Goal: Task Accomplishment & Management: Manage account settings

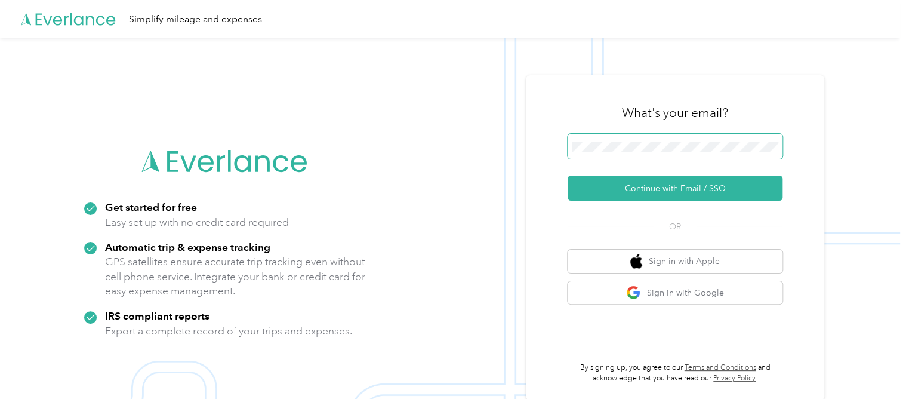
click at [622, 139] on span at bounding box center [675, 146] width 215 height 25
click at [626, 153] on span at bounding box center [675, 146] width 215 height 25
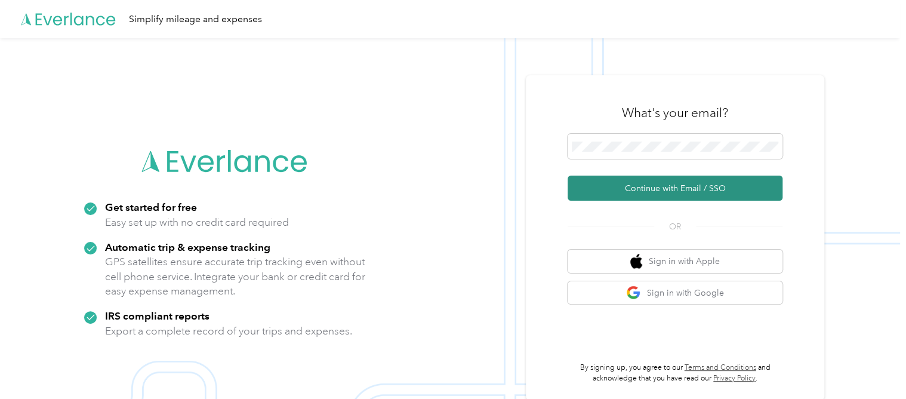
click at [648, 191] on button "Continue with Email / SSO" at bounding box center [675, 188] width 215 height 25
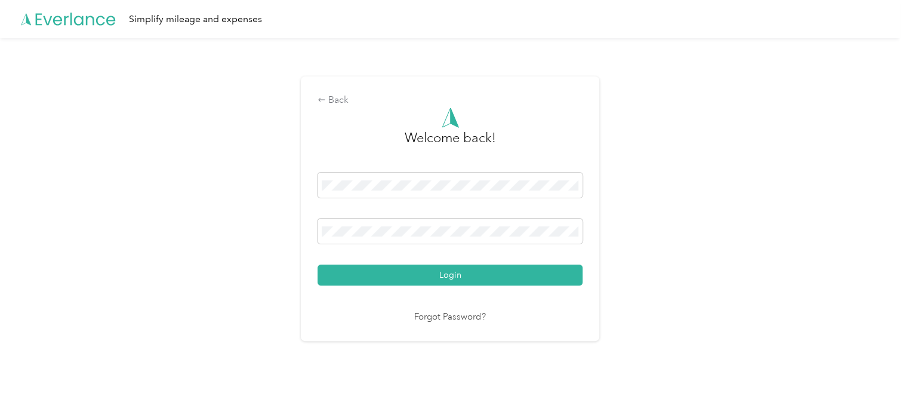
click at [588, 282] on div "Back Welcome back! Login Forgot Password?" at bounding box center [450, 208] width 298 height 264
click at [577, 280] on button "Login" at bounding box center [450, 274] width 265 height 21
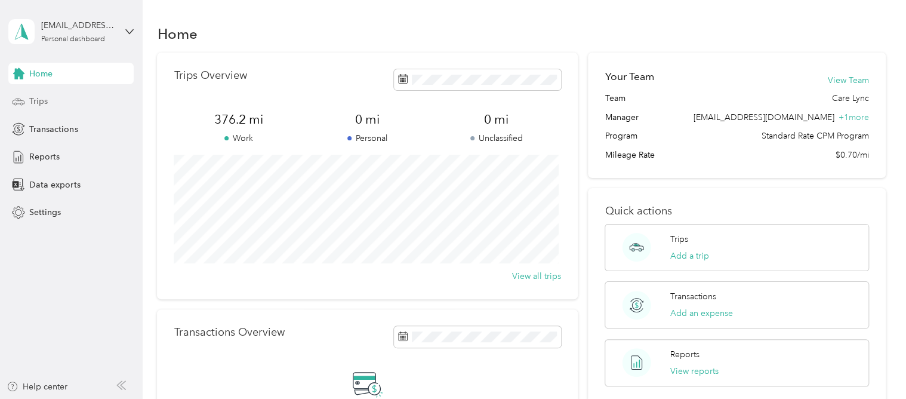
click at [74, 101] on div "Trips" at bounding box center [70, 101] width 125 height 21
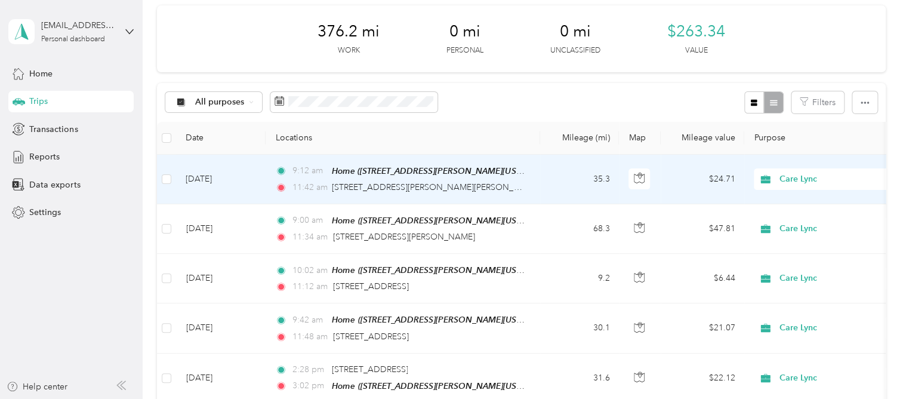
scroll to position [179, 0]
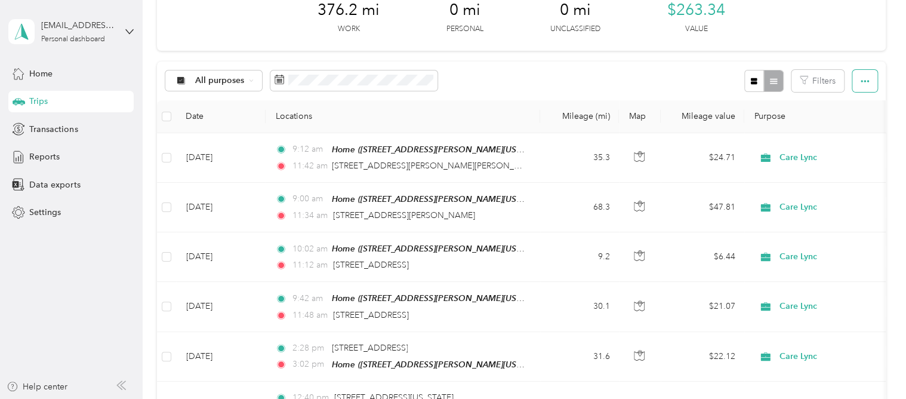
click at [863, 78] on icon "button" at bounding box center [865, 81] width 8 height 8
click at [859, 103] on span "Select all" at bounding box center [848, 103] width 33 height 10
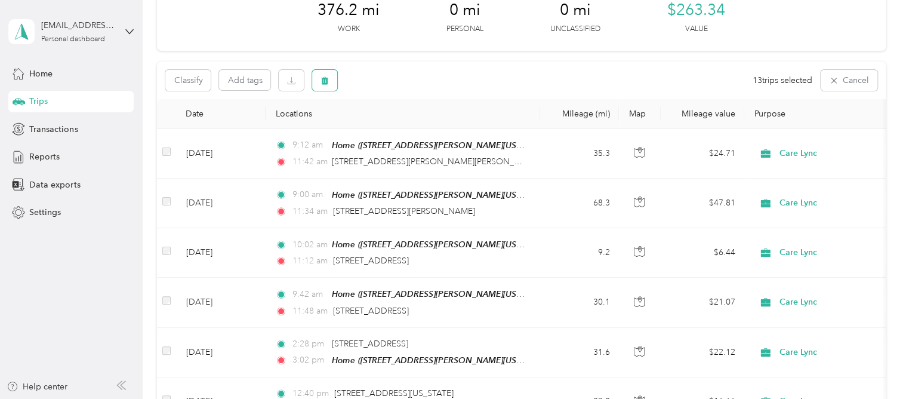
click at [326, 76] on icon "button" at bounding box center [325, 80] width 8 height 8
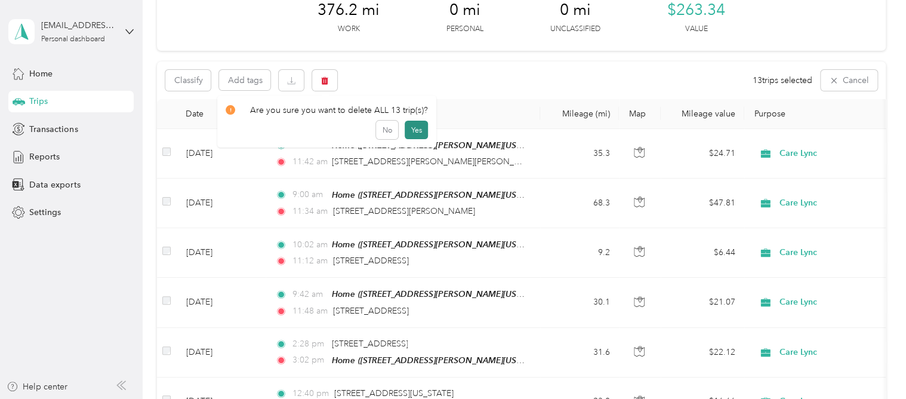
click at [411, 128] on button "Yes" at bounding box center [416, 130] width 23 height 19
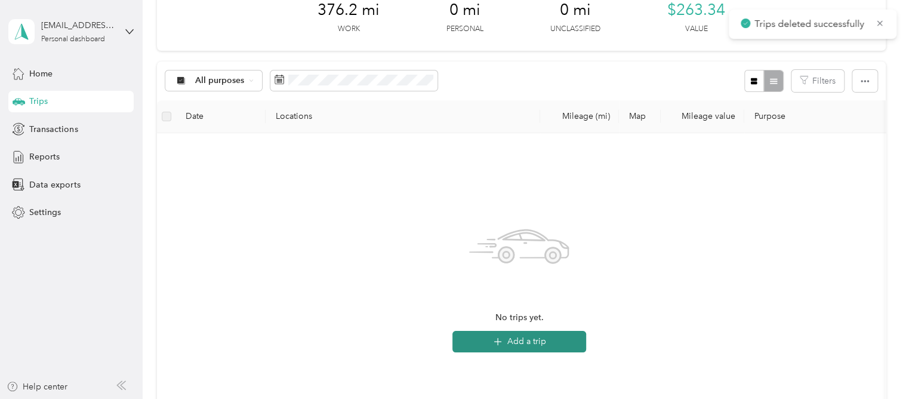
click at [566, 346] on button "Add a trip" at bounding box center [520, 341] width 134 height 21
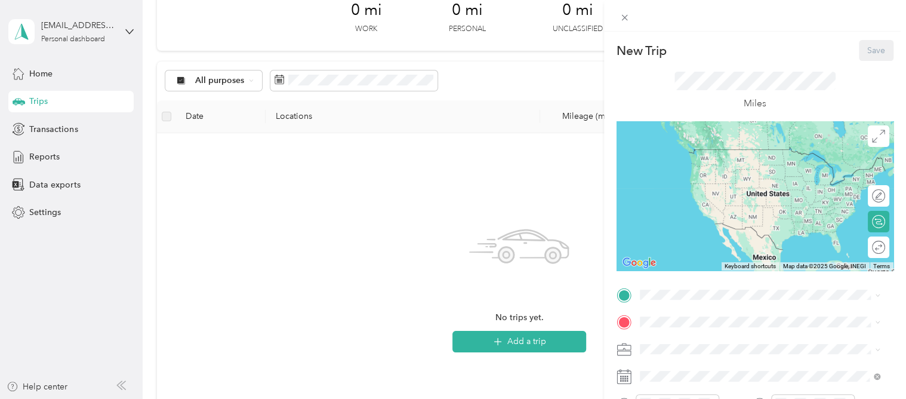
click at [693, 165] on span "[STREET_ADDRESS][PERSON_NAME][US_STATE]" at bounding box center [755, 166] width 186 height 10
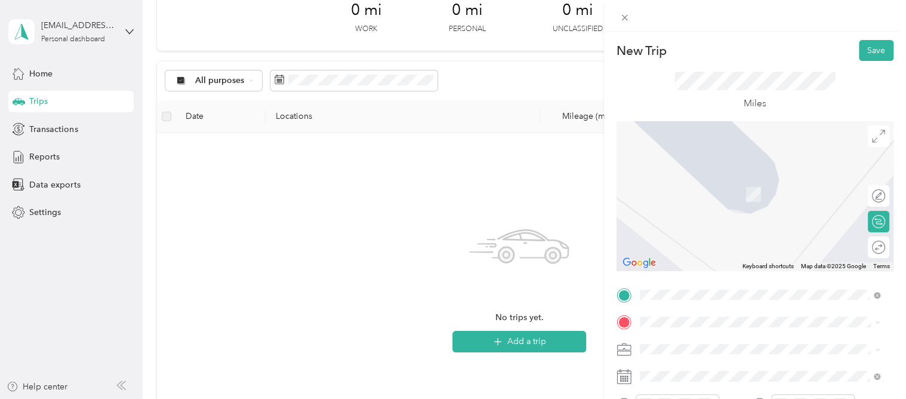
click at [714, 223] on span "1556 [GEOGRAPHIC_DATA][US_STATE], [GEOGRAPHIC_DATA]" at bounding box center [769, 226] width 214 height 21
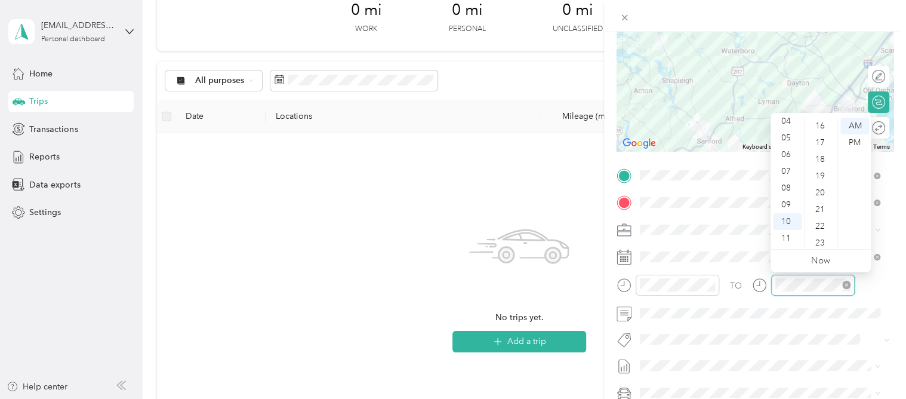
scroll to position [418, 0]
click at [743, 290] on div "TO" at bounding box center [755, 289] width 277 height 29
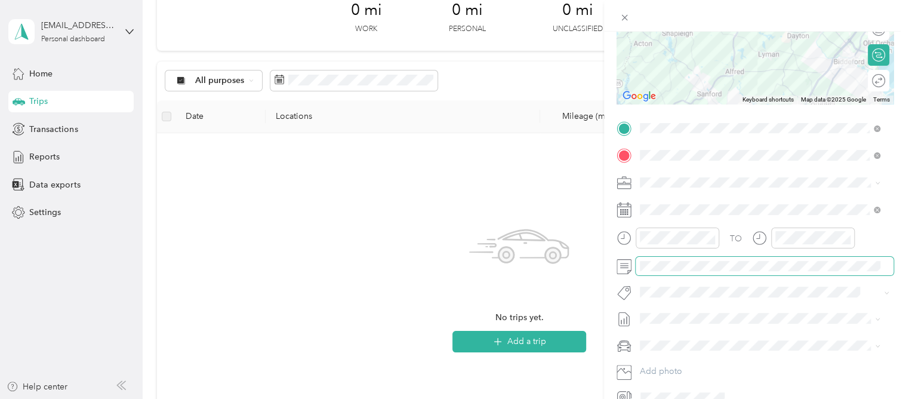
scroll to position [167, 0]
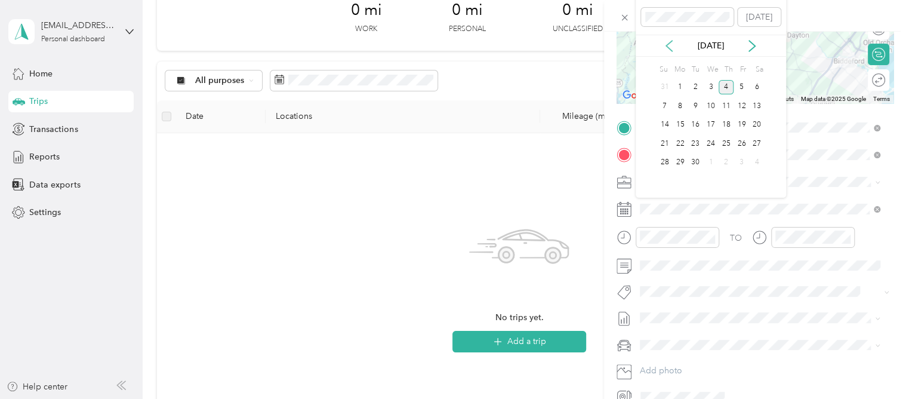
click at [664, 42] on icon at bounding box center [669, 46] width 12 height 12
click at [693, 103] on div "5" at bounding box center [696, 106] width 16 height 15
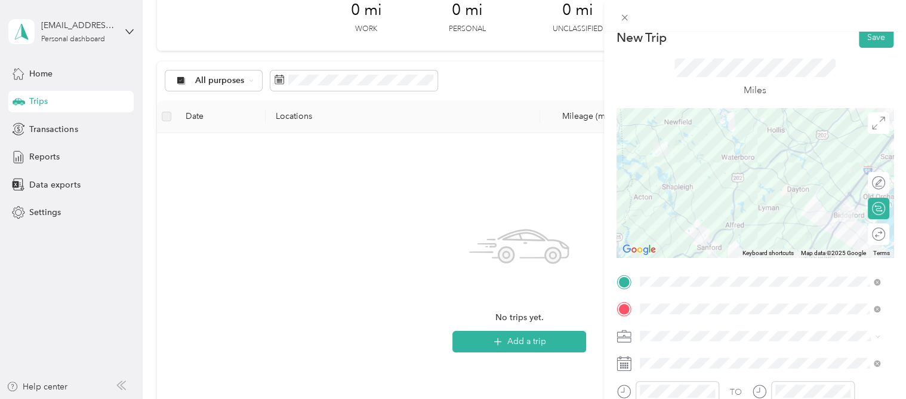
scroll to position [0, 0]
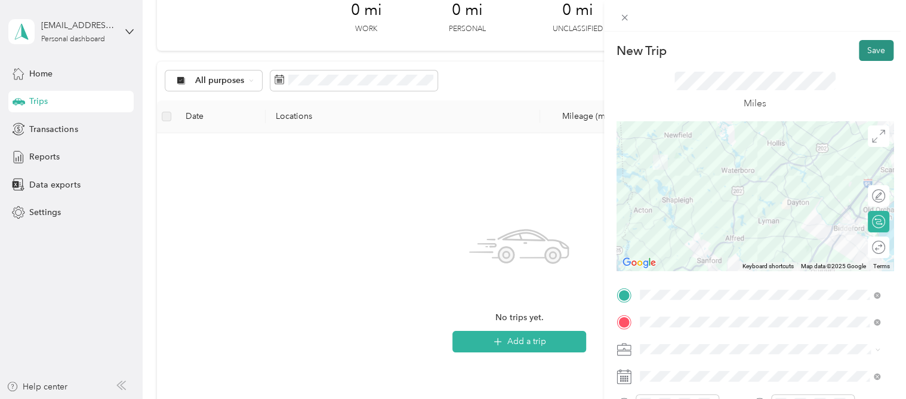
click at [867, 51] on button "Save" at bounding box center [876, 50] width 35 height 21
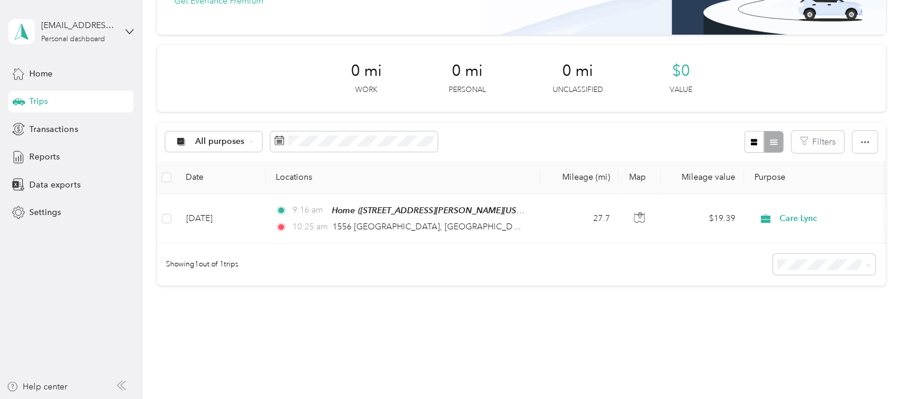
scroll to position [118, 0]
click at [861, 144] on icon "button" at bounding box center [865, 143] width 8 height 8
click at [616, 143] on div "All purposes Filters" at bounding box center [521, 142] width 728 height 39
click at [559, 133] on div "All purposes Filters" at bounding box center [521, 142] width 728 height 39
click at [599, 142] on div "All purposes Filters" at bounding box center [521, 142] width 728 height 39
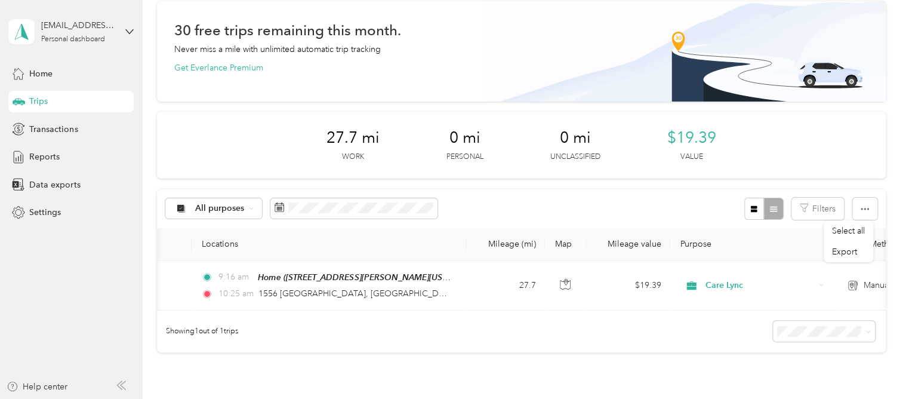
scroll to position [0, 0]
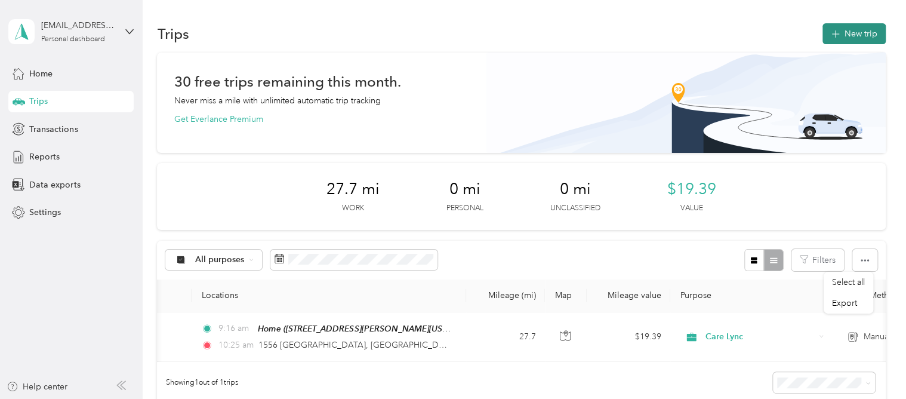
click at [824, 34] on button "New trip" at bounding box center [854, 33] width 63 height 21
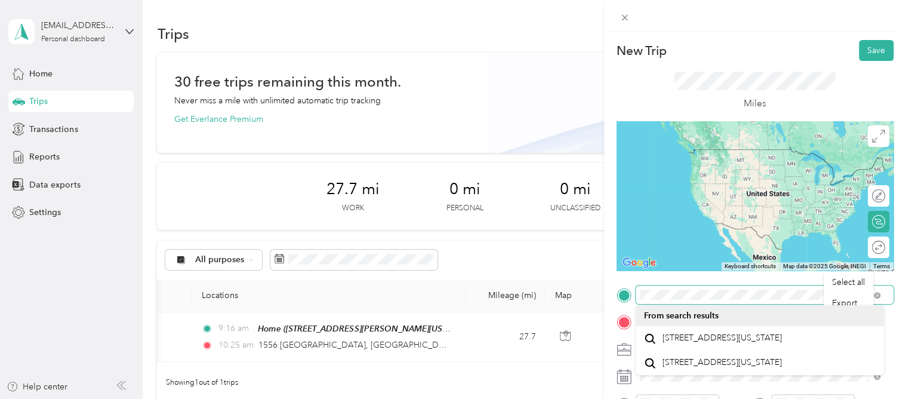
scroll to position [60, 0]
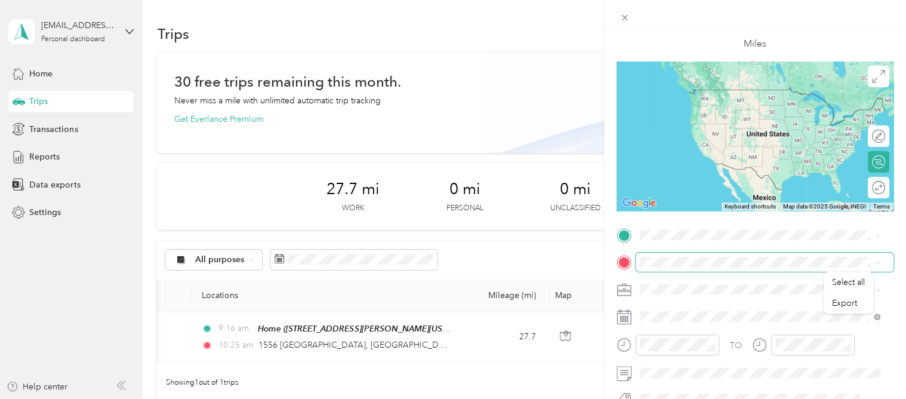
click at [685, 398] on div "Select all Export New Trip Save This trip cannot be edited because it is either…" at bounding box center [450, 399] width 900 height 0
click at [693, 277] on span "1556 [GEOGRAPHIC_DATA][US_STATE], [GEOGRAPHIC_DATA]" at bounding box center [769, 283] width 214 height 21
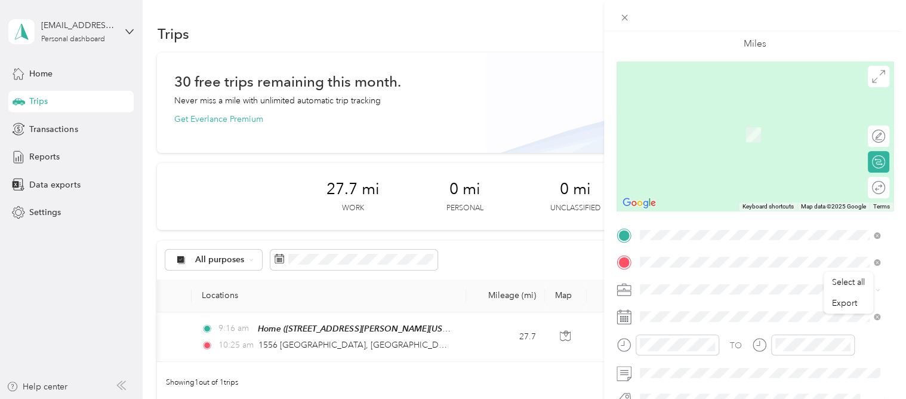
click at [707, 309] on span "[STREET_ADDRESS][US_STATE]" at bounding box center [721, 305] width 119 height 11
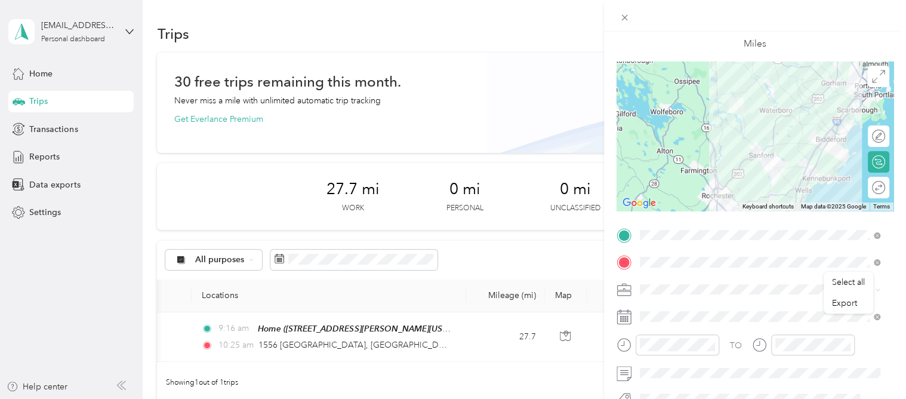
click at [623, 315] on icon at bounding box center [624, 316] width 15 height 15
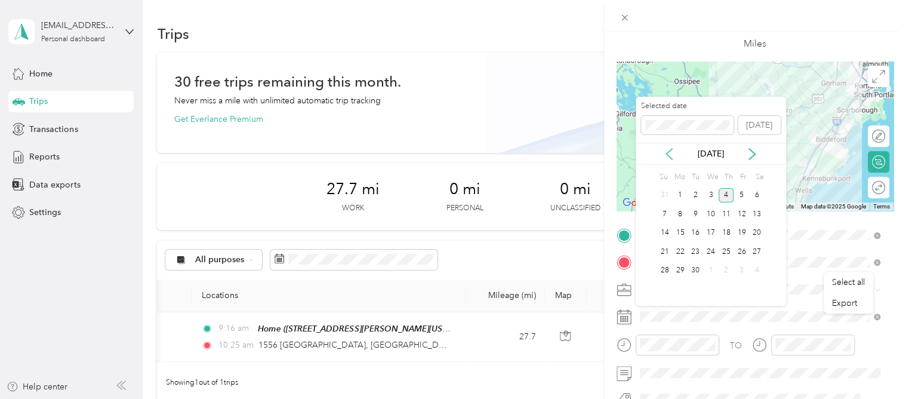
click at [668, 150] on icon at bounding box center [669, 154] width 12 height 12
click at [694, 214] on div "5" at bounding box center [696, 214] width 16 height 15
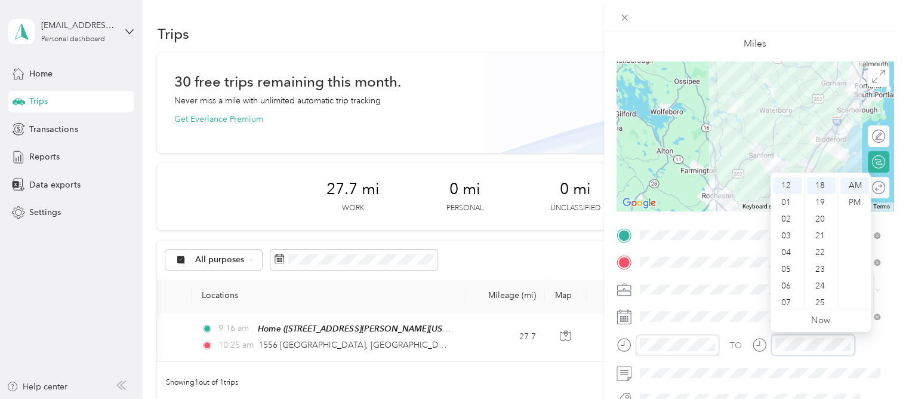
scroll to position [0, 0]
click at [710, 48] on div "Miles" at bounding box center [755, 31] width 161 height 39
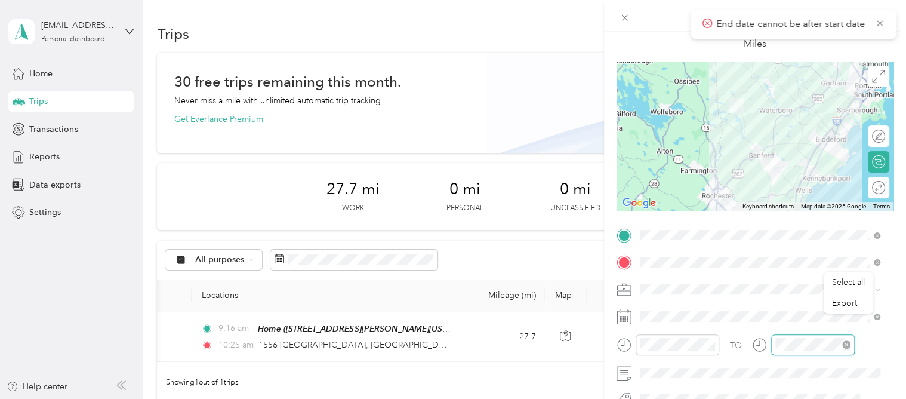
scroll to position [72, 0]
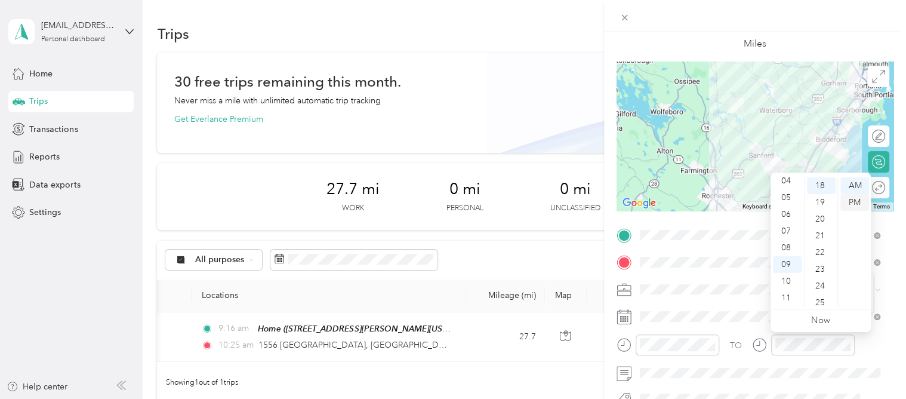
click at [854, 198] on div "PM" at bounding box center [855, 202] width 29 height 17
click at [790, 184] on div "12" at bounding box center [787, 185] width 29 height 17
click at [822, 184] on div "00" at bounding box center [821, 183] width 29 height 17
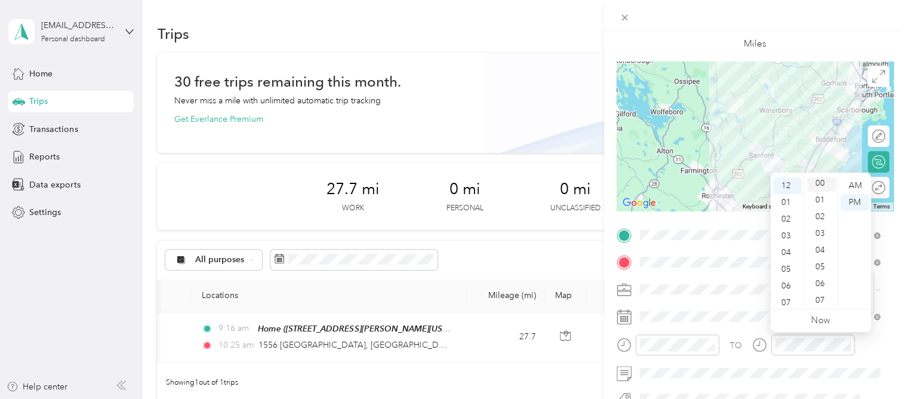
scroll to position [0, 0]
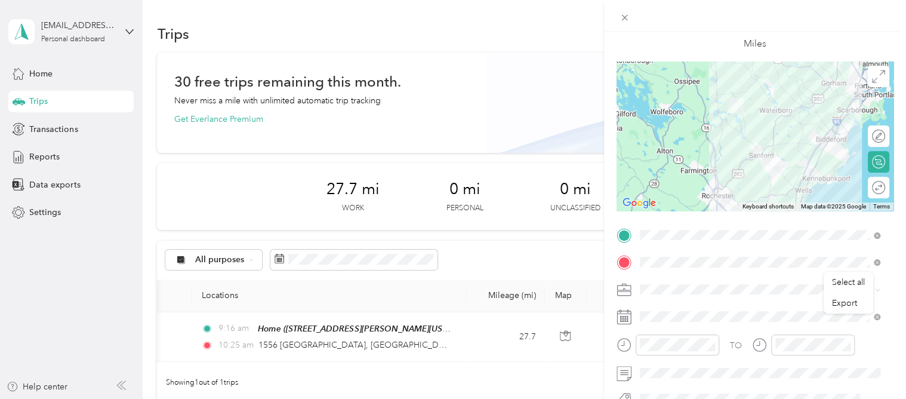
click at [798, 35] on div "Miles" at bounding box center [755, 31] width 161 height 39
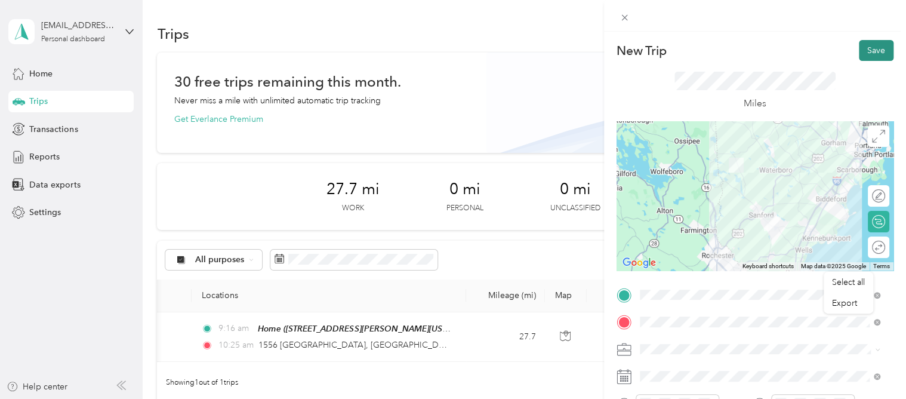
click at [859, 52] on button "Save" at bounding box center [876, 50] width 35 height 21
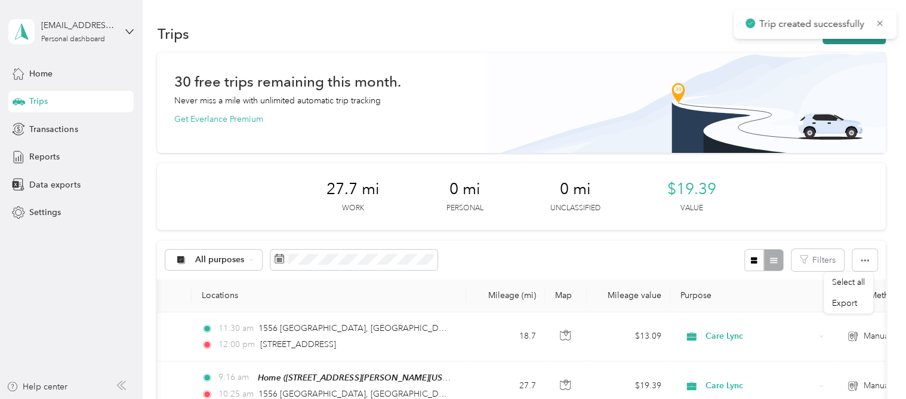
click at [830, 42] on button "New trip" at bounding box center [854, 33] width 63 height 21
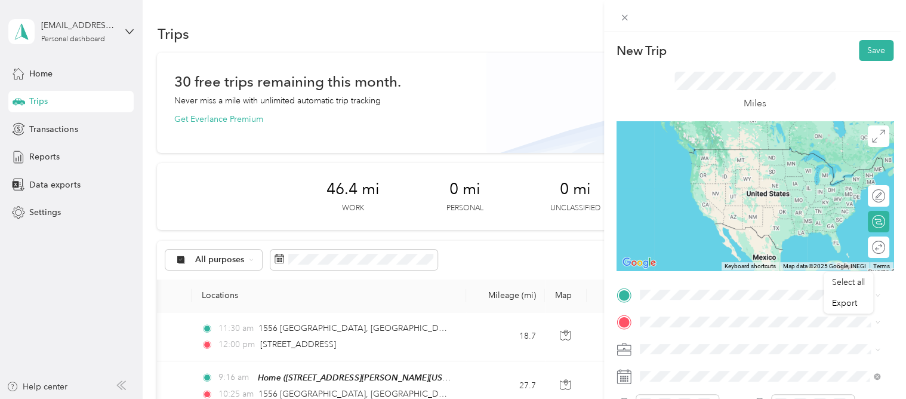
click at [697, 331] on div "[STREET_ADDRESS][US_STATE]" at bounding box center [760, 338] width 232 height 16
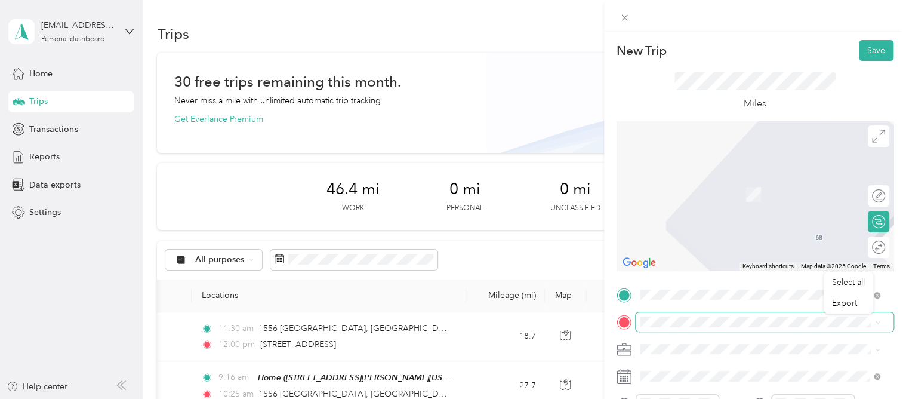
click at [686, 315] on span at bounding box center [765, 321] width 258 height 19
click at [712, 185] on div "[STREET_ADDRESS][PERSON_NAME][US_STATE]" at bounding box center [760, 177] width 232 height 16
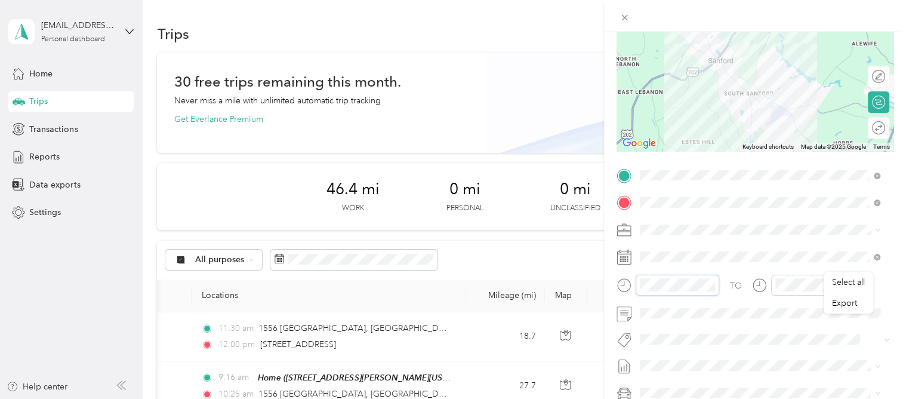
scroll to position [179, 0]
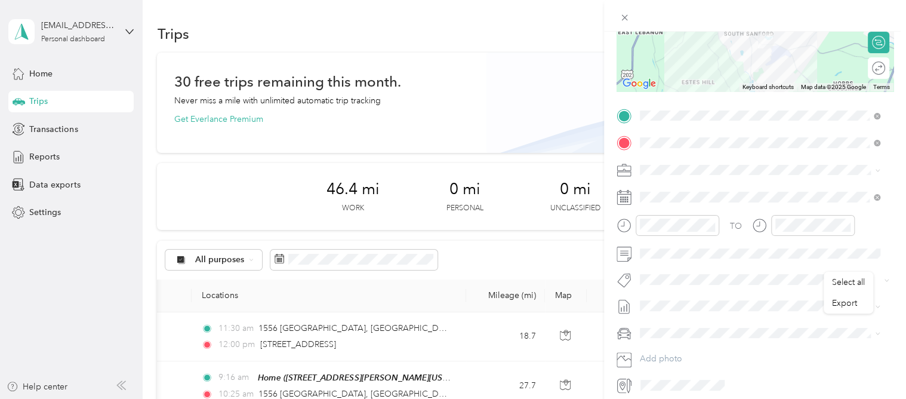
click at [623, 196] on icon at bounding box center [624, 197] width 15 height 15
click at [669, 258] on icon at bounding box center [669, 264] width 12 height 12
click at [683, 325] on div "4" at bounding box center [680, 325] width 16 height 15
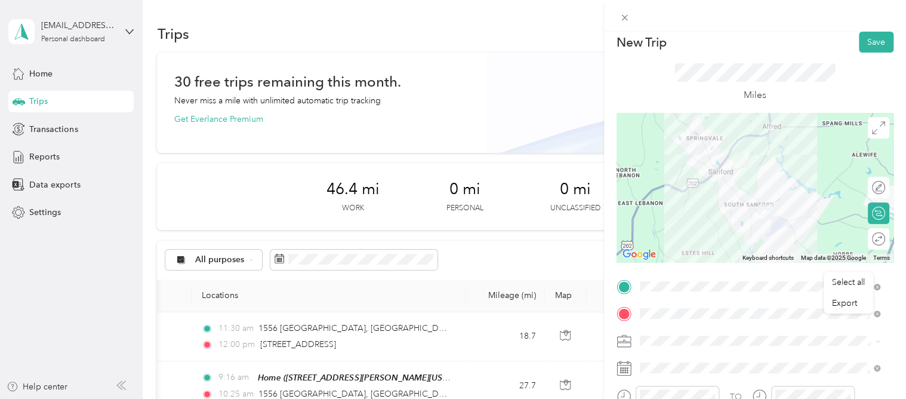
scroll to position [0, 0]
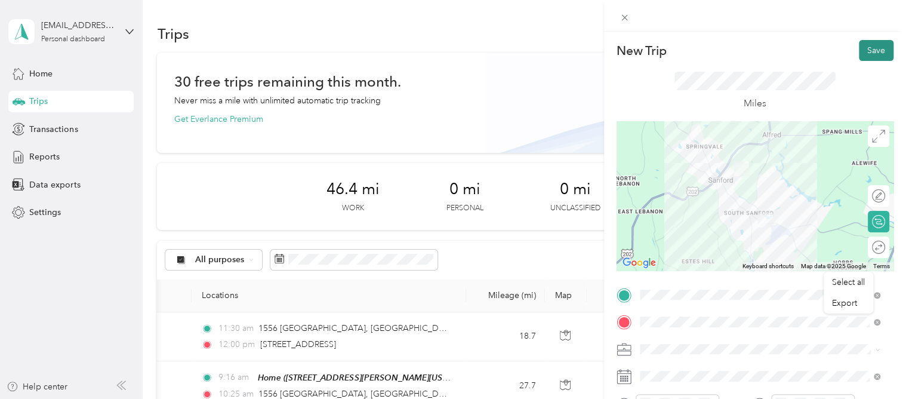
click at [860, 53] on button "Save" at bounding box center [876, 50] width 35 height 21
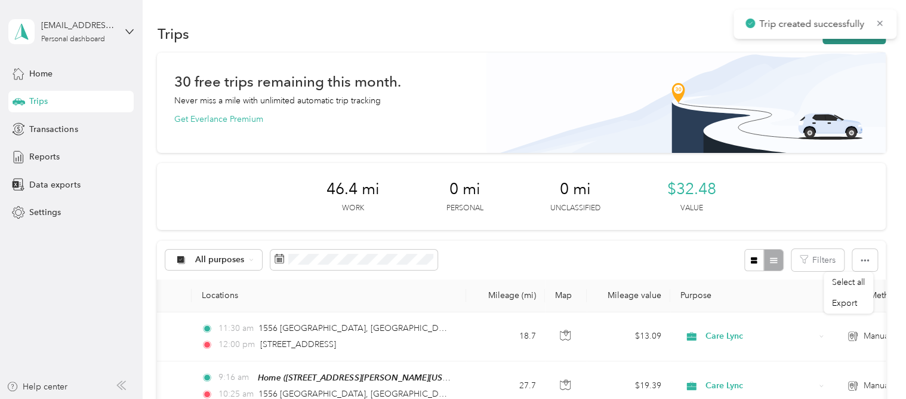
click at [861, 42] on button "New trip" at bounding box center [854, 33] width 63 height 21
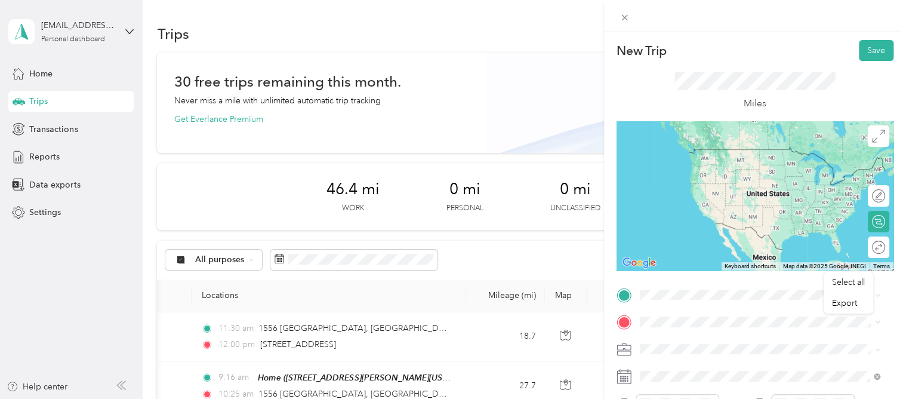
click at [714, 153] on span "[STREET_ADDRESS][PERSON_NAME][US_STATE]" at bounding box center [755, 147] width 186 height 11
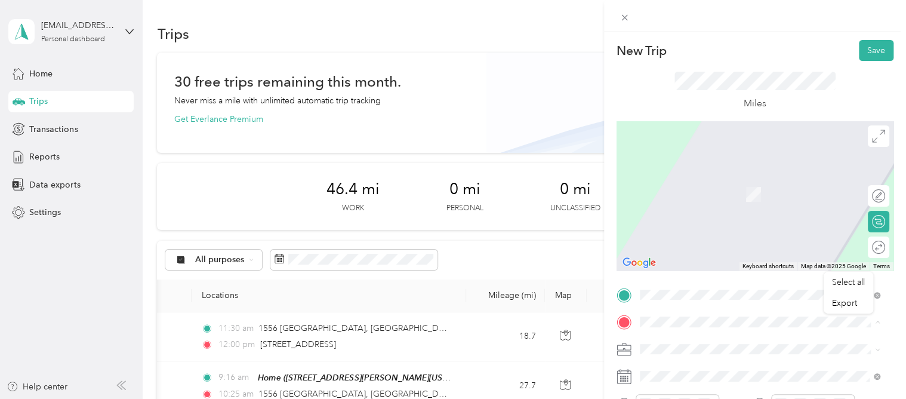
click at [681, 199] on span "[STREET_ADDRESS][PERSON_NAME][US_STATE]" at bounding box center [755, 194] width 186 height 10
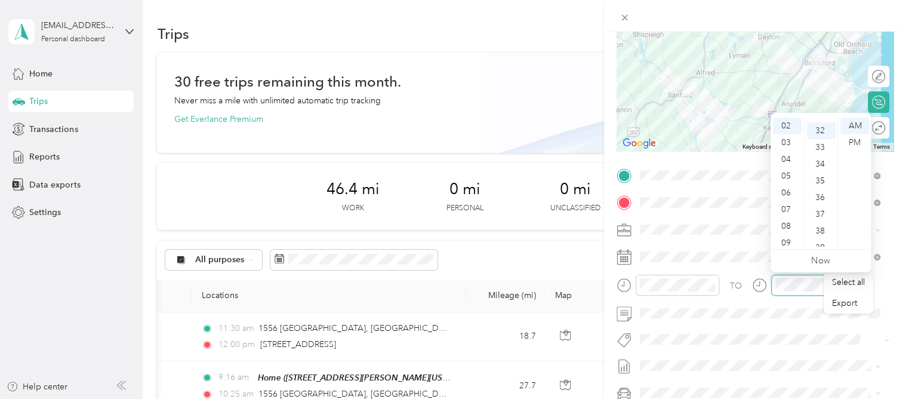
scroll to position [535, 0]
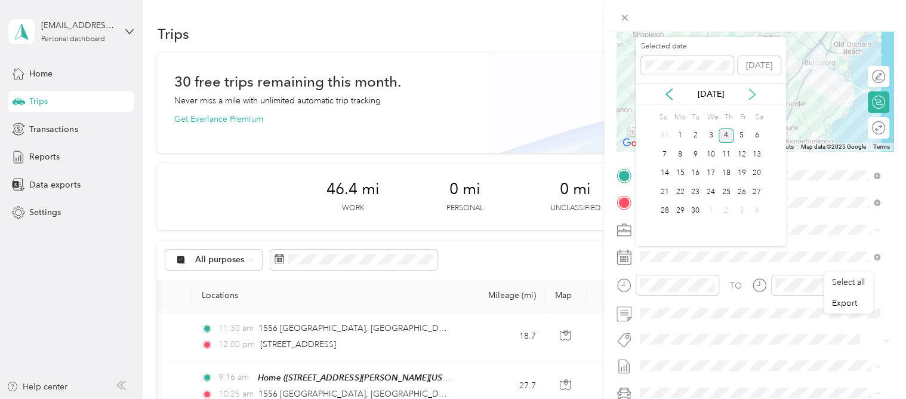
click at [749, 98] on icon at bounding box center [752, 94] width 12 height 12
click at [671, 86] on div "[DATE]" at bounding box center [711, 94] width 150 height 22
click at [669, 91] on icon at bounding box center [669, 94] width 6 height 11
click at [690, 154] on div "5" at bounding box center [696, 154] width 16 height 15
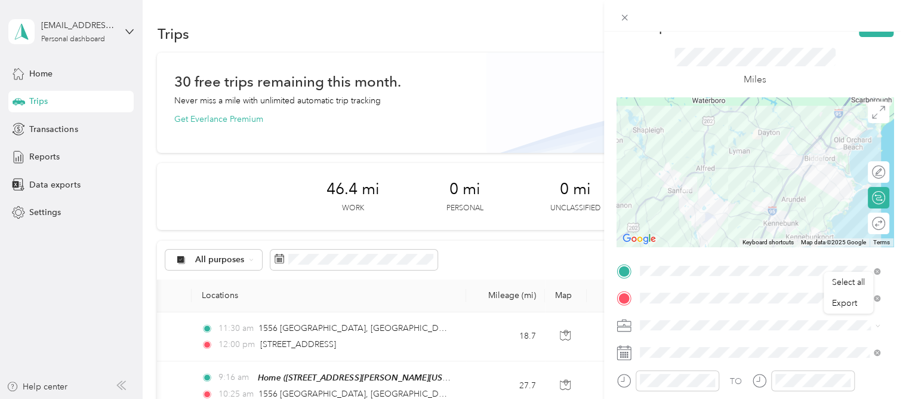
scroll to position [0, 0]
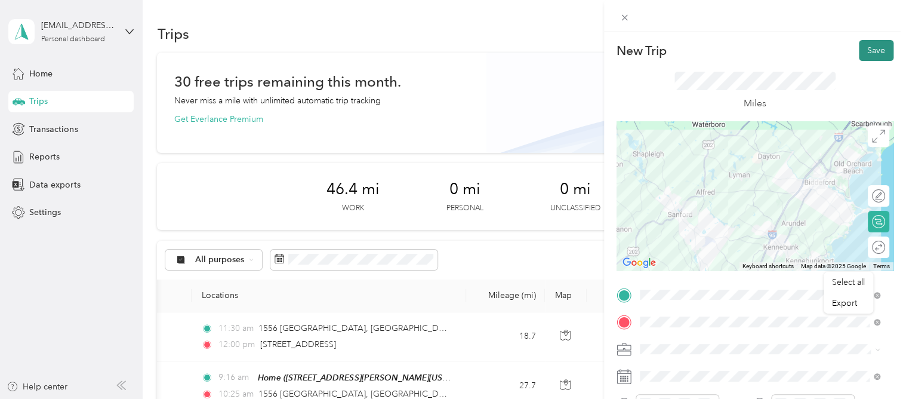
click at [862, 50] on button "Save" at bounding box center [876, 50] width 35 height 21
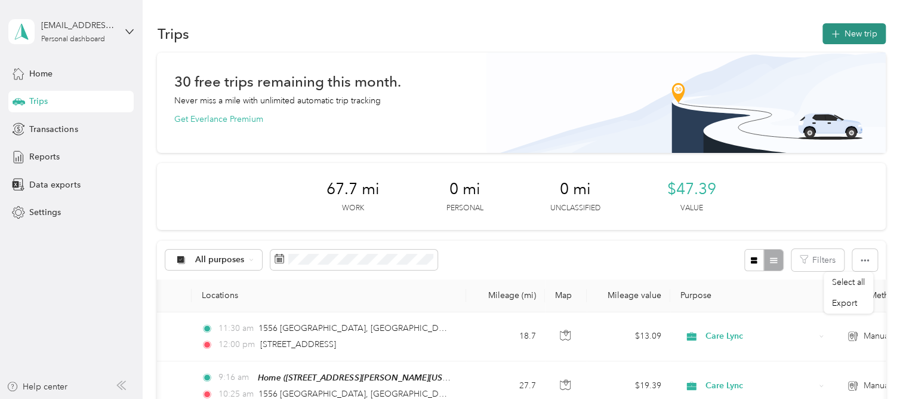
click at [860, 35] on button "New trip" at bounding box center [854, 33] width 63 height 21
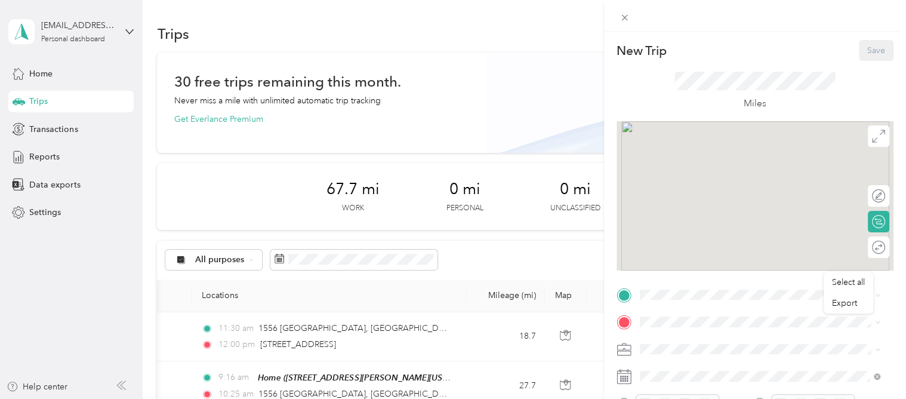
click at [689, 168] on span "[STREET_ADDRESS][PERSON_NAME][US_STATE]" at bounding box center [755, 167] width 186 height 10
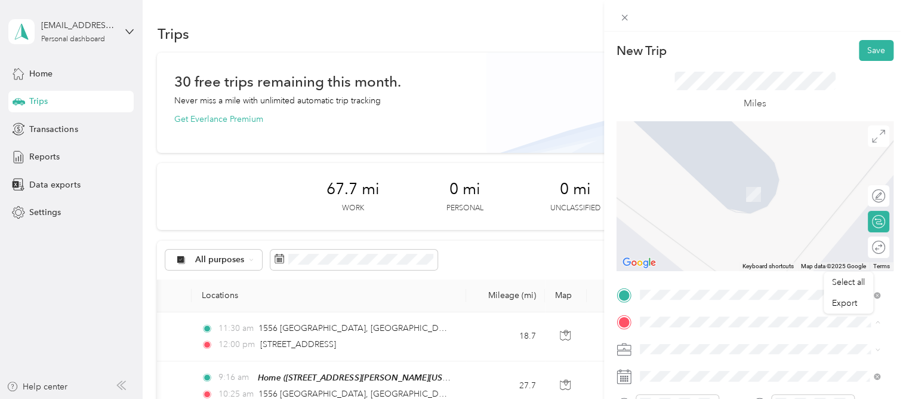
click at [680, 181] on span "Dayton [US_STATE], [GEOGRAPHIC_DATA]" at bounding box center [729, 181] width 134 height 21
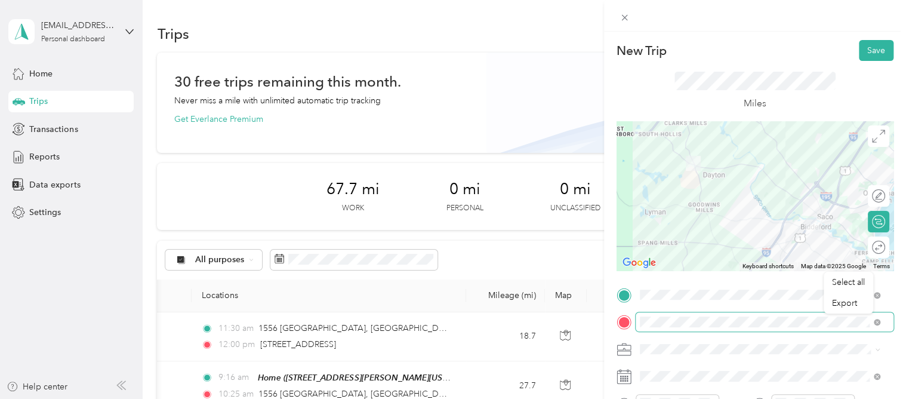
scroll to position [60, 0]
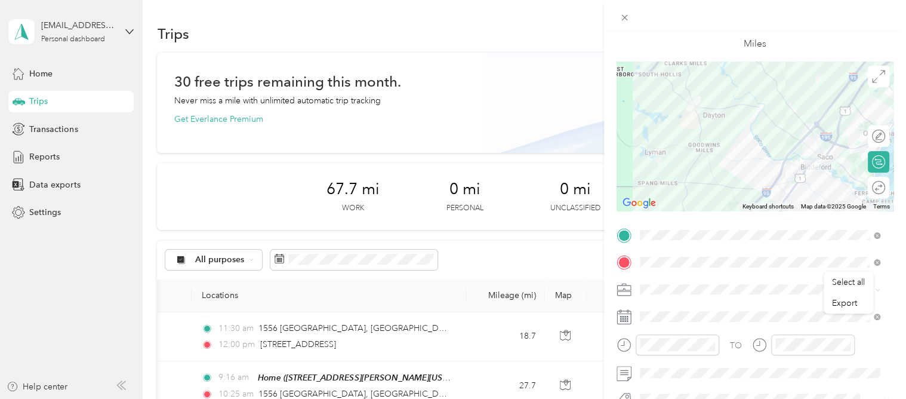
click at [617, 315] on icon at bounding box center [624, 317] width 14 height 13
click at [638, 316] on span at bounding box center [765, 316] width 258 height 19
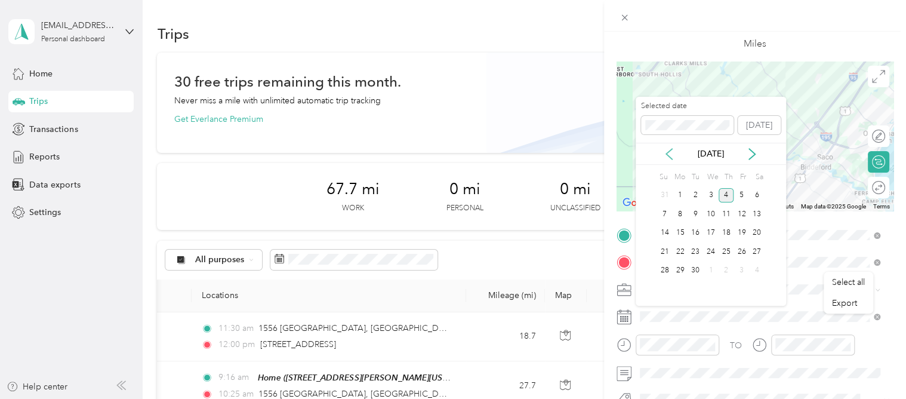
click at [668, 155] on icon at bounding box center [669, 154] width 12 height 12
click at [726, 213] on div "7" at bounding box center [727, 214] width 16 height 15
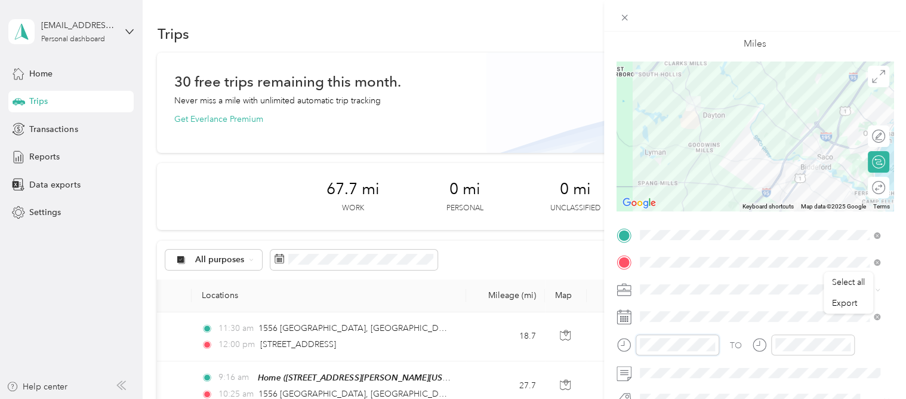
click at [614, 334] on form "New Trip Save This trip cannot be edited because it is either under review, app…" at bounding box center [755, 247] width 302 height 534
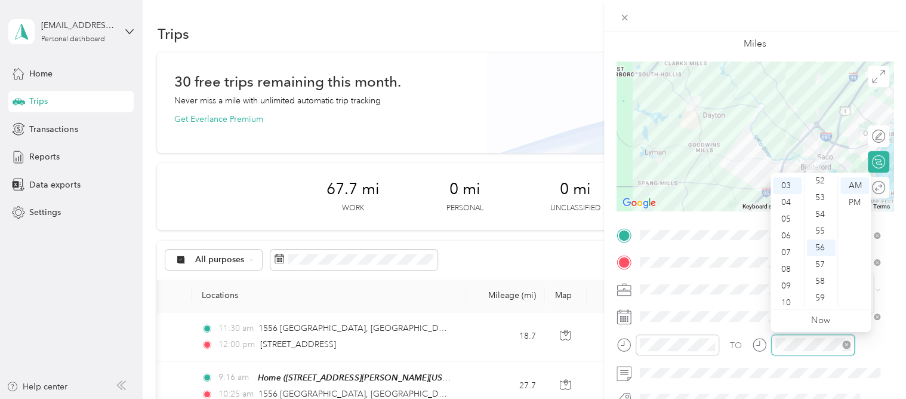
scroll to position [50, 0]
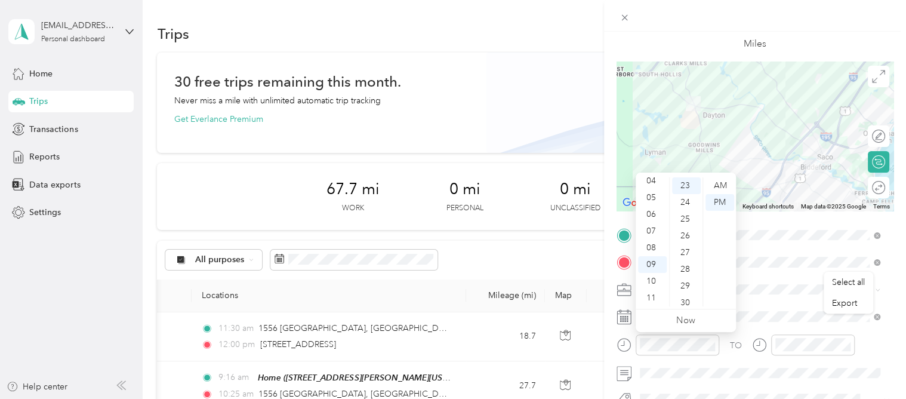
click at [792, 53] on div "Miles" at bounding box center [755, 31] width 277 height 60
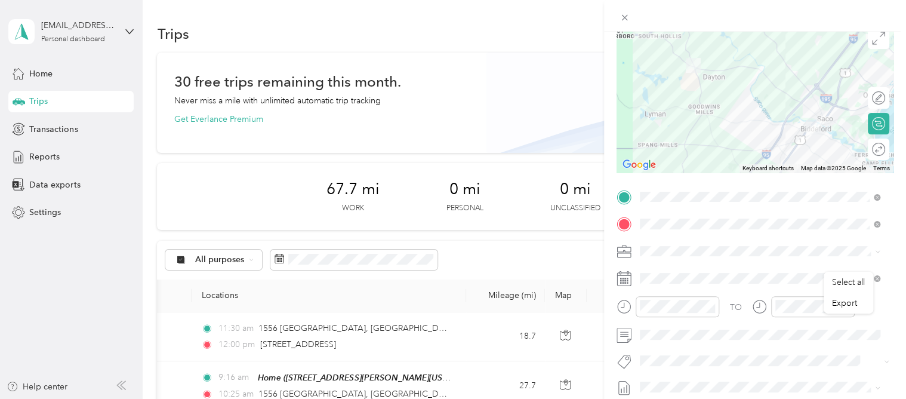
scroll to position [119, 0]
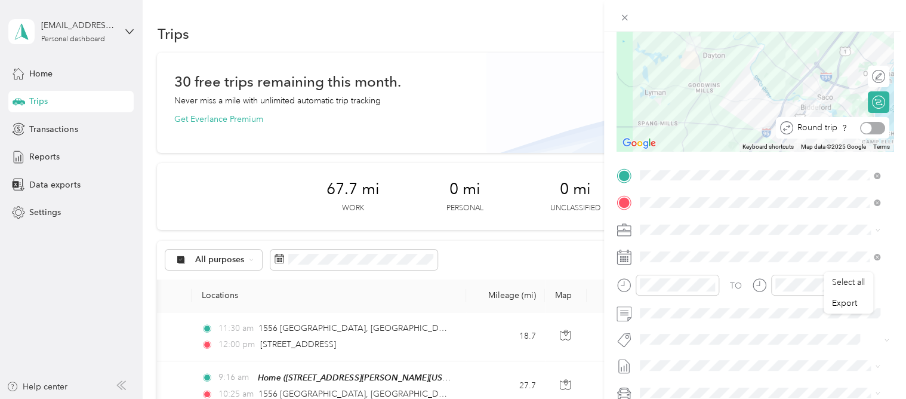
click at [864, 127] on div at bounding box center [872, 128] width 25 height 13
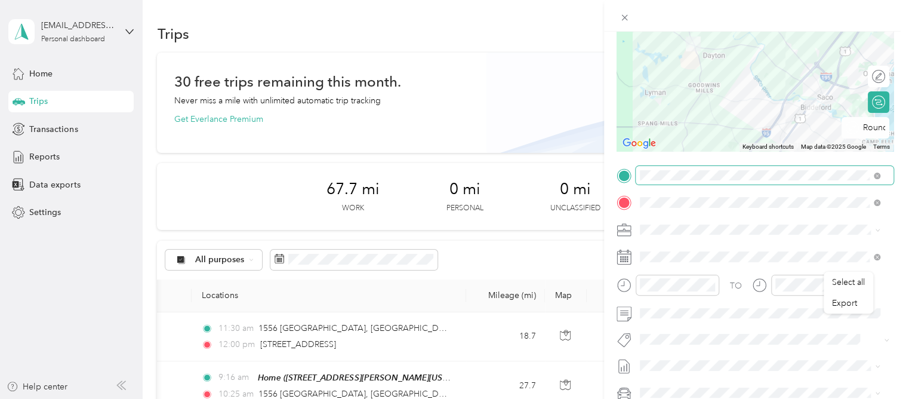
scroll to position [0, 0]
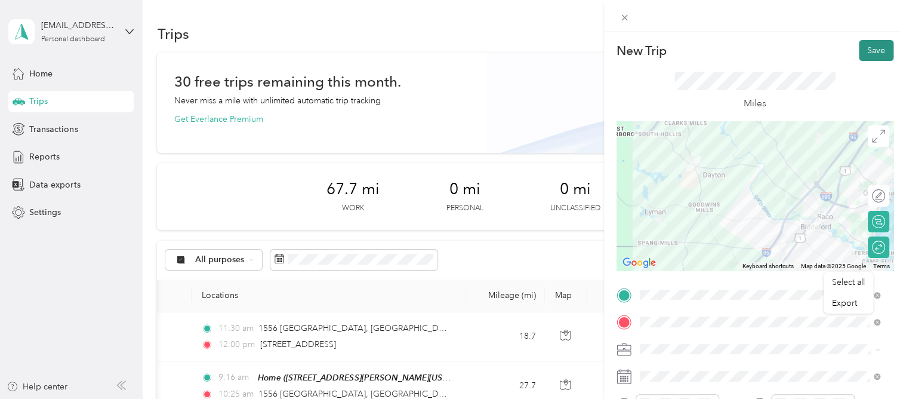
click at [862, 56] on button "Save" at bounding box center [876, 50] width 35 height 21
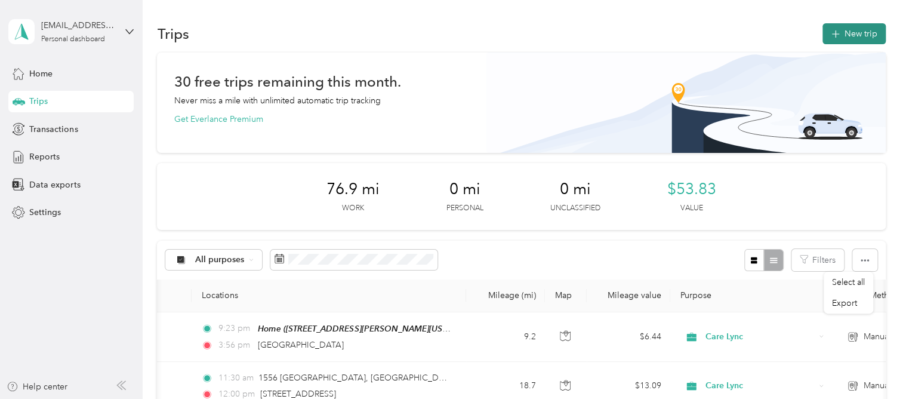
click at [837, 39] on button "New trip" at bounding box center [854, 33] width 63 height 21
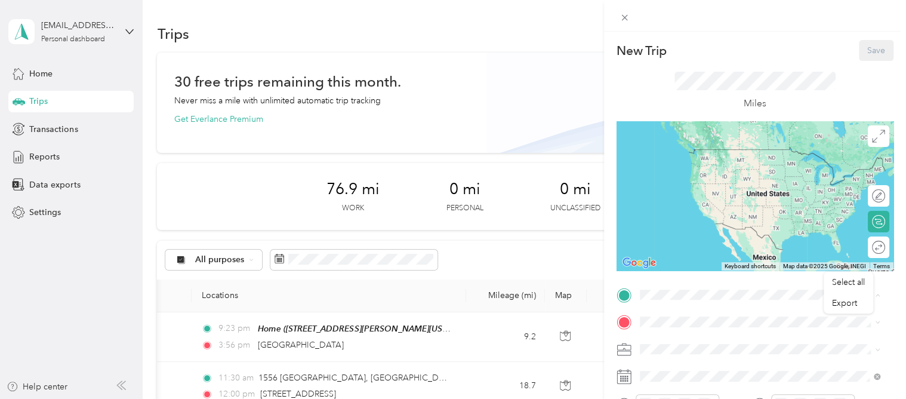
click at [676, 162] on span "[STREET_ADDRESS][PERSON_NAME][US_STATE]" at bounding box center [755, 167] width 186 height 10
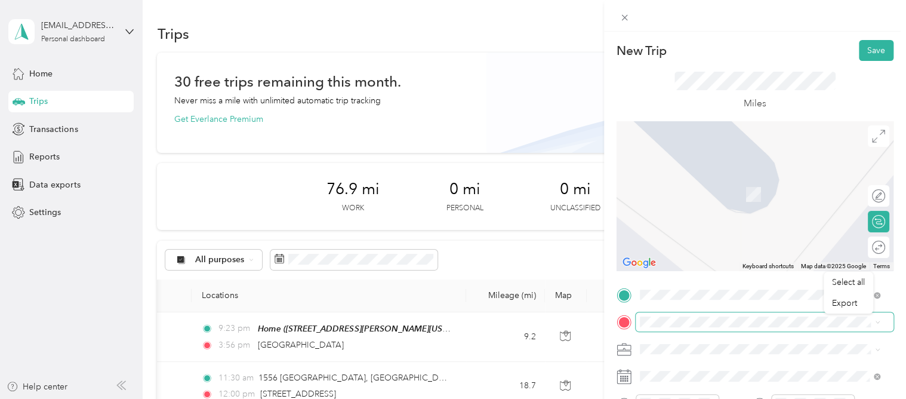
click at [691, 313] on span at bounding box center [765, 321] width 258 height 19
click at [734, 181] on span "[STREET_ADDRESS][US_STATE]" at bounding box center [721, 176] width 119 height 11
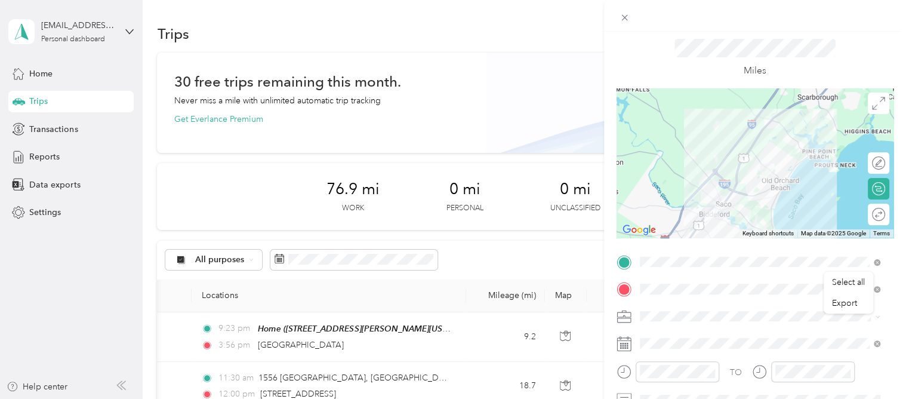
scroll to position [60, 0]
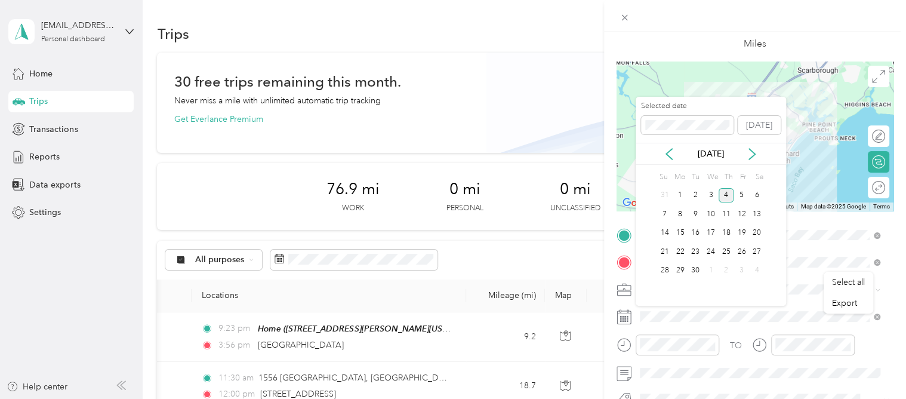
click at [664, 143] on div "[DATE]" at bounding box center [711, 154] width 150 height 22
click at [674, 153] on icon at bounding box center [669, 154] width 12 height 12
click at [688, 227] on div "12" at bounding box center [696, 233] width 16 height 15
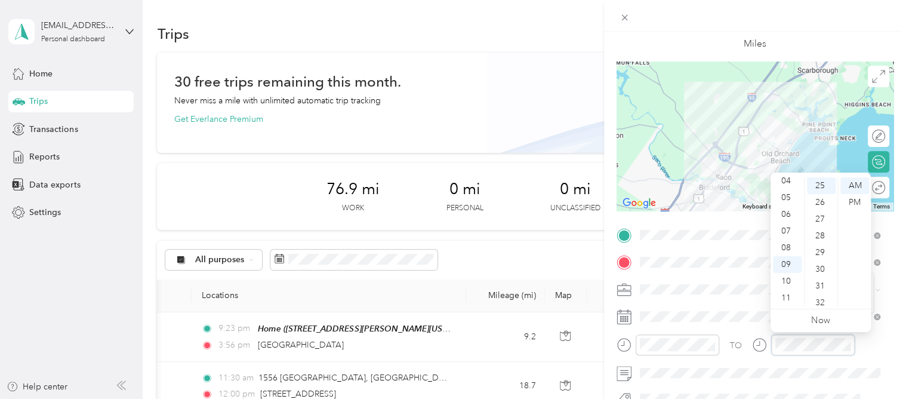
scroll to position [72, 0]
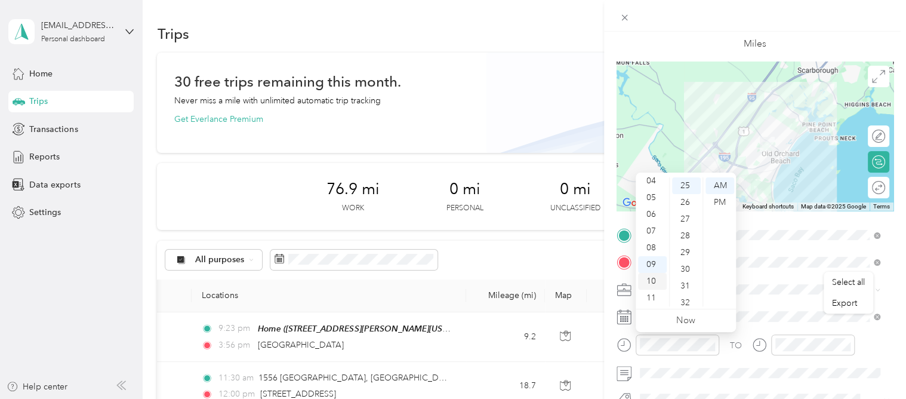
click at [658, 278] on div "10" at bounding box center [652, 281] width 29 height 17
click at [652, 267] on div "09" at bounding box center [652, 264] width 29 height 17
click at [686, 254] on div "40" at bounding box center [686, 257] width 29 height 17
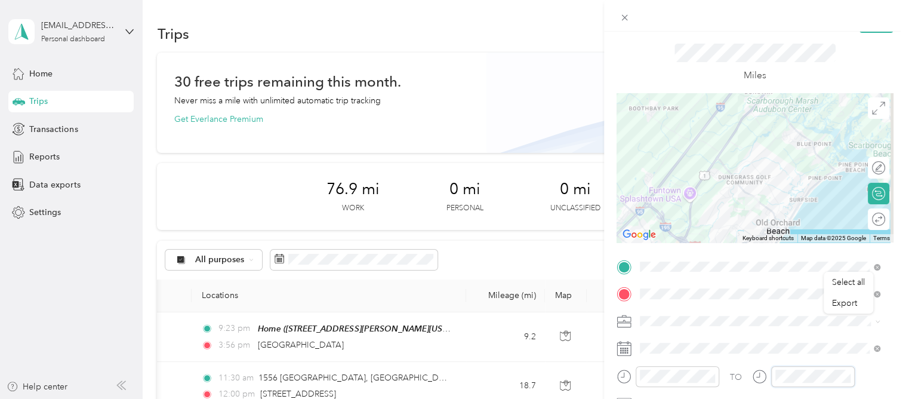
scroll to position [0, 0]
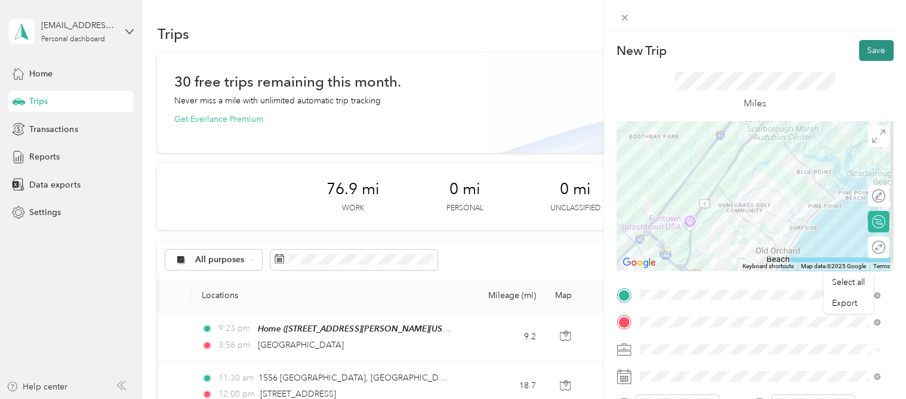
click at [859, 51] on button "Save" at bounding box center [876, 50] width 35 height 21
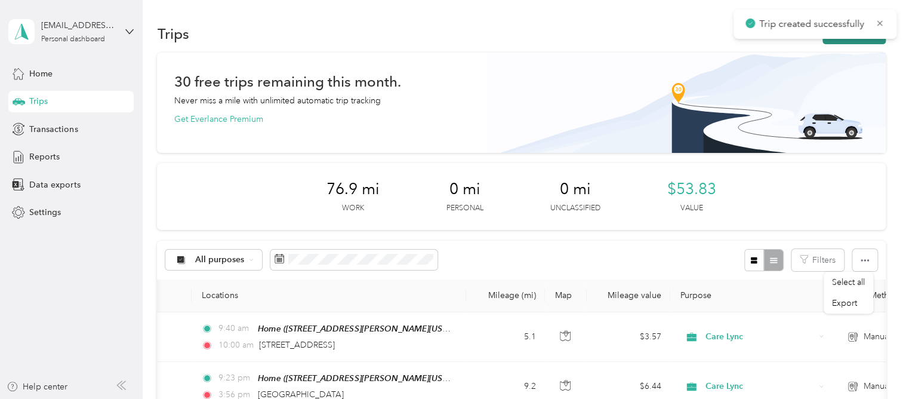
click at [857, 43] on button "New trip" at bounding box center [854, 33] width 63 height 21
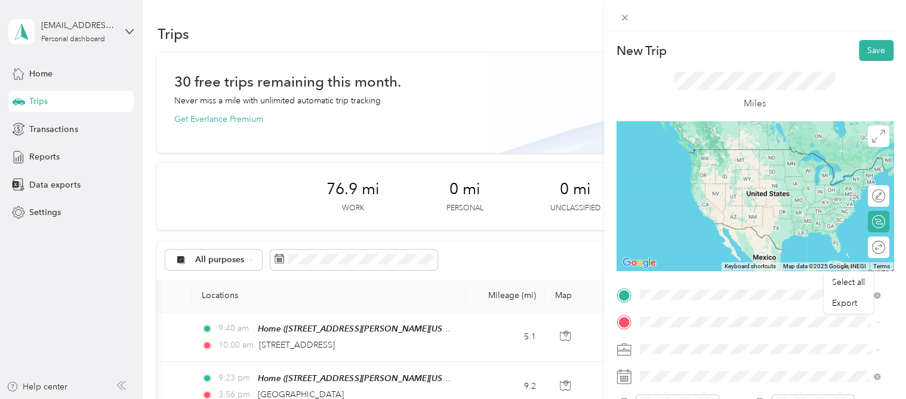
click at [737, 149] on span "[STREET_ADDRESS][US_STATE]" at bounding box center [721, 149] width 119 height 11
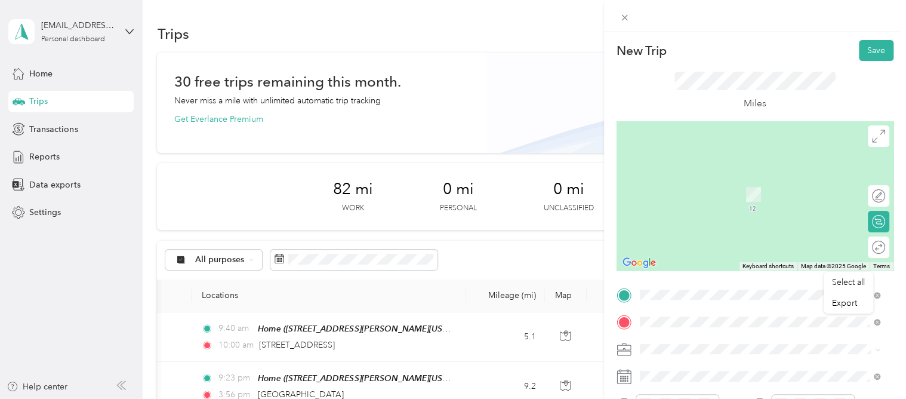
click at [759, 62] on div "Miles" at bounding box center [755, 91] width 277 height 60
click at [684, 177] on span "[STREET_ADDRESS][US_STATE]" at bounding box center [721, 176] width 119 height 11
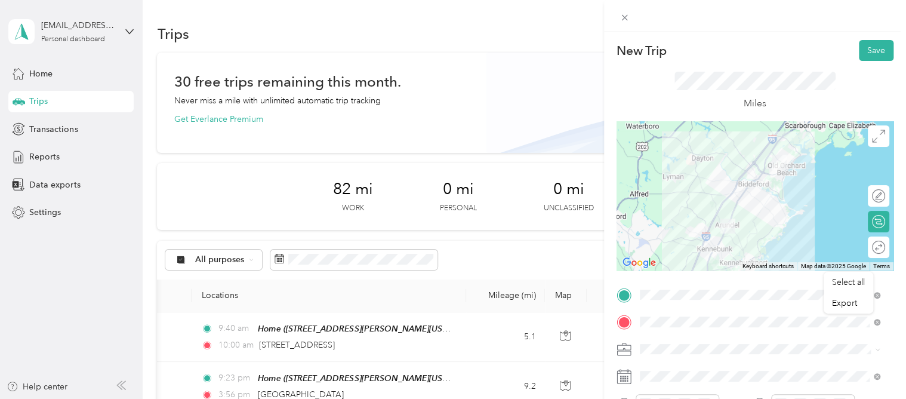
scroll to position [60, 0]
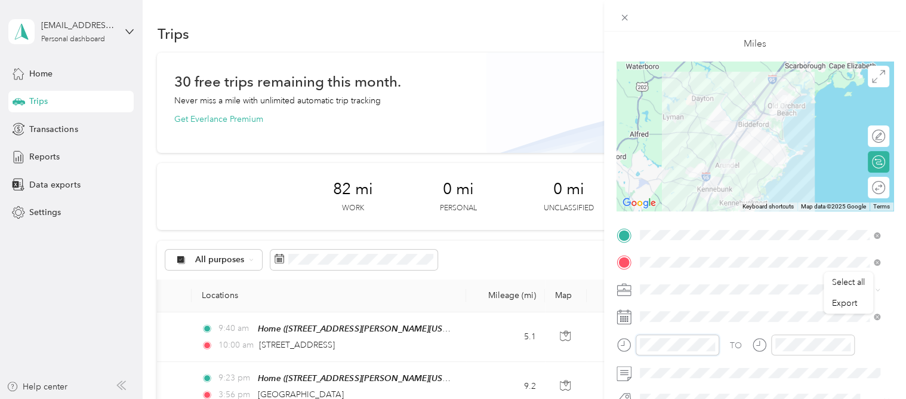
click at [629, 340] on div at bounding box center [668, 344] width 103 height 21
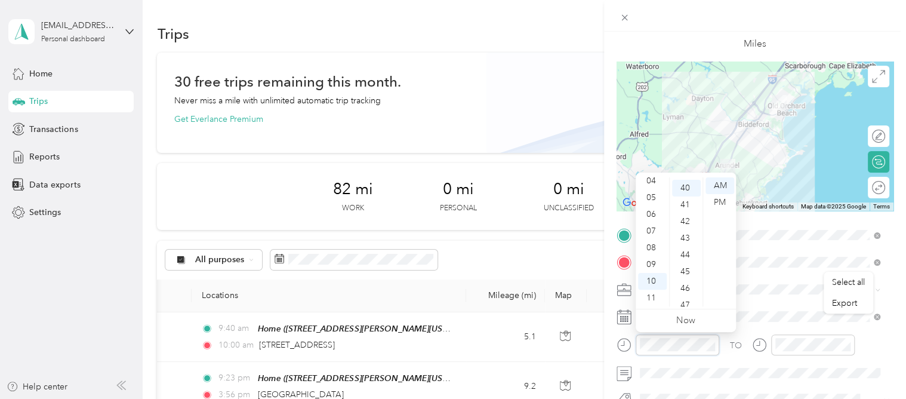
scroll to position [669, 0]
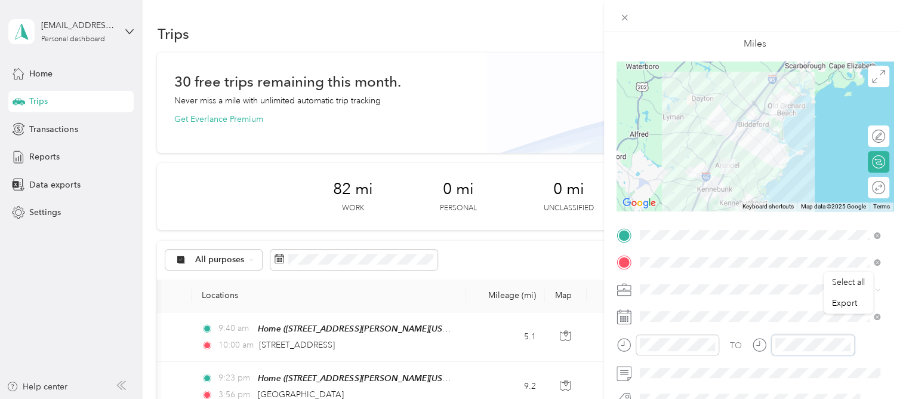
click at [719, 346] on div "TO" at bounding box center [755, 348] width 277 height 29
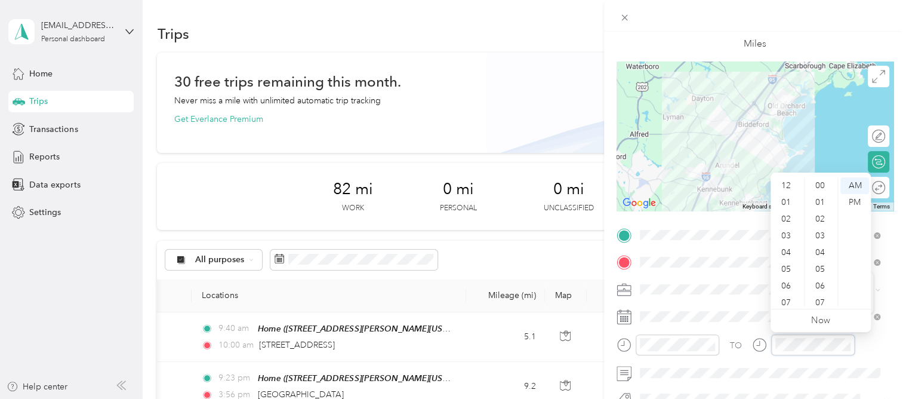
scroll to position [72, 0]
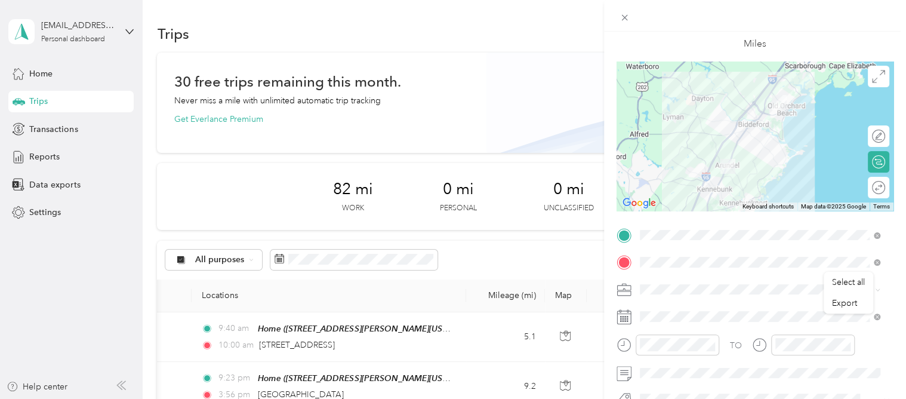
click at [719, 50] on div "Miles" at bounding box center [755, 31] width 161 height 39
click at [727, 353] on div "TO" at bounding box center [755, 348] width 277 height 29
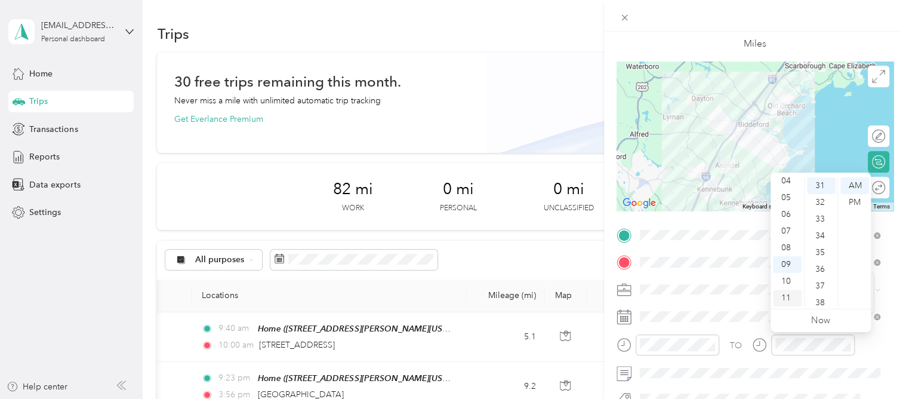
click at [783, 303] on div "11" at bounding box center [787, 298] width 29 height 17
click at [818, 184] on div "00" at bounding box center [821, 185] width 29 height 17
click at [855, 184] on div "AM" at bounding box center [855, 185] width 29 height 17
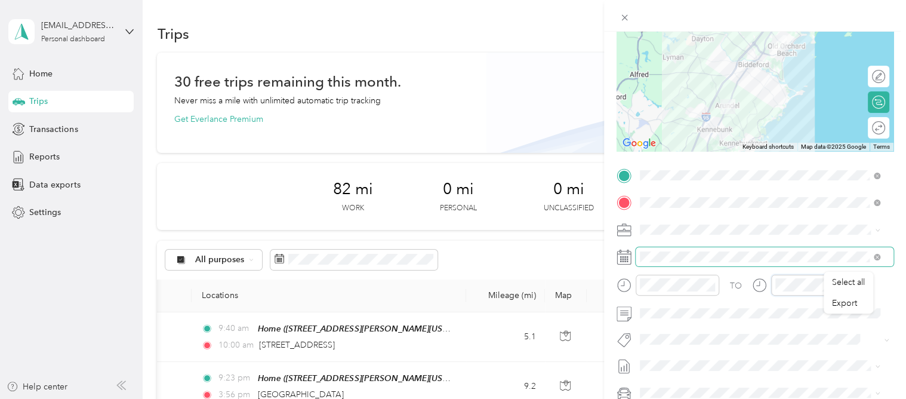
scroll to position [179, 0]
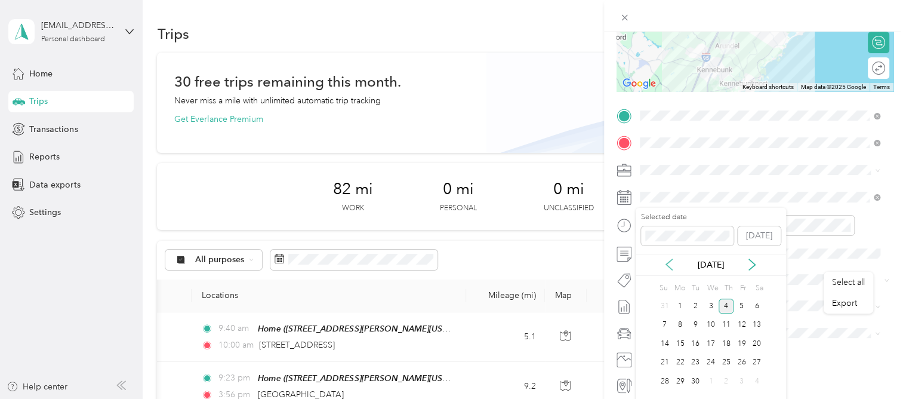
click at [671, 260] on icon at bounding box center [669, 264] width 6 height 11
click at [692, 340] on div "12" at bounding box center [696, 343] width 16 height 15
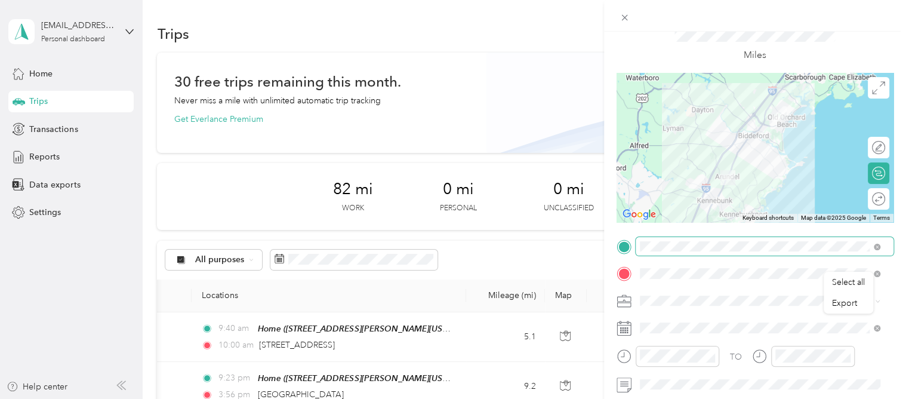
scroll to position [0, 0]
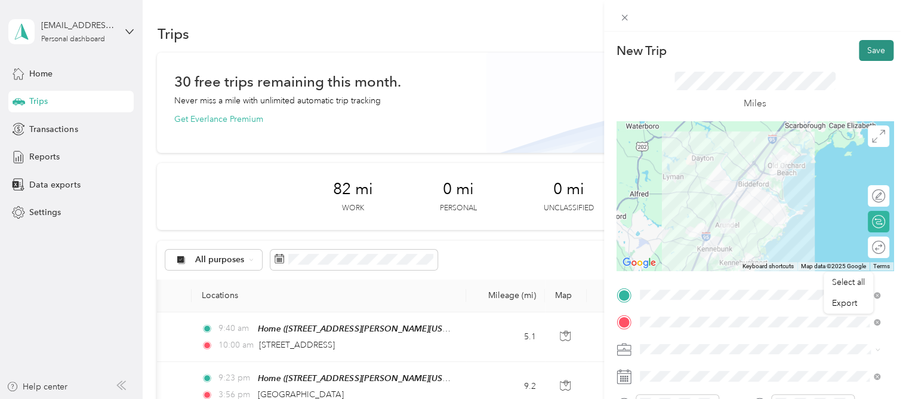
click at [872, 56] on button "Save" at bounding box center [876, 50] width 35 height 21
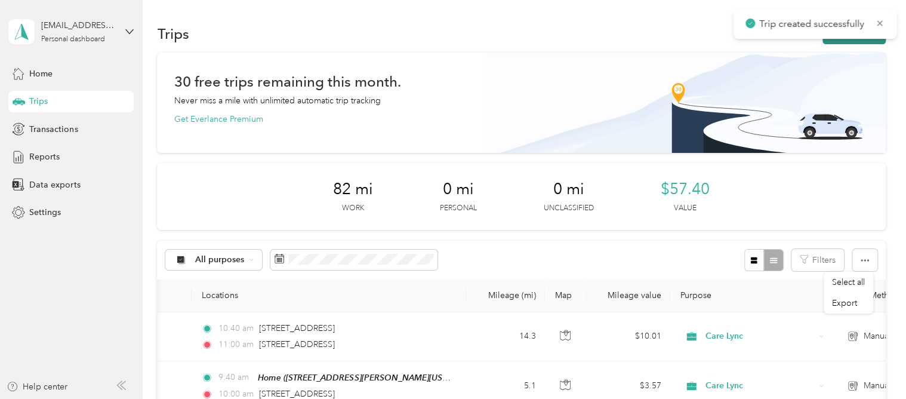
click at [862, 42] on button "New trip" at bounding box center [854, 33] width 63 height 21
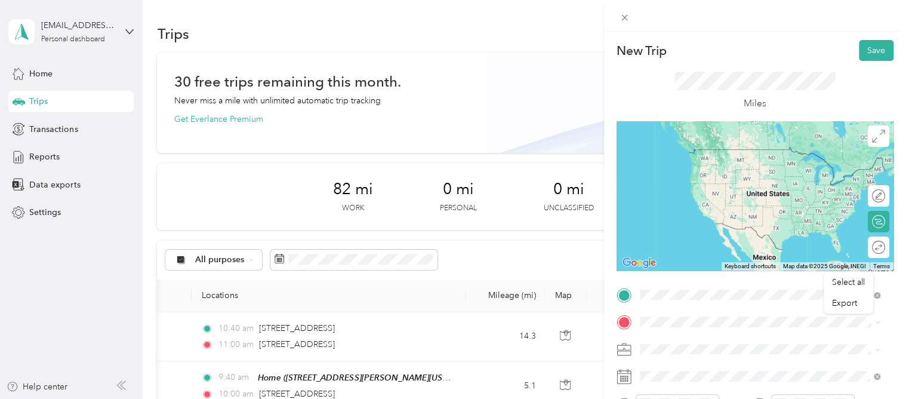
click at [684, 153] on span "[STREET_ADDRESS][US_STATE]" at bounding box center [721, 149] width 119 height 11
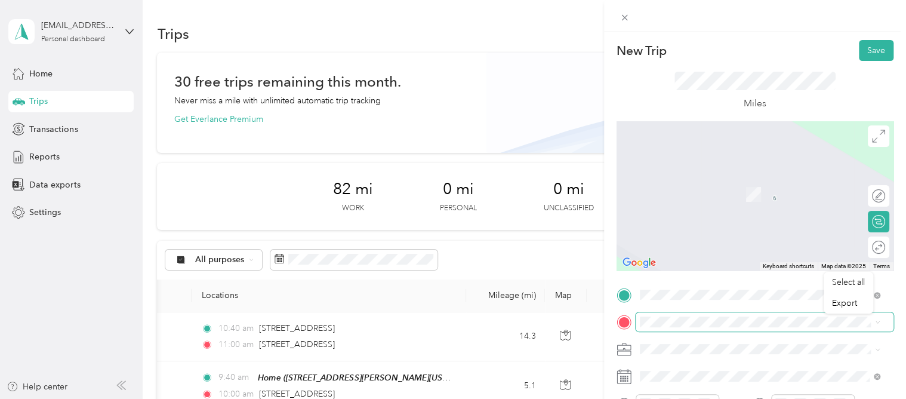
click at [682, 315] on span at bounding box center [765, 321] width 258 height 19
click at [707, 189] on span "[STREET_ADDRESS][PERSON_NAME][US_STATE]" at bounding box center [755, 194] width 186 height 10
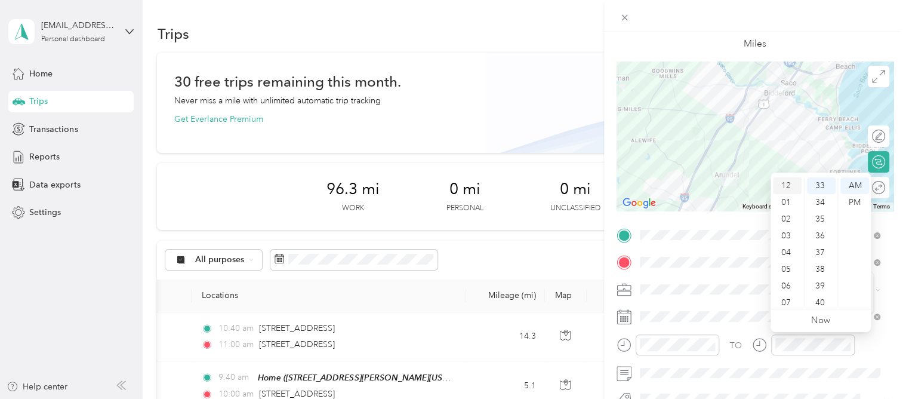
click at [789, 185] on div "12" at bounding box center [787, 185] width 29 height 17
click at [818, 244] on div "29" at bounding box center [821, 238] width 29 height 17
click at [855, 206] on div "PM" at bounding box center [855, 202] width 29 height 17
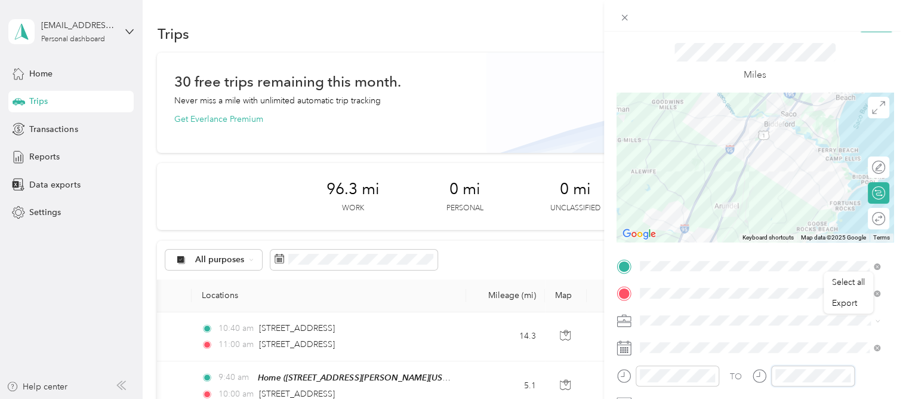
scroll to position [0, 0]
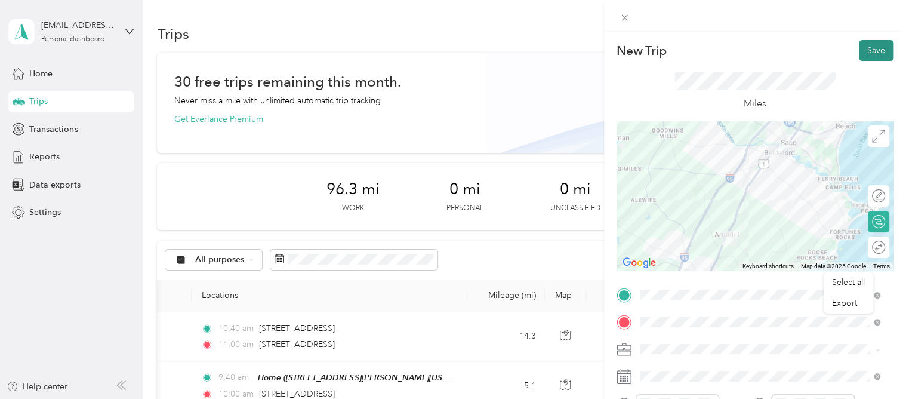
click at [864, 53] on button "Save" at bounding box center [876, 50] width 35 height 21
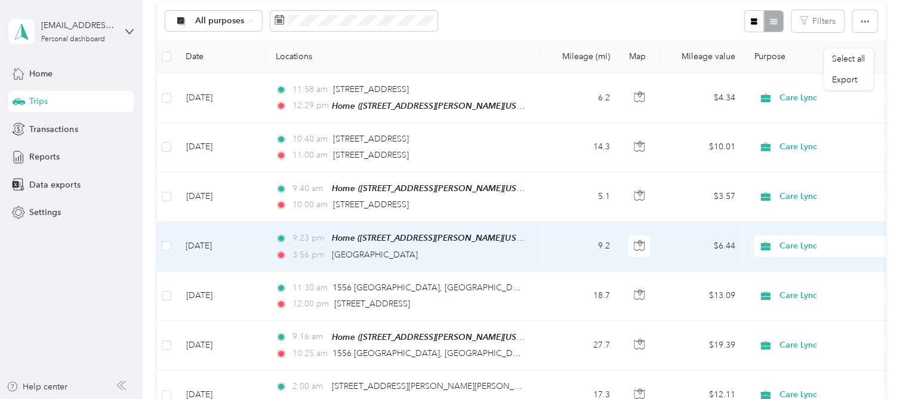
scroll to position [179, 0]
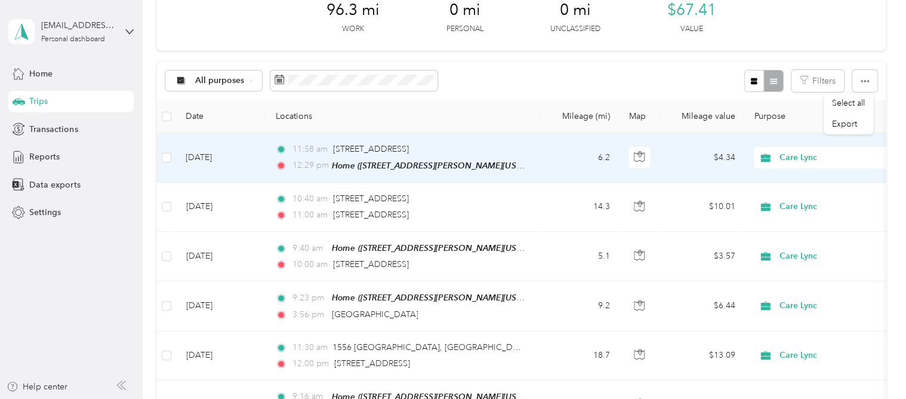
click at [201, 150] on td "[DATE]" at bounding box center [221, 158] width 90 height 50
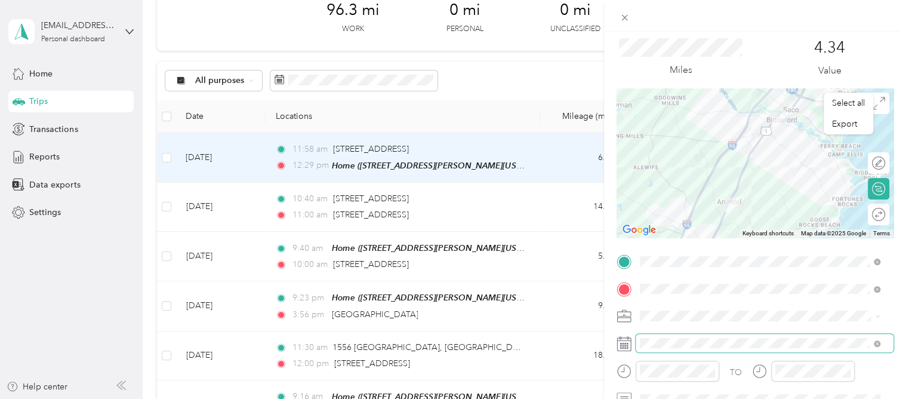
scroll to position [60, 0]
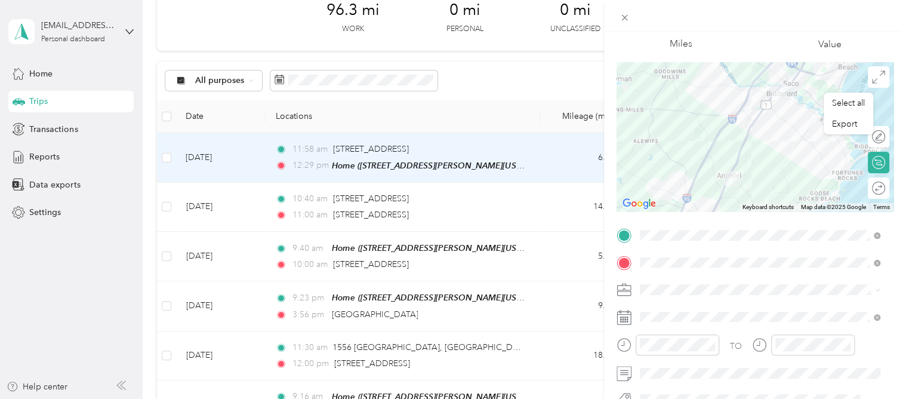
click at [626, 315] on icon at bounding box center [624, 317] width 15 height 15
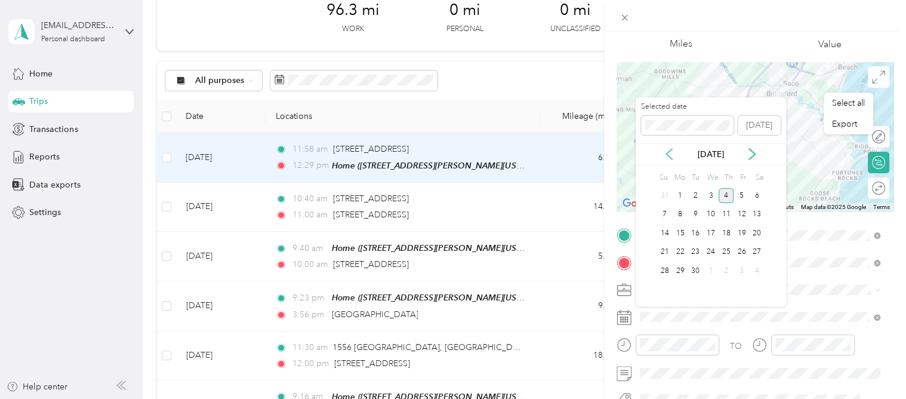
click at [666, 150] on icon at bounding box center [669, 154] width 12 height 12
click at [695, 229] on div "12" at bounding box center [696, 233] width 16 height 15
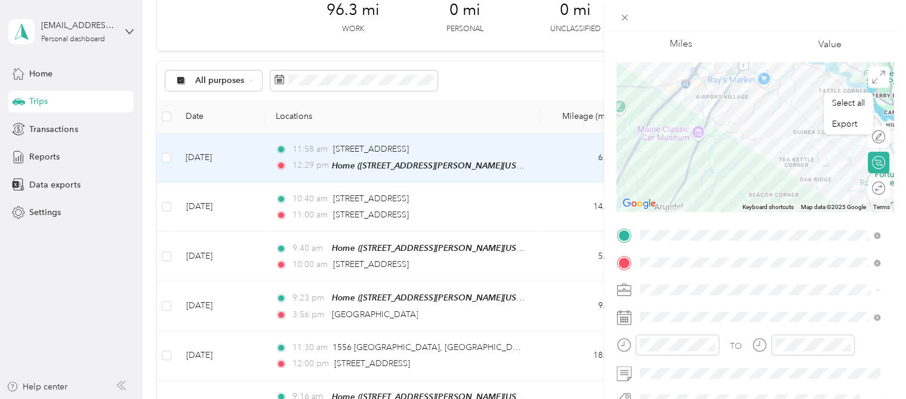
scroll to position [0, 0]
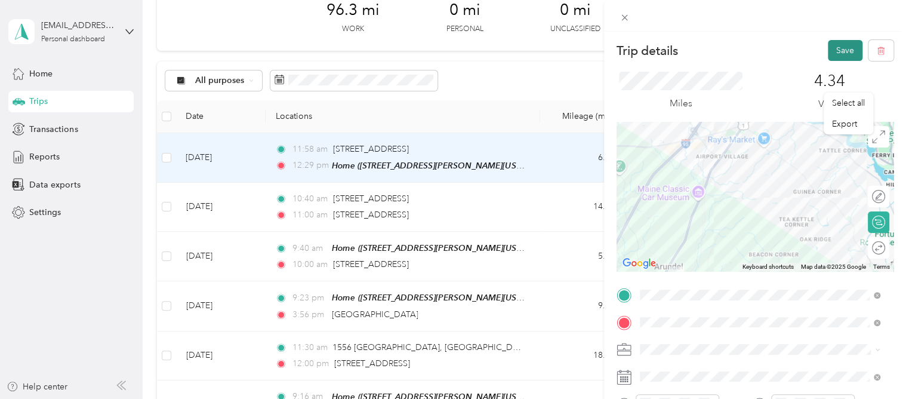
click at [845, 54] on button "Save" at bounding box center [845, 50] width 35 height 21
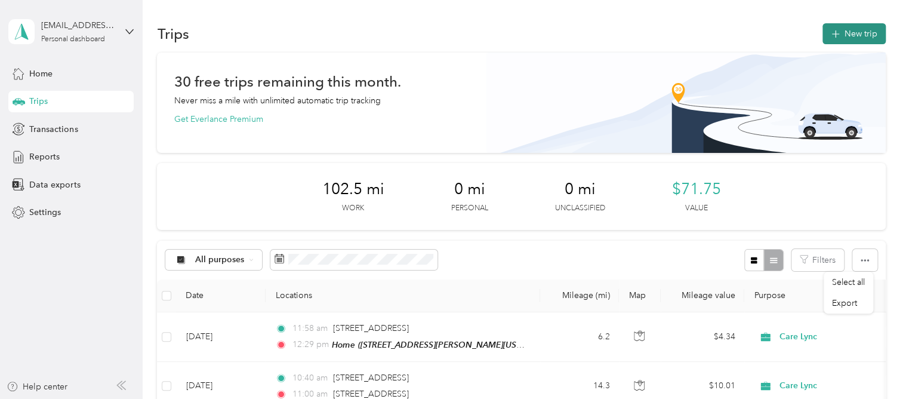
click at [838, 42] on button "New trip" at bounding box center [854, 33] width 63 height 21
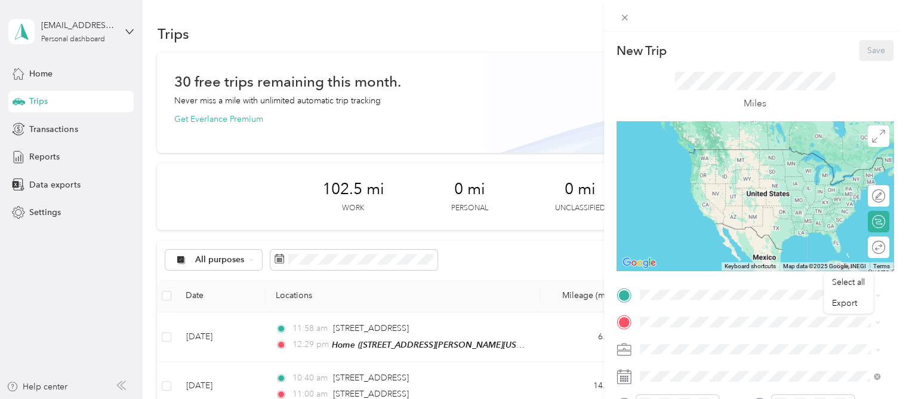
scroll to position [119, 0]
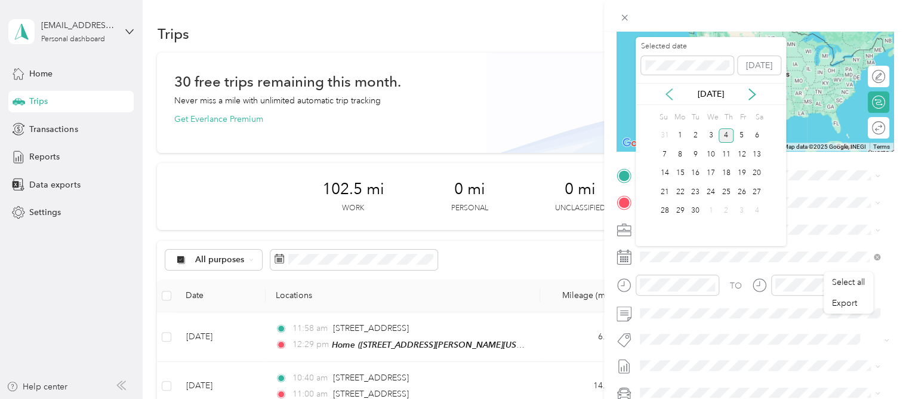
click at [675, 96] on icon at bounding box center [669, 94] width 12 height 12
click at [743, 173] on div "15" at bounding box center [742, 173] width 16 height 15
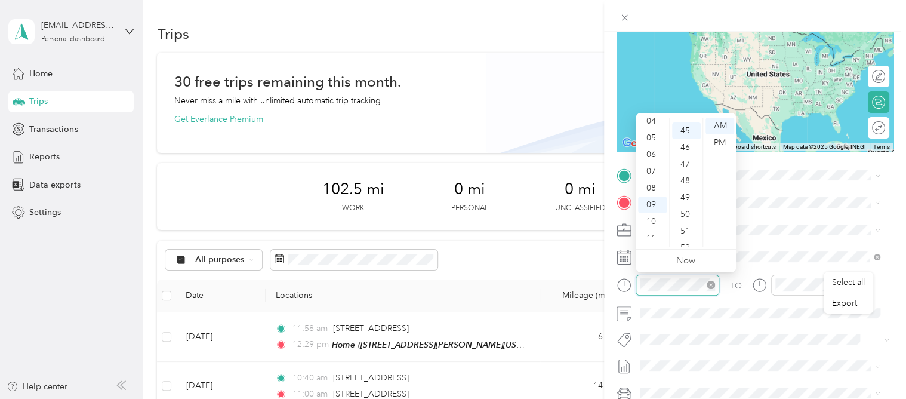
scroll to position [752, 0]
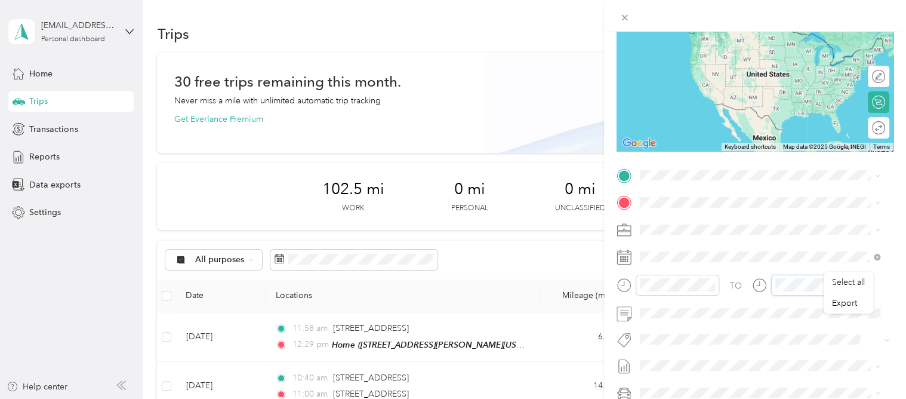
click at [758, 282] on div at bounding box center [803, 285] width 103 height 21
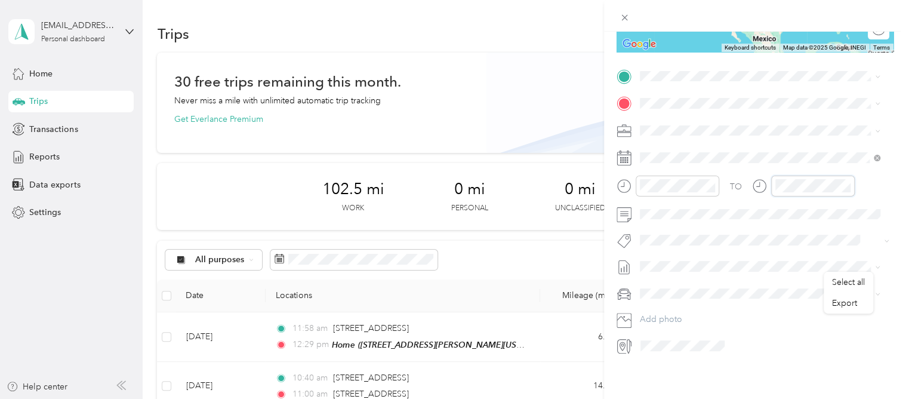
scroll to position [167, 0]
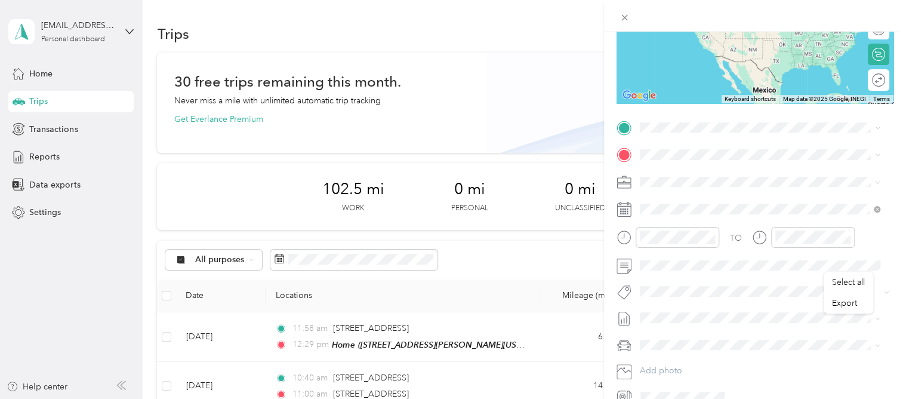
click at [680, 174] on strong "Home" at bounding box center [673, 172] width 23 height 11
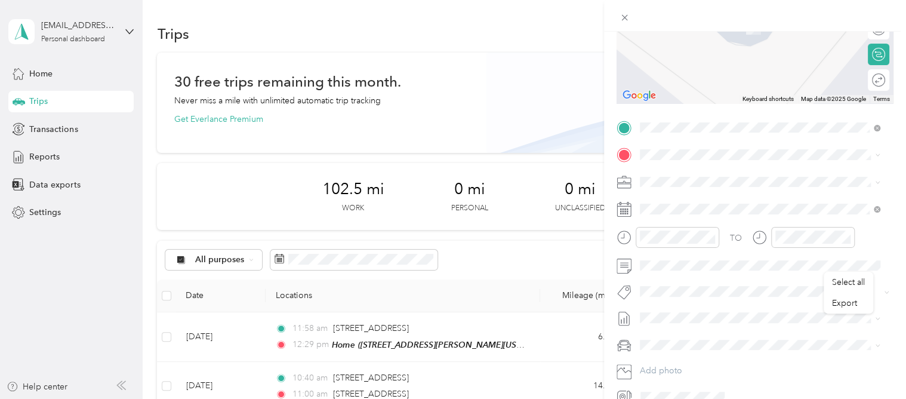
click at [688, 201] on span "[STREET_ADDRESS][PERSON_NAME][US_STATE]" at bounding box center [755, 195] width 186 height 11
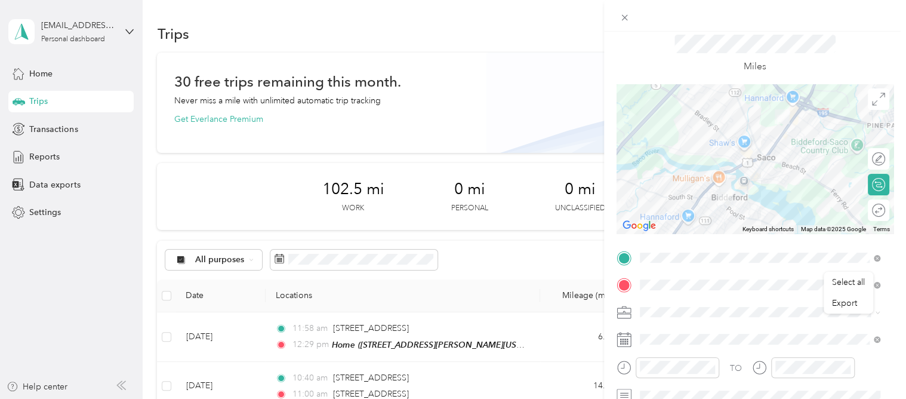
scroll to position [0, 0]
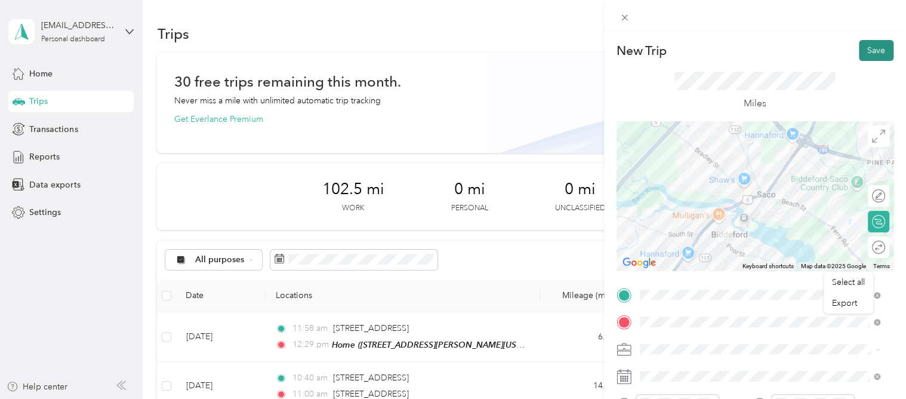
click at [859, 54] on button "Save" at bounding box center [876, 50] width 35 height 21
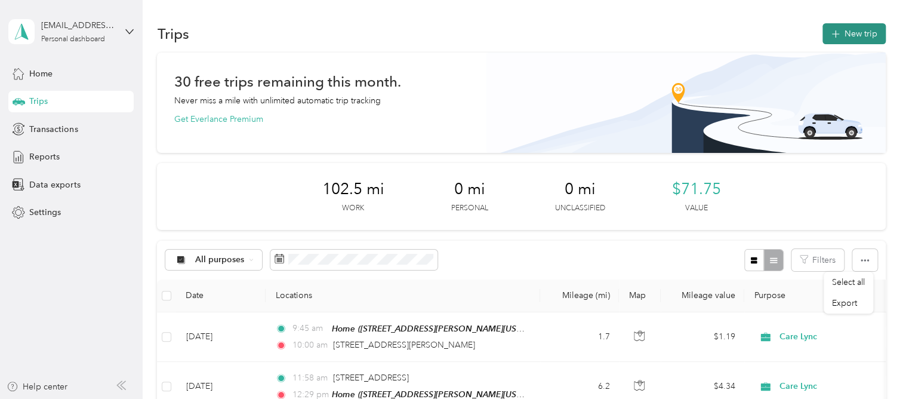
click at [860, 36] on button "New trip" at bounding box center [854, 33] width 63 height 21
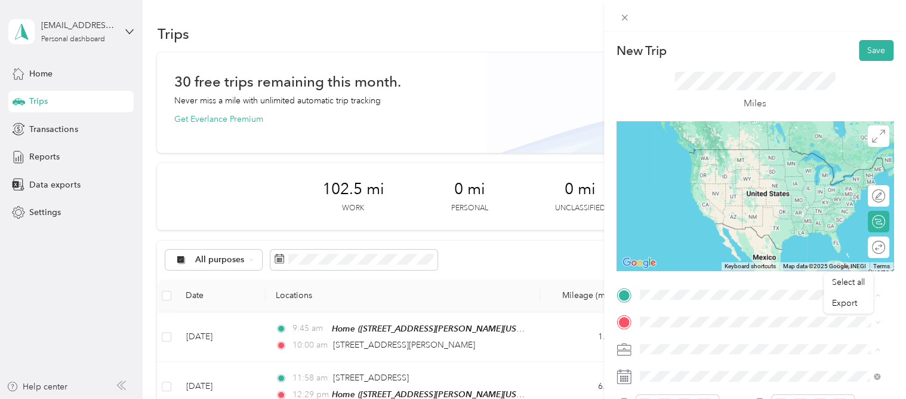
click at [678, 155] on span "[STREET_ADDRESS][PERSON_NAME][US_STATE]" at bounding box center [755, 149] width 186 height 11
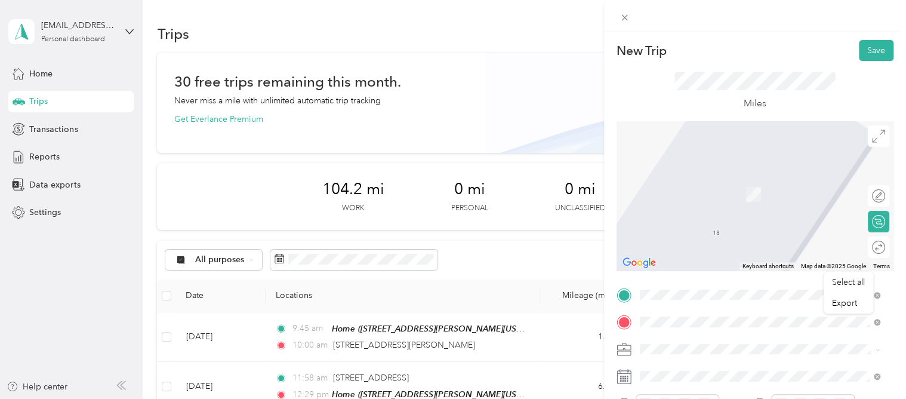
click at [681, 182] on span "[STREET_ADDRESS][PERSON_NAME][US_STATE]" at bounding box center [755, 176] width 186 height 11
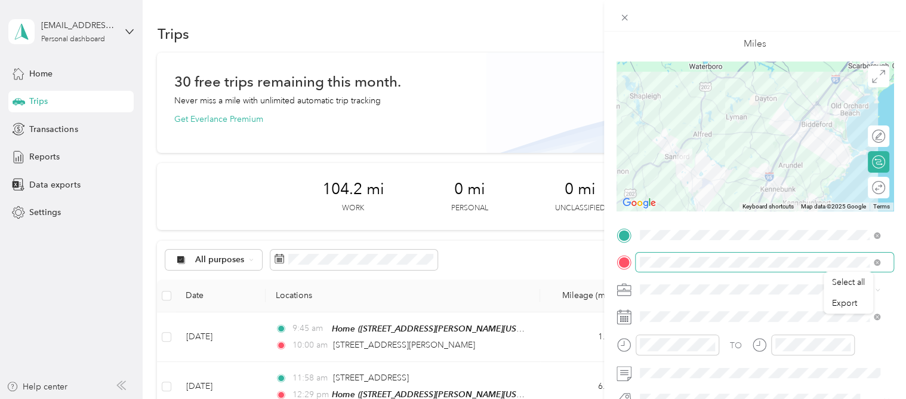
scroll to position [119, 0]
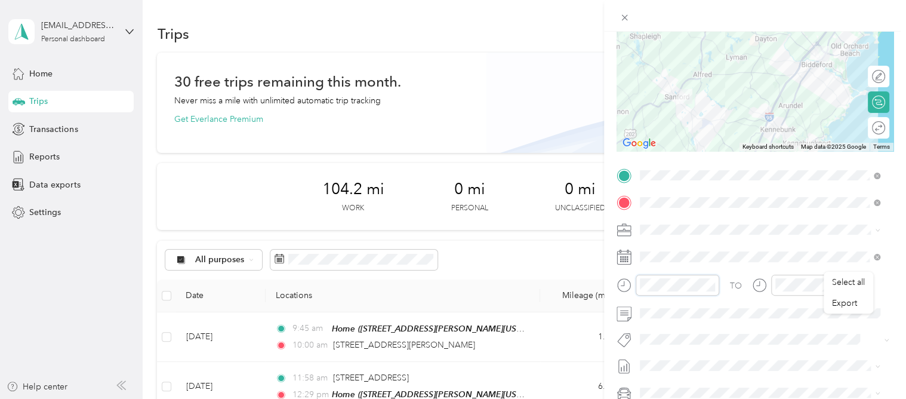
click at [630, 287] on div at bounding box center [668, 285] width 103 height 21
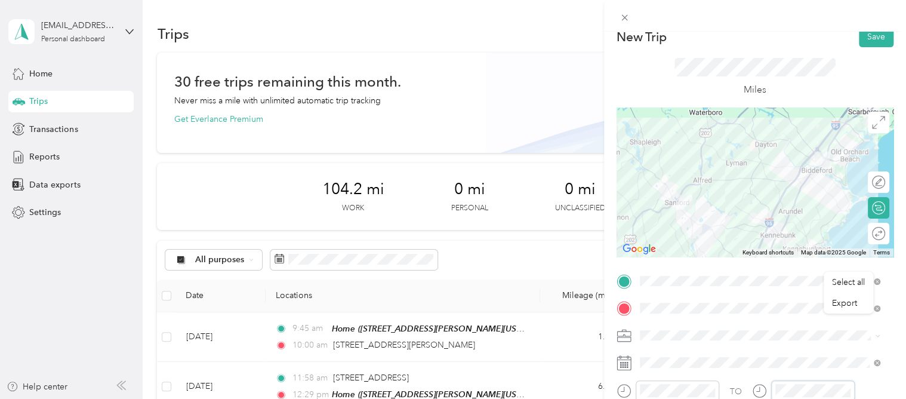
scroll to position [0, 0]
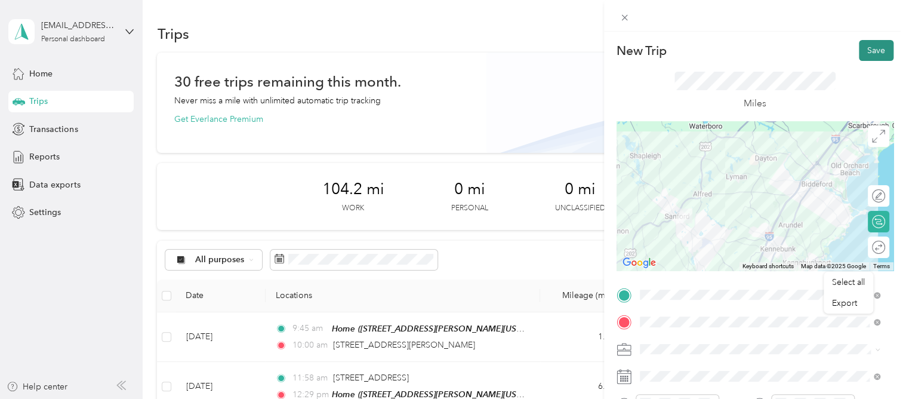
click at [859, 50] on button "Save" at bounding box center [876, 50] width 35 height 21
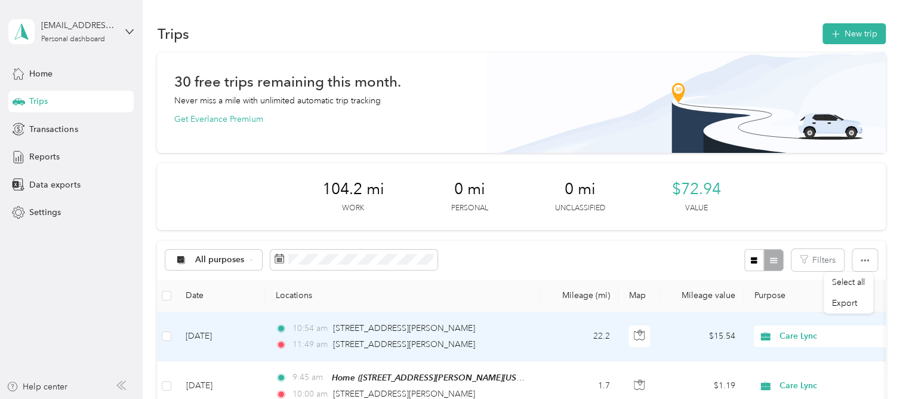
click at [202, 359] on td "[DATE]" at bounding box center [221, 336] width 90 height 49
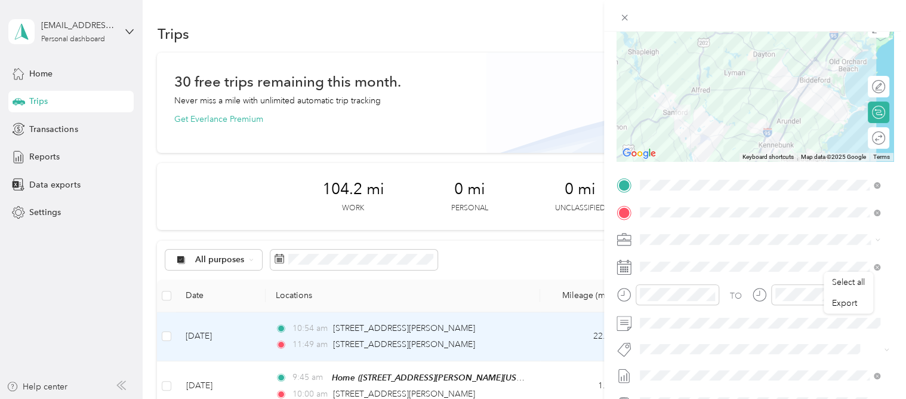
scroll to position [119, 0]
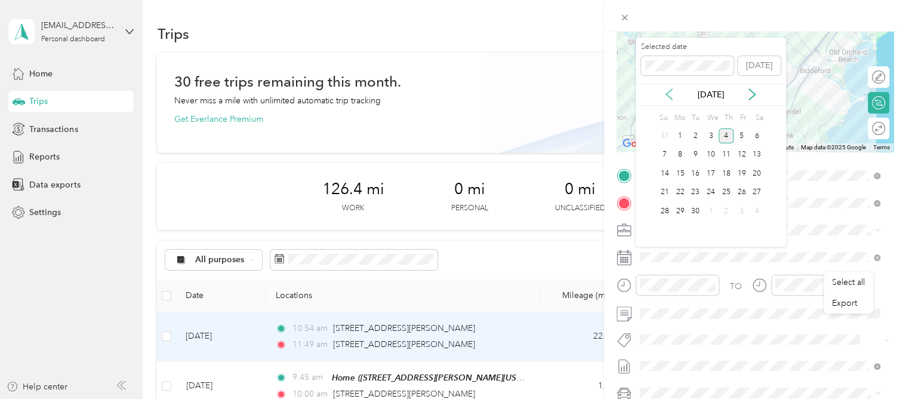
click at [669, 93] on icon at bounding box center [669, 94] width 12 height 12
click at [743, 174] on div "15" at bounding box center [742, 173] width 16 height 15
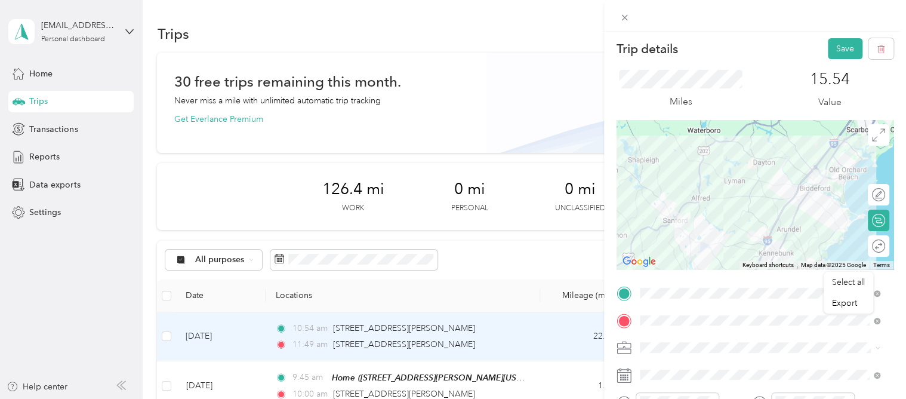
scroll to position [0, 0]
click at [835, 50] on button "Save" at bounding box center [845, 50] width 35 height 21
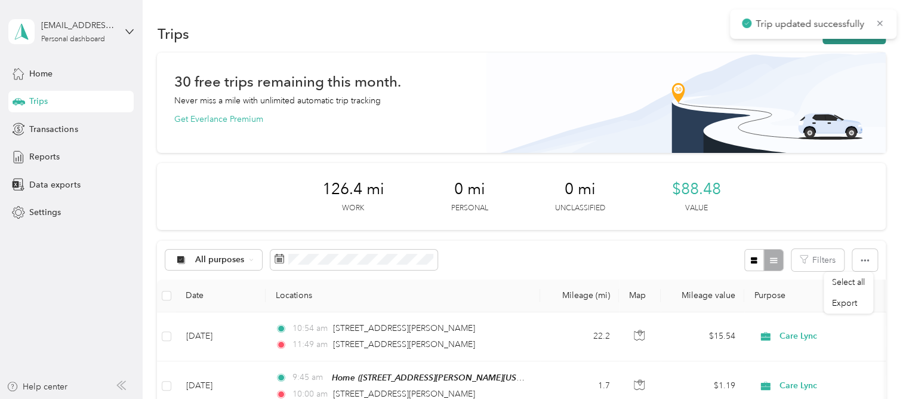
click at [840, 38] on button "New trip" at bounding box center [854, 33] width 63 height 21
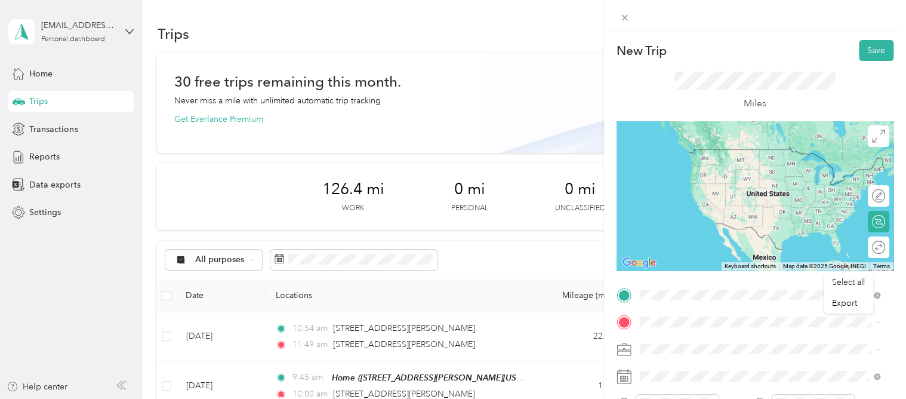
click at [682, 150] on span "[STREET_ADDRESS][PERSON_NAME][US_STATE]" at bounding box center [755, 149] width 186 height 11
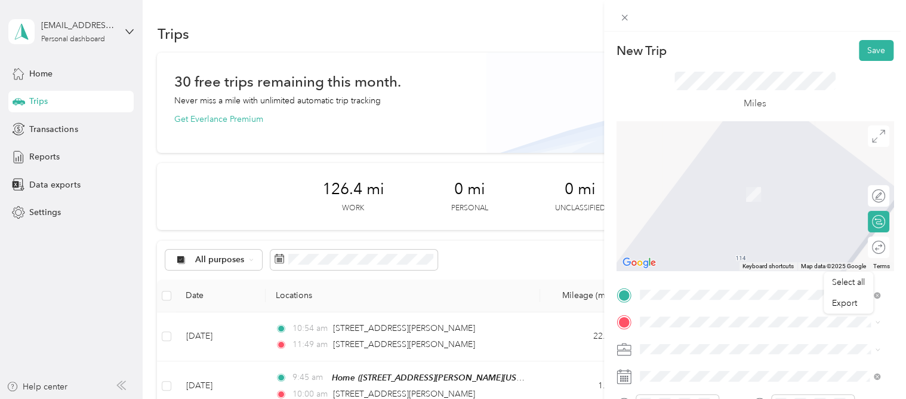
click at [700, 173] on div "Home [STREET_ADDRESS][PERSON_NAME][US_STATE]" at bounding box center [760, 186] width 232 height 29
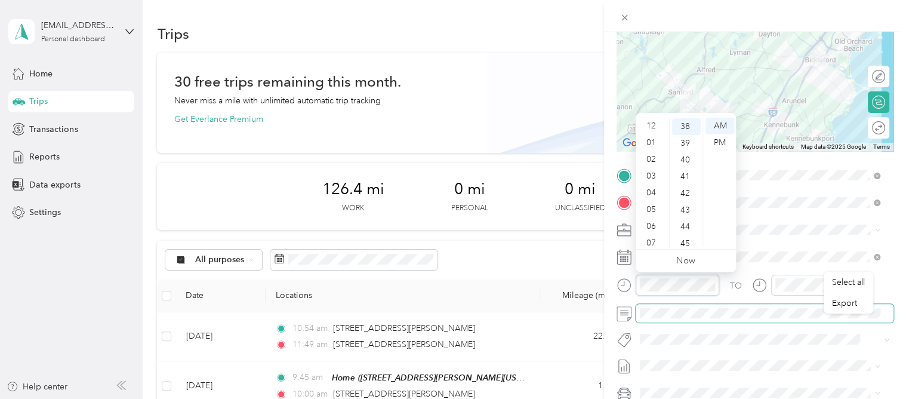
scroll to position [72, 0]
click at [602, 290] on div "New Trip Save This trip cannot be edited because it is either under review, app…" at bounding box center [453, 199] width 906 height 399
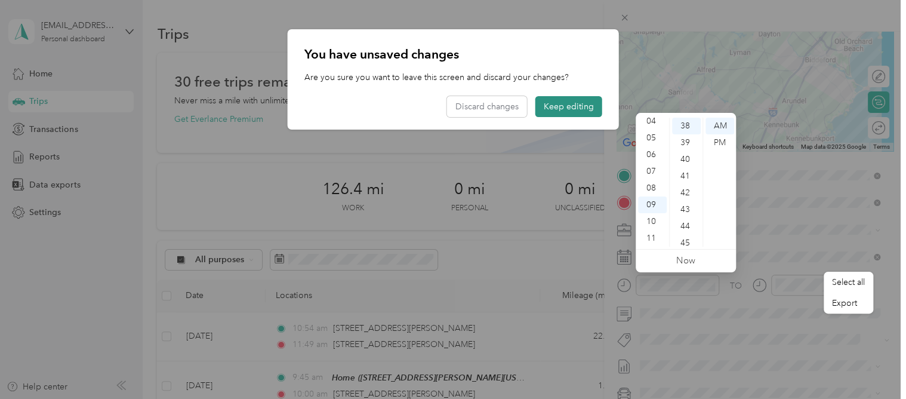
click at [542, 107] on button "Keep editing" at bounding box center [568, 106] width 67 height 21
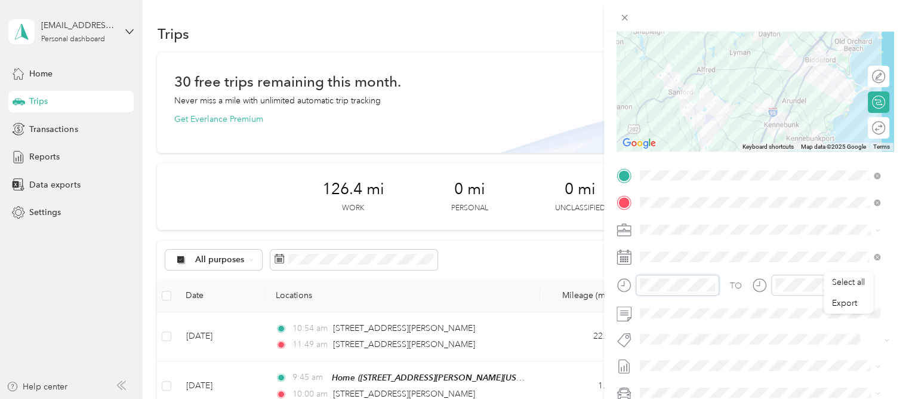
click at [623, 288] on div at bounding box center [668, 285] width 103 height 21
drag, startPoint x: 687, startPoint y: 295, endPoint x: 660, endPoint y: 292, distance: 27.0
click at [660, 292] on div at bounding box center [678, 285] width 84 height 21
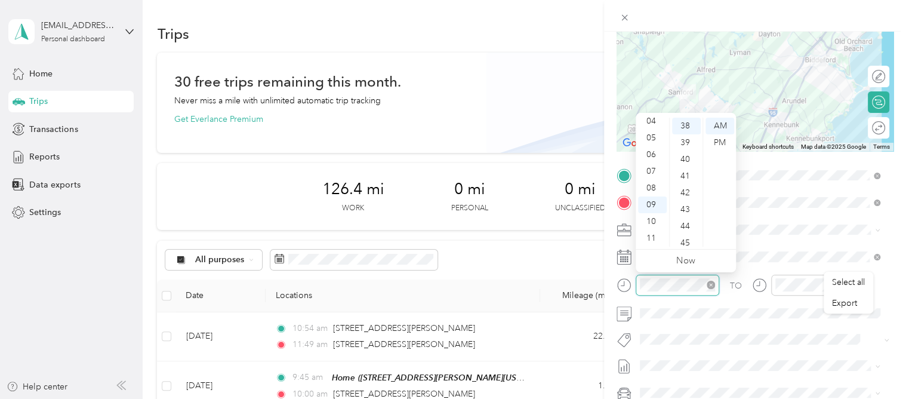
click at [645, 290] on div at bounding box center [678, 285] width 84 height 21
drag, startPoint x: 691, startPoint y: 293, endPoint x: 635, endPoint y: 286, distance: 55.9
click at [636, 286] on div at bounding box center [678, 285] width 84 height 21
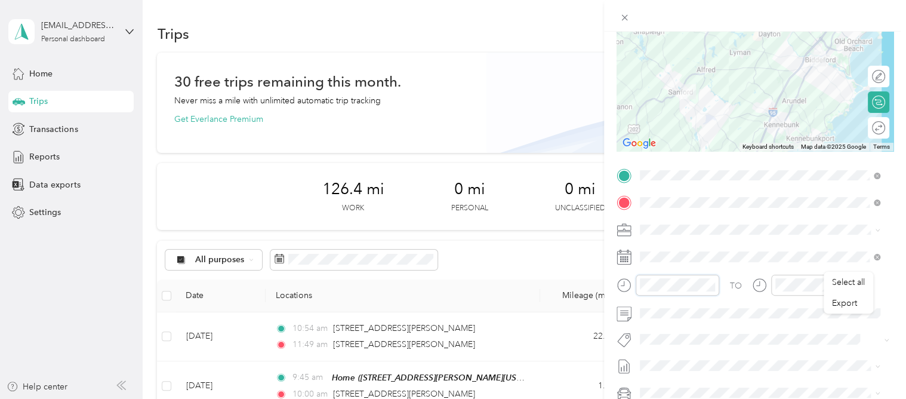
click at [629, 287] on div at bounding box center [668, 285] width 103 height 21
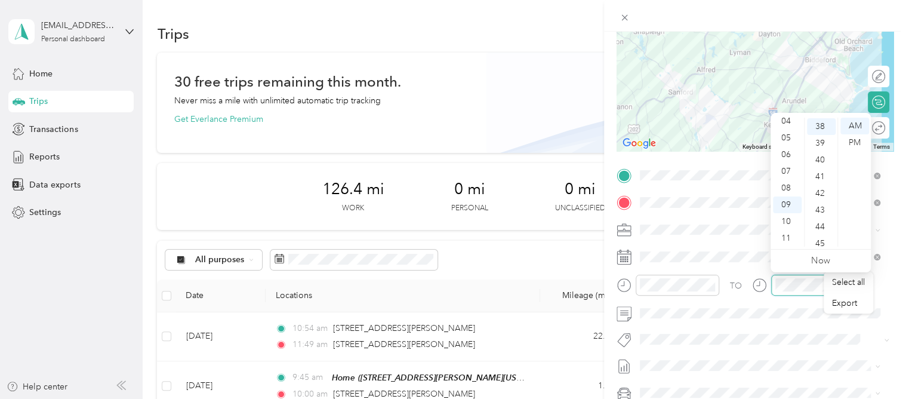
scroll to position [635, 0]
click at [797, 298] on div at bounding box center [803, 289] width 103 height 29
click at [784, 141] on div "01" at bounding box center [787, 142] width 29 height 17
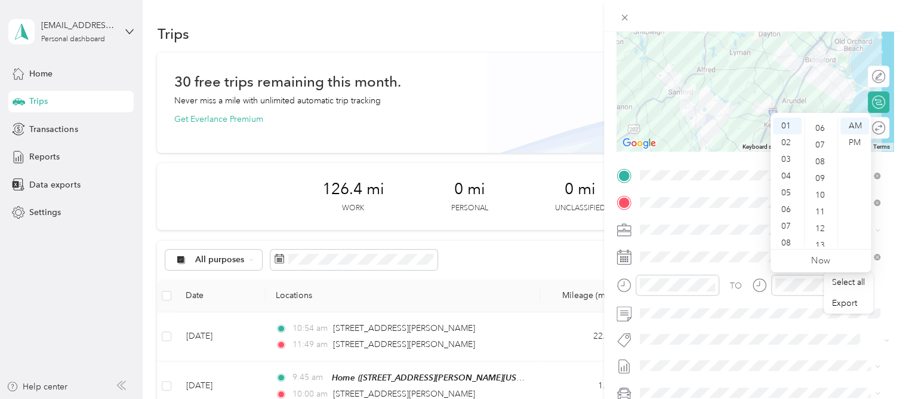
click at [823, 153] on div "07" at bounding box center [821, 145] width 29 height 17
click at [866, 141] on div "PM" at bounding box center [855, 142] width 29 height 17
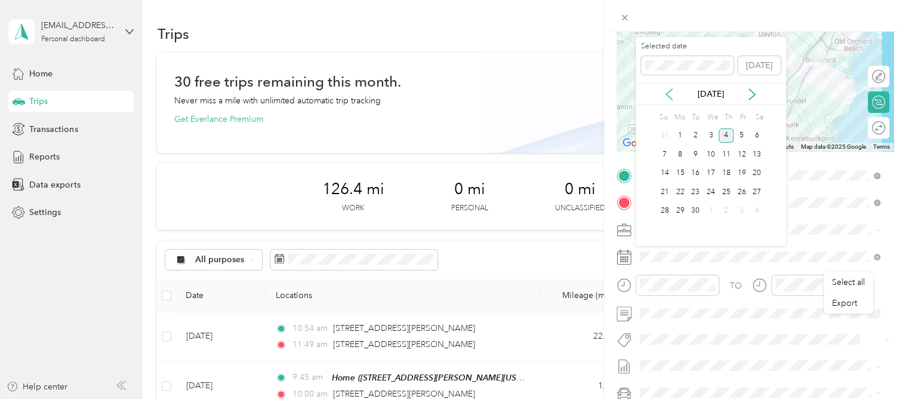
click at [675, 91] on icon at bounding box center [669, 94] width 12 height 12
click at [746, 173] on div "15" at bounding box center [742, 173] width 16 height 15
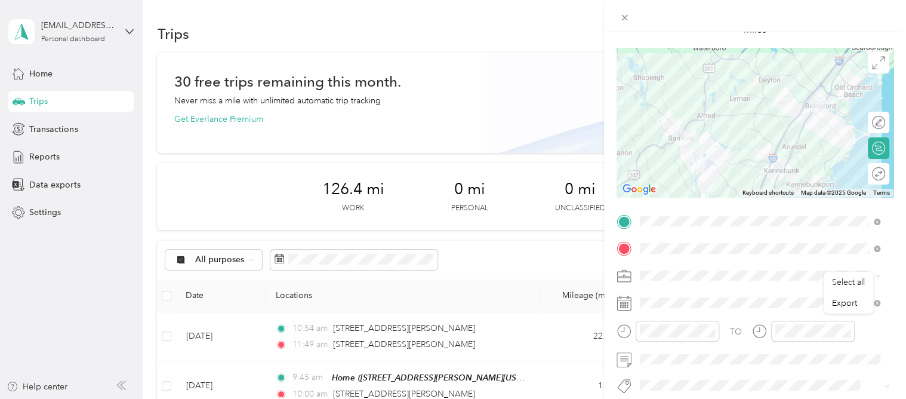
scroll to position [0, 0]
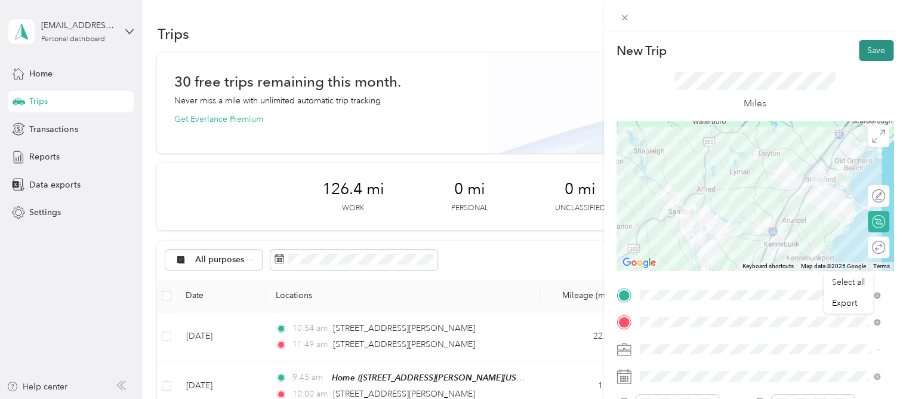
click at [861, 51] on button "Save" at bounding box center [876, 50] width 35 height 21
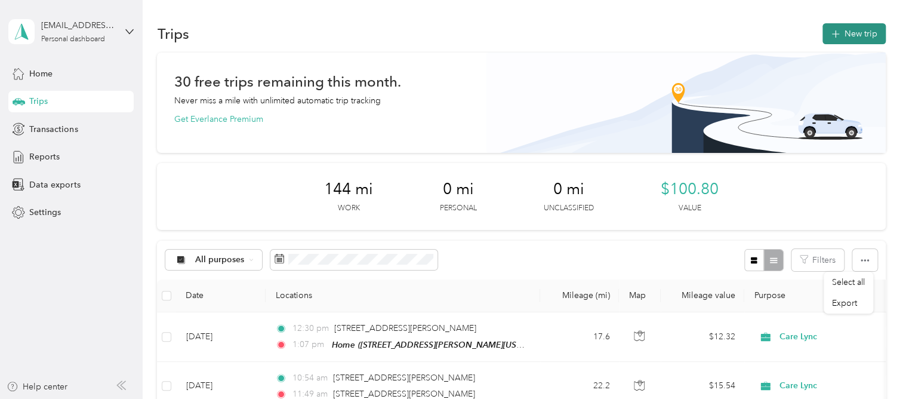
click at [837, 35] on icon "button" at bounding box center [836, 34] width 14 height 14
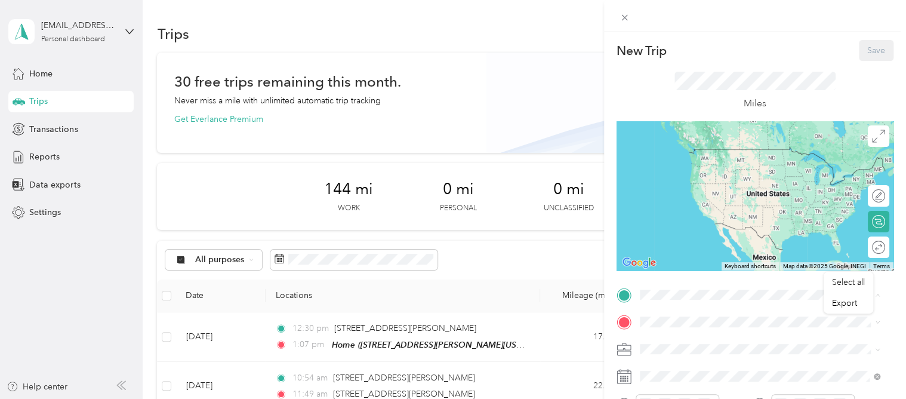
click at [684, 156] on strong "Home" at bounding box center [673, 153] width 23 height 11
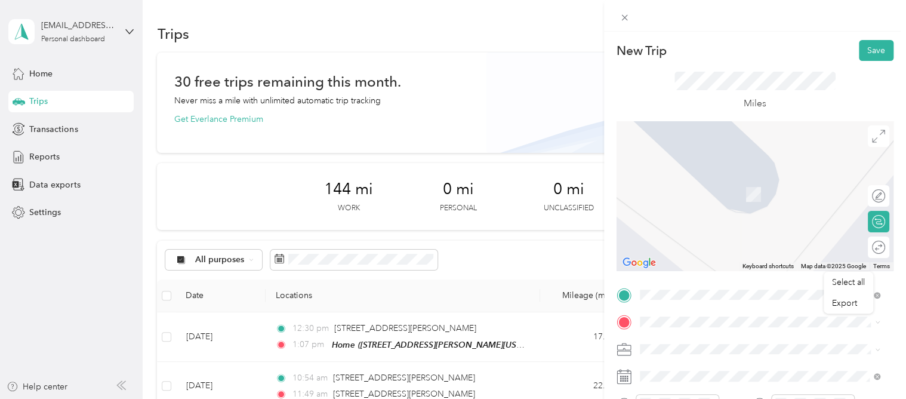
click at [697, 178] on span "[STREET_ADDRESS][US_STATE]" at bounding box center [721, 173] width 119 height 11
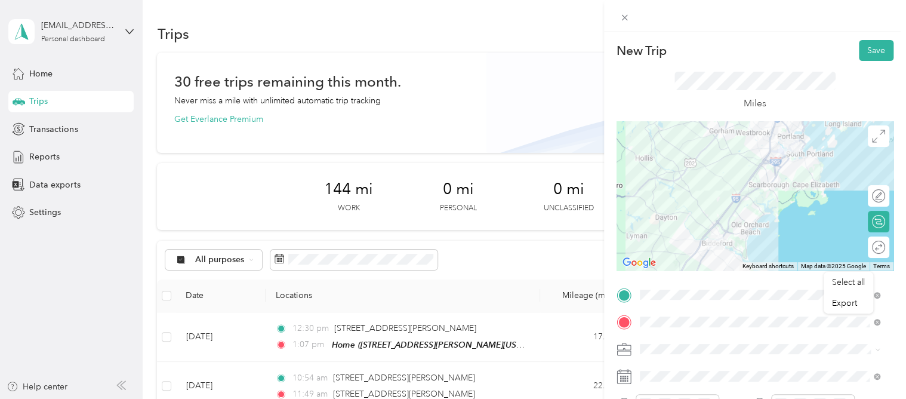
scroll to position [60, 0]
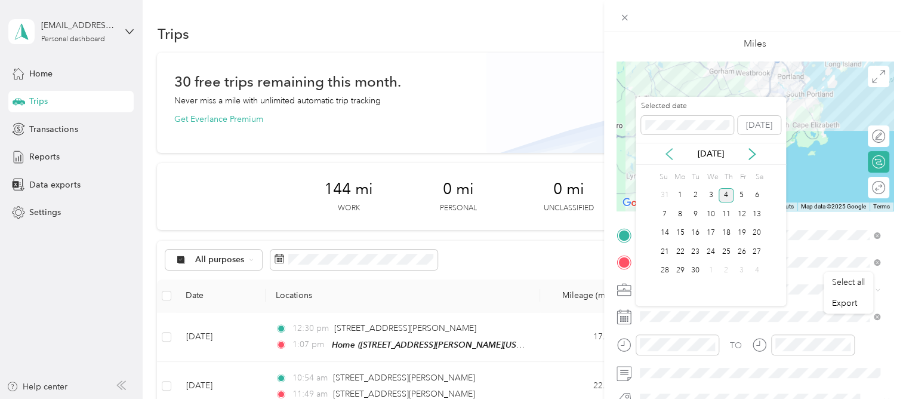
click at [670, 153] on icon at bounding box center [669, 154] width 12 height 12
click at [700, 250] on div "19" at bounding box center [696, 251] width 16 height 15
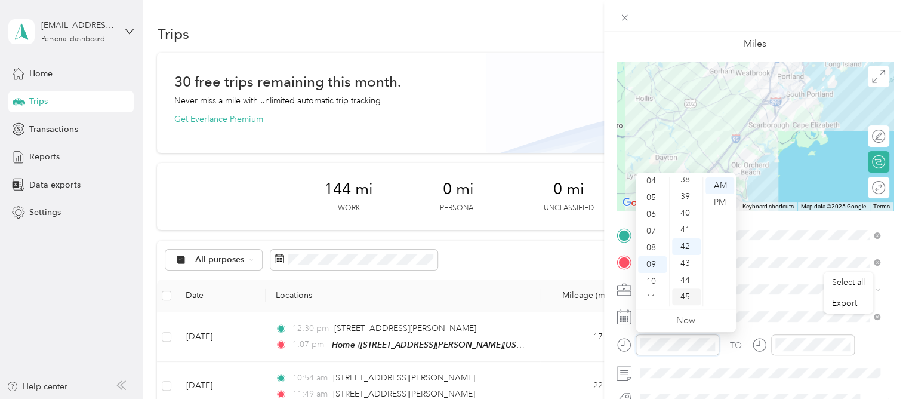
scroll to position [583, 0]
click at [691, 240] on div "38" at bounding box center [686, 238] width 29 height 17
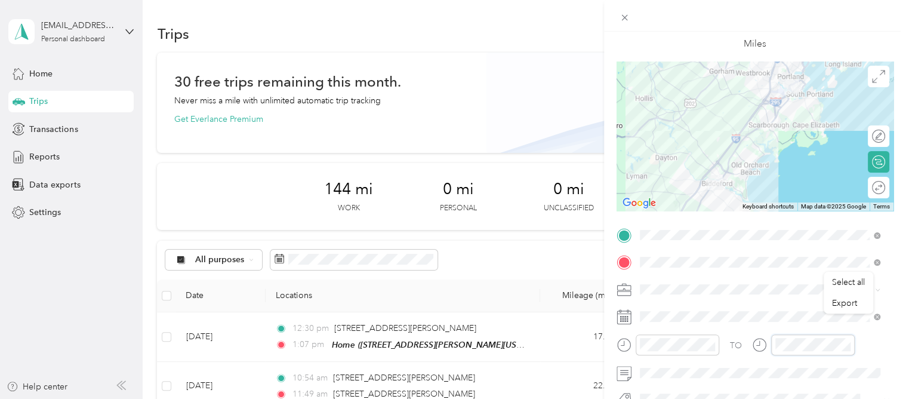
click at [724, 330] on div "TO Add photo" at bounding box center [755, 370] width 277 height 288
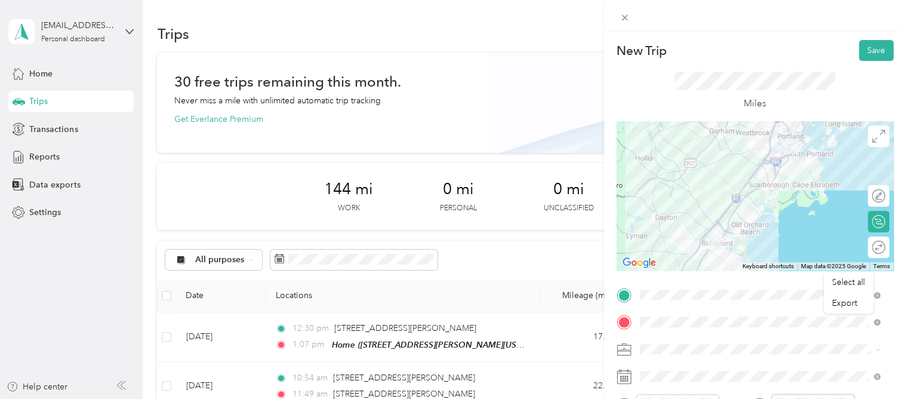
scroll to position [60, 0]
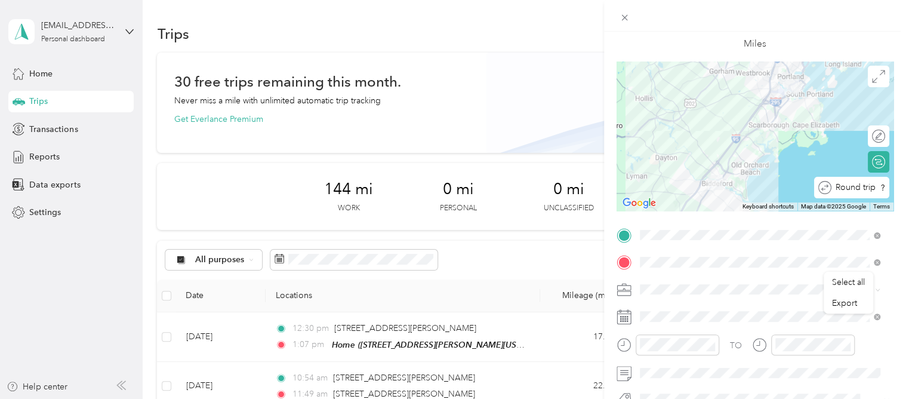
click at [898, 192] on div at bounding box center [898, 187] width 0 height 13
click at [755, 344] on icon at bounding box center [759, 344] width 15 height 15
click at [735, 349] on div "TO" at bounding box center [736, 345] width 12 height 13
click at [748, 343] on div "TO" at bounding box center [755, 348] width 277 height 29
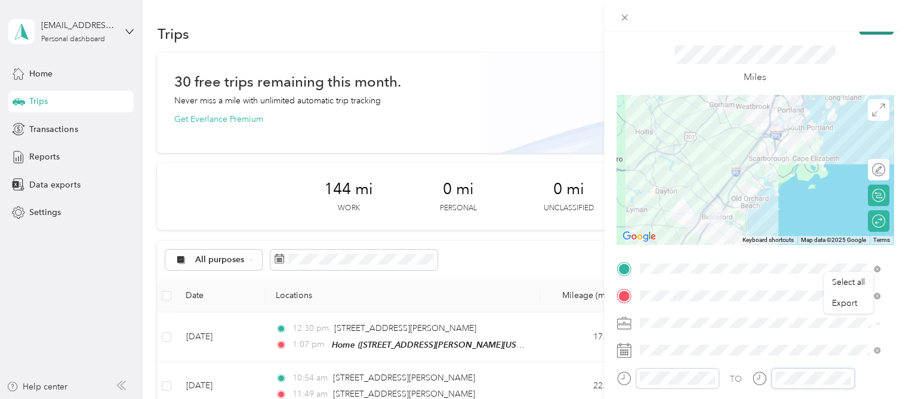
scroll to position [0, 0]
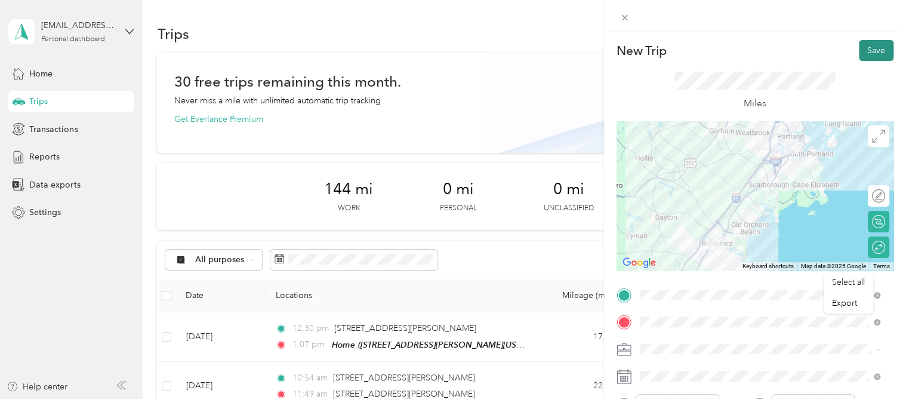
click at [859, 53] on button "Save" at bounding box center [876, 50] width 35 height 21
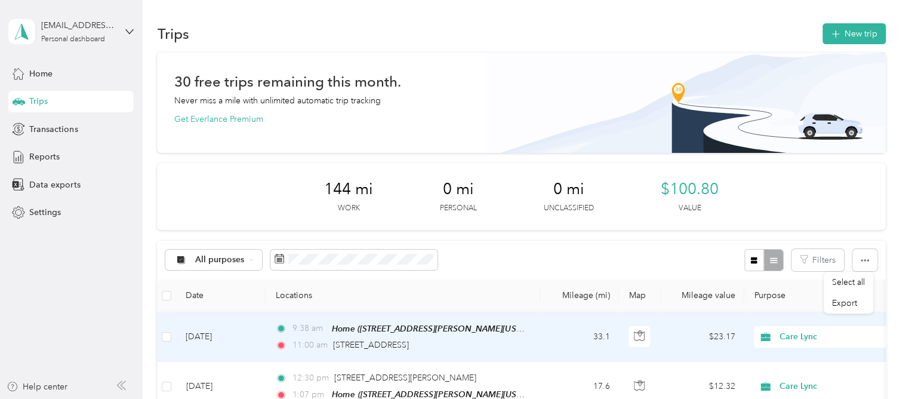
click at [458, 341] on div "11:00 am [STREET_ADDRESS]" at bounding box center [400, 344] width 251 height 13
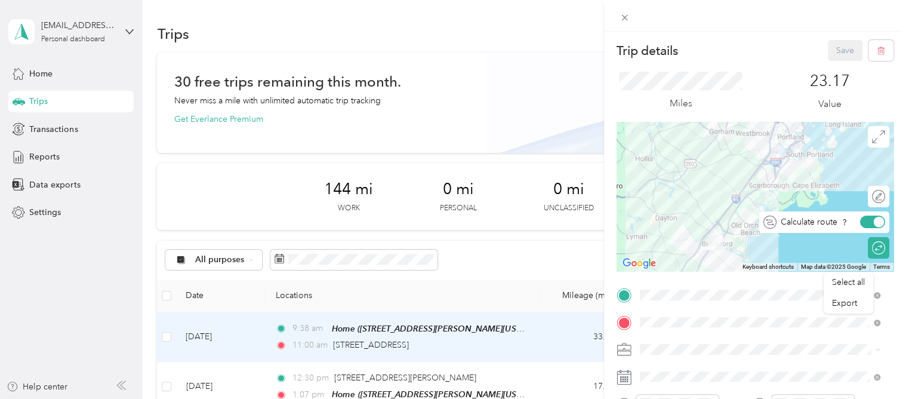
click at [874, 223] on div at bounding box center [879, 222] width 11 height 11
click at [872, 223] on div at bounding box center [872, 222] width 25 height 13
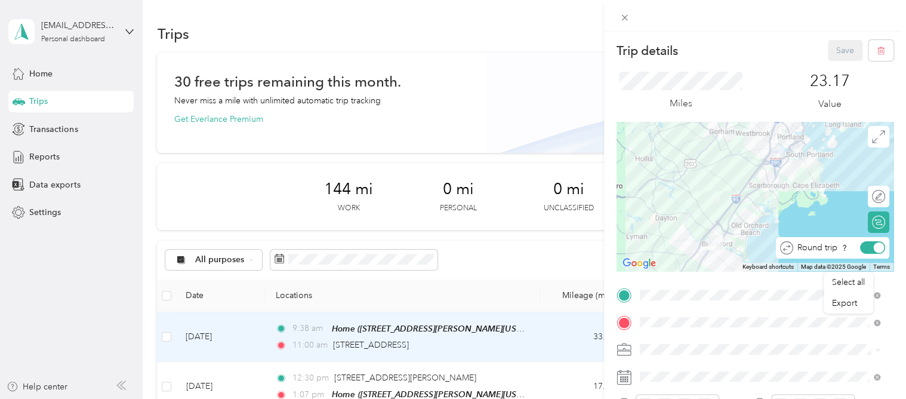
click at [874, 250] on div at bounding box center [879, 247] width 11 height 11
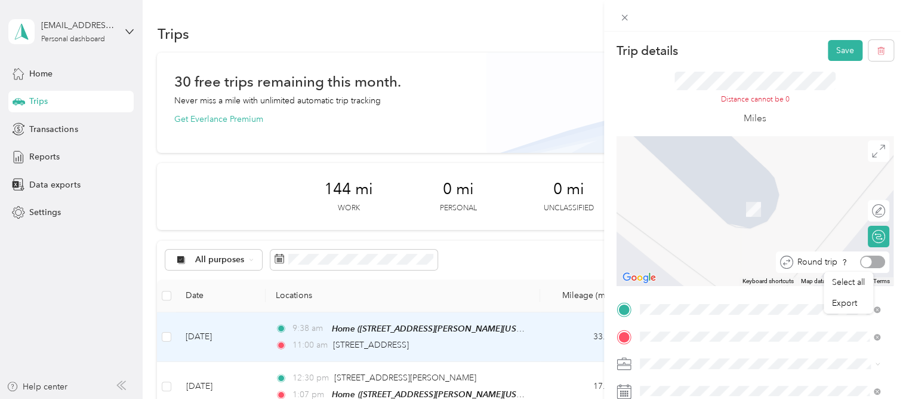
click at [869, 261] on div at bounding box center [872, 262] width 25 height 13
click at [830, 43] on button "Save" at bounding box center [845, 50] width 35 height 21
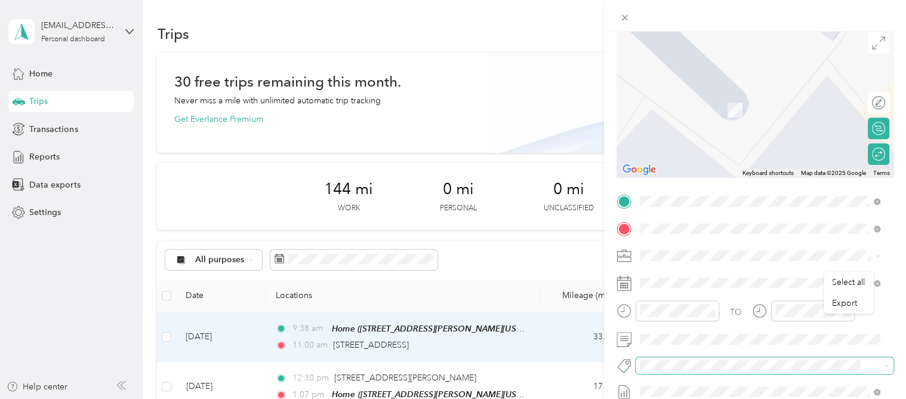
scroll to position [179, 0]
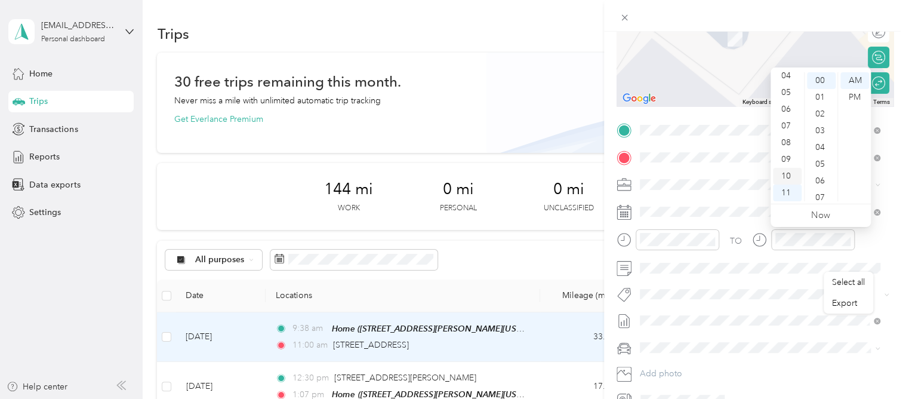
click at [788, 176] on div "10" at bounding box center [787, 176] width 29 height 17
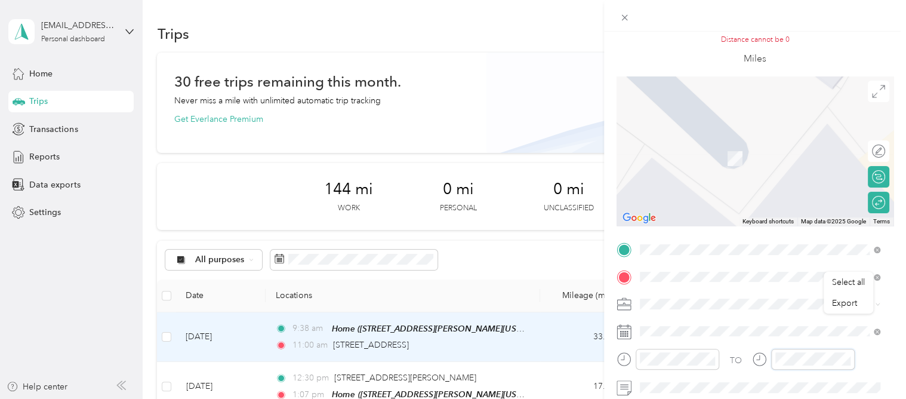
scroll to position [0, 0]
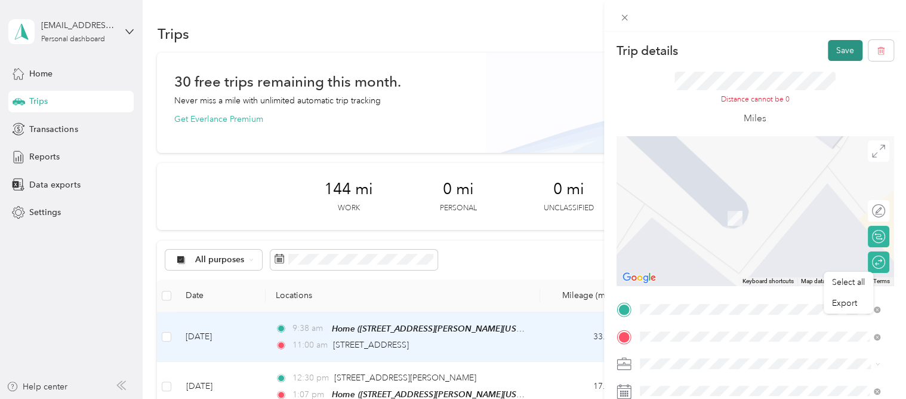
click at [835, 60] on button "Save" at bounding box center [845, 50] width 35 height 21
click at [834, 50] on button "Save" at bounding box center [845, 50] width 35 height 21
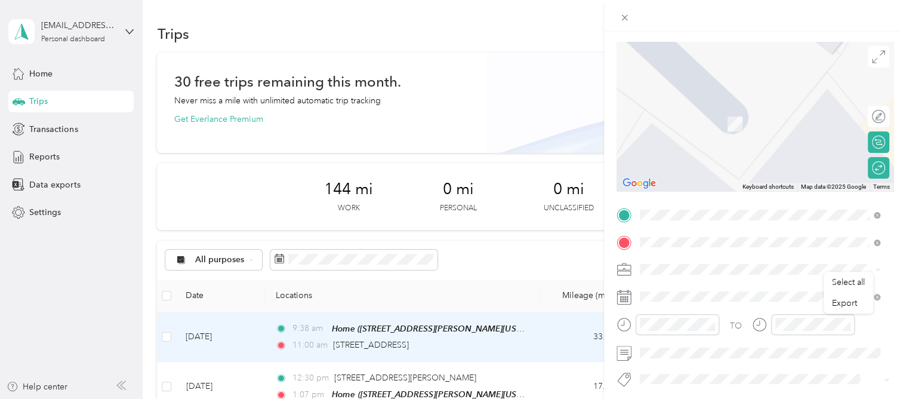
scroll to position [119, 0]
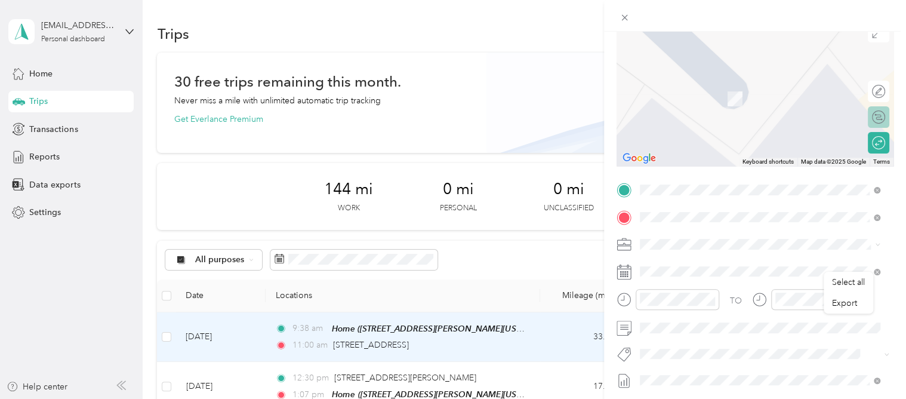
click at [876, 122] on div "Calculate route" at bounding box center [878, 116] width 21 height 21
click at [866, 121] on div at bounding box center [872, 116] width 25 height 13
click at [868, 139] on div "Round trip" at bounding box center [878, 142] width 21 height 21
click at [874, 143] on div at bounding box center [879, 142] width 11 height 11
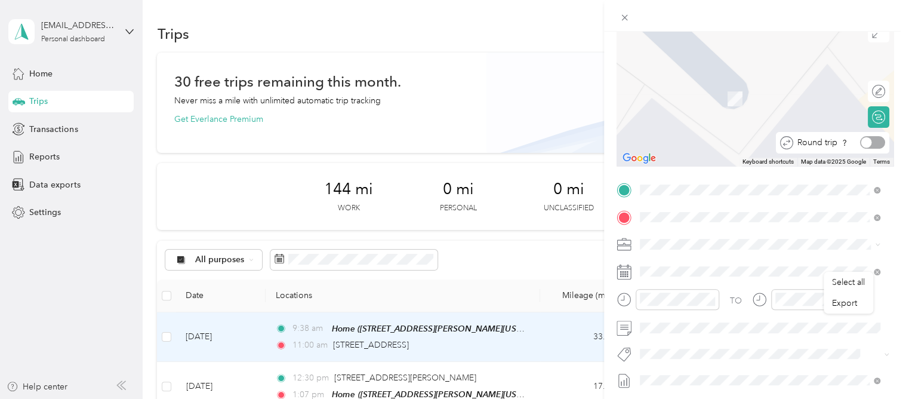
click at [864, 143] on div at bounding box center [872, 142] width 25 height 13
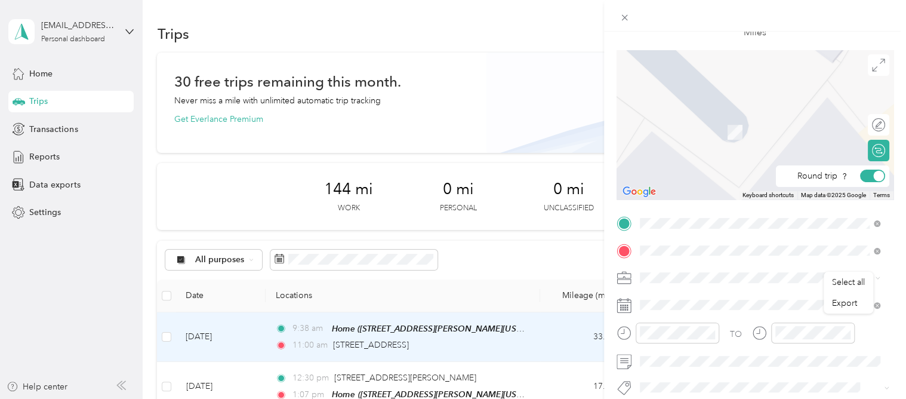
scroll to position [0, 0]
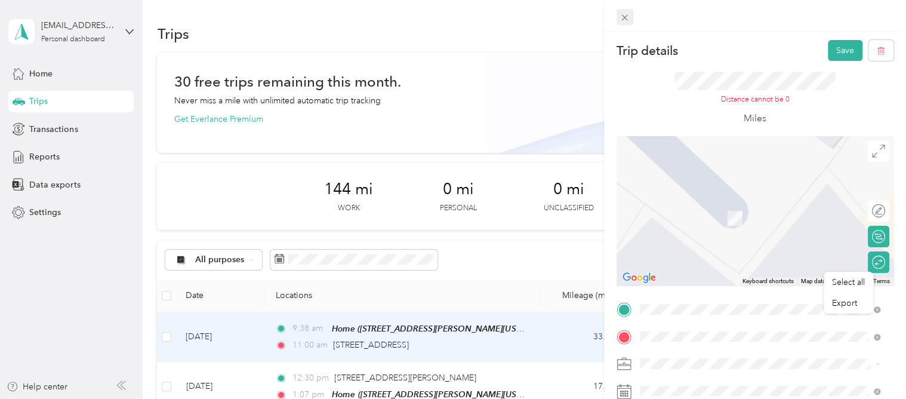
click at [628, 13] on icon at bounding box center [625, 18] width 10 height 10
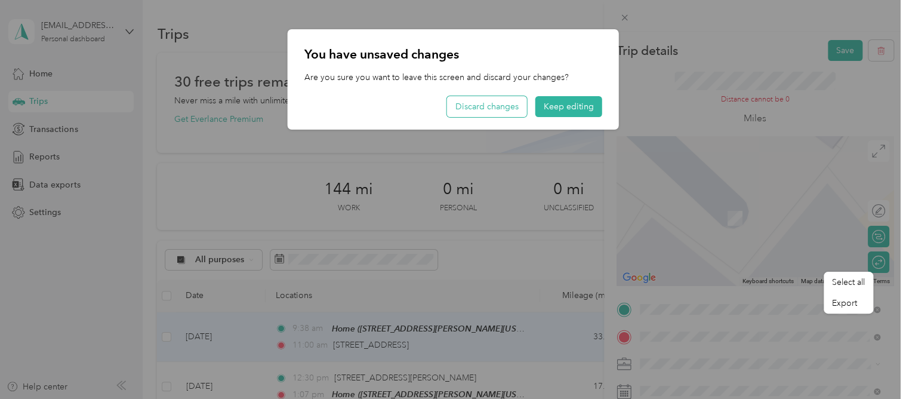
click at [491, 105] on button "Discard changes" at bounding box center [487, 106] width 80 height 21
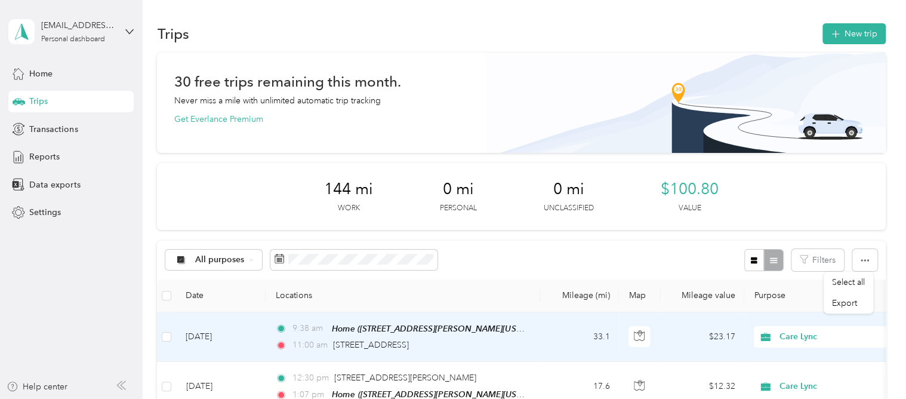
click at [515, 337] on div "9:38 am Home ([STREET_ADDRESS][PERSON_NAME][US_STATE]) 11:00 am [STREET_ADDRESS]" at bounding box center [400, 337] width 251 height 30
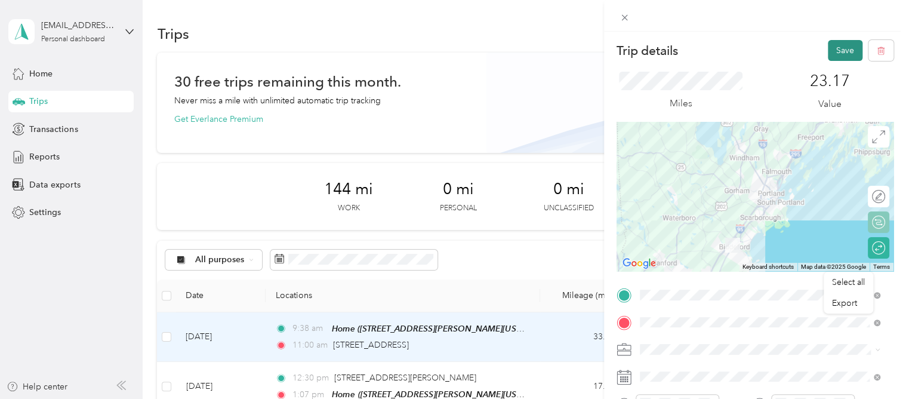
click at [830, 53] on button "Save" at bounding box center [845, 50] width 35 height 21
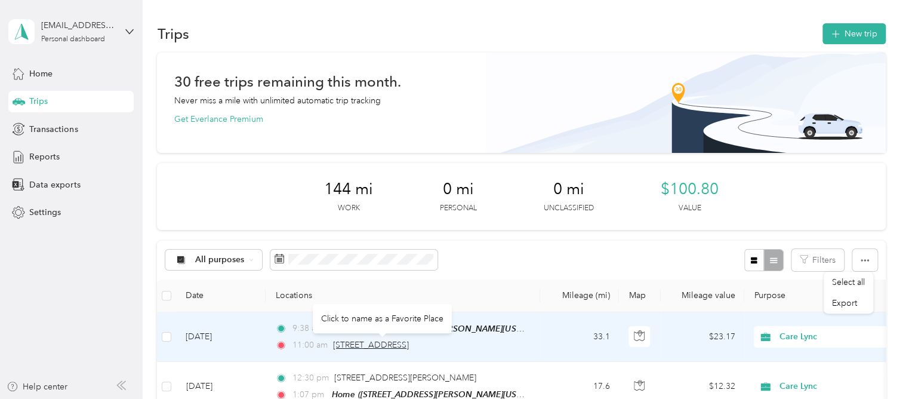
click at [409, 341] on span "[STREET_ADDRESS]" at bounding box center [371, 345] width 76 height 10
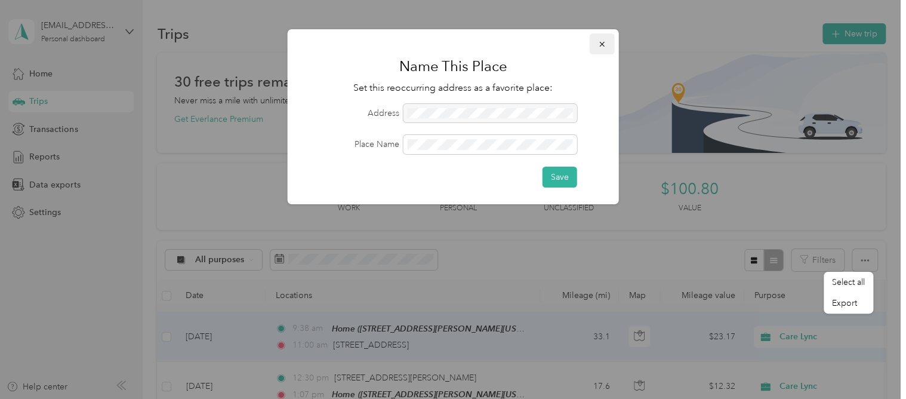
click at [607, 48] on button "button" at bounding box center [602, 43] width 25 height 21
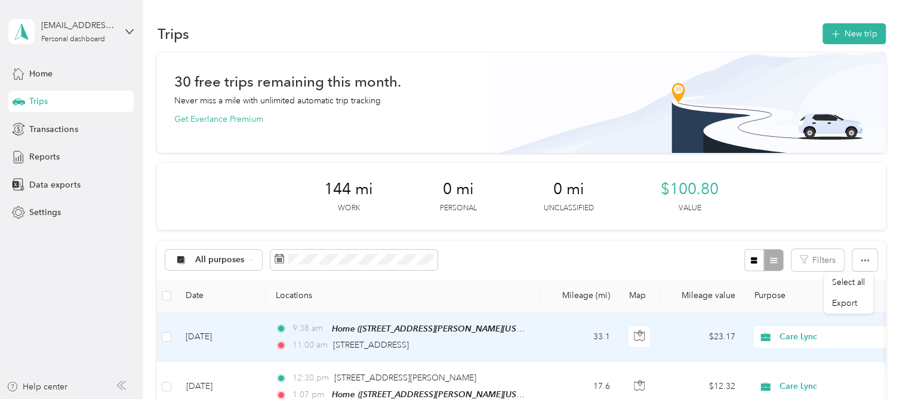
click at [522, 338] on div "11:00 am [STREET_ADDRESS]" at bounding box center [400, 344] width 251 height 13
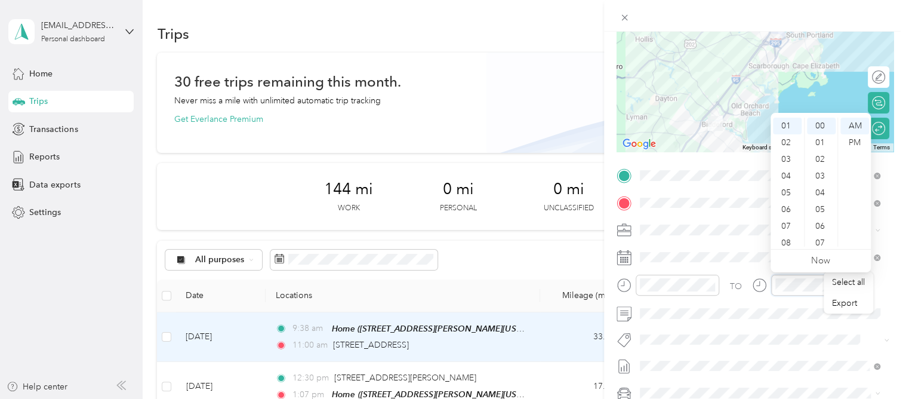
scroll to position [72, 0]
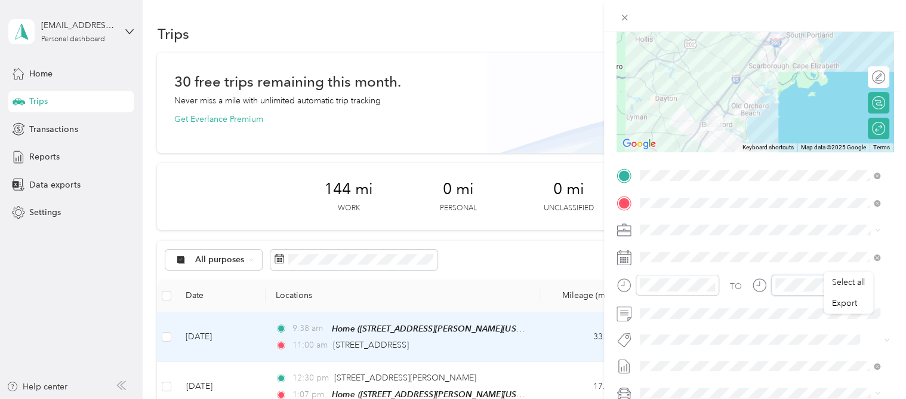
click at [722, 286] on div "TO" at bounding box center [755, 289] width 277 height 29
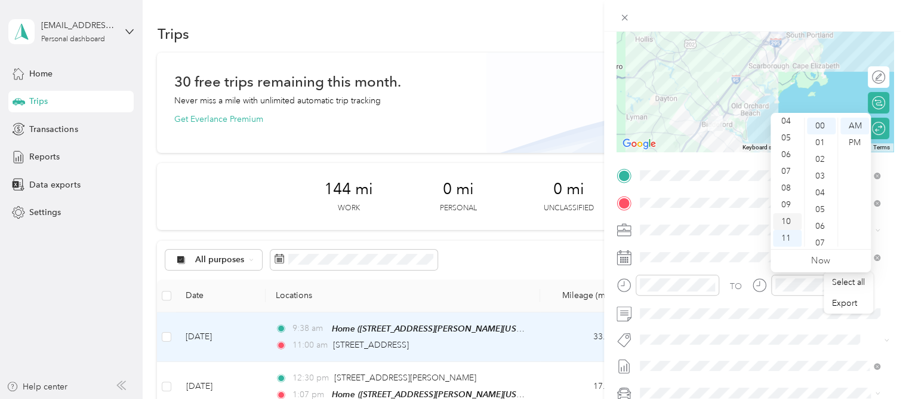
click at [786, 218] on div "10" at bounding box center [787, 221] width 29 height 17
click at [850, 122] on div "AM" at bounding box center [855, 126] width 29 height 17
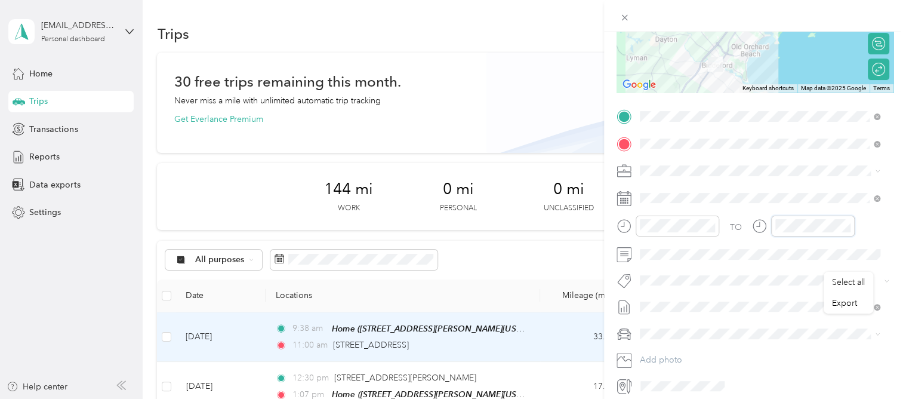
scroll to position [0, 0]
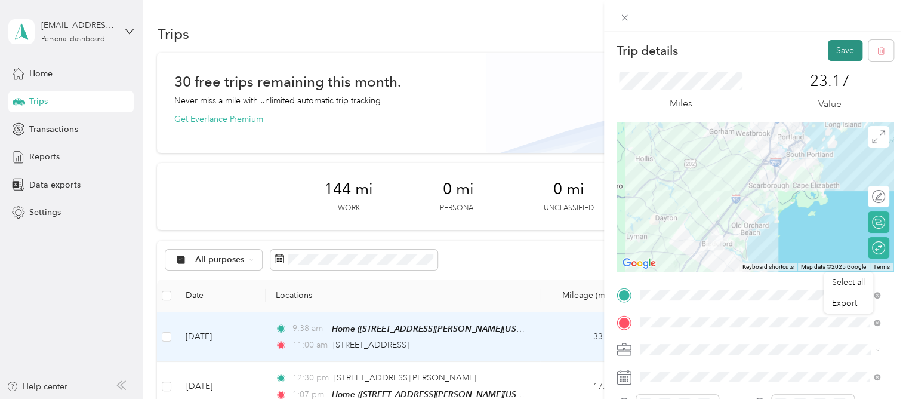
click at [836, 51] on button "Save" at bounding box center [845, 50] width 35 height 21
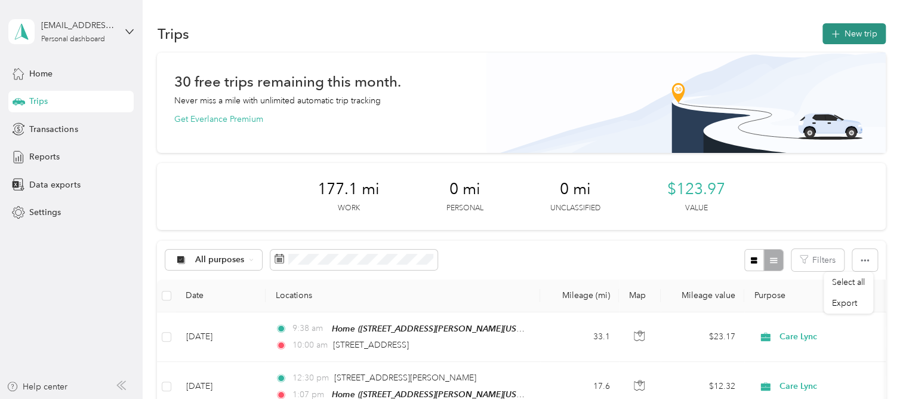
click at [829, 32] on icon "button" at bounding box center [836, 34] width 14 height 14
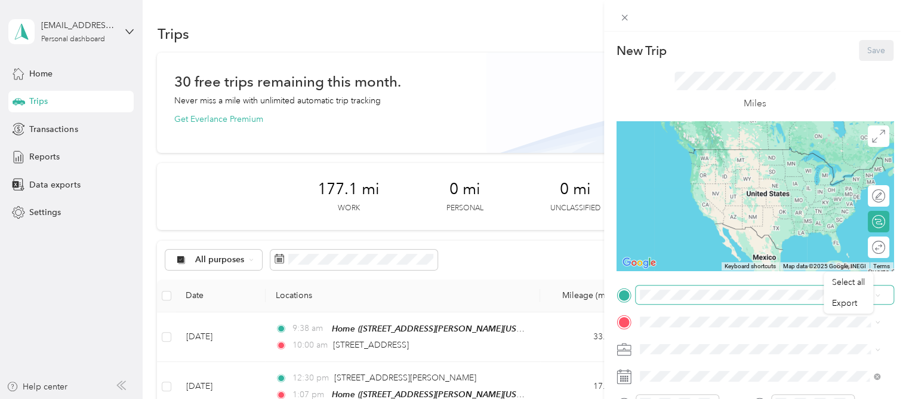
scroll to position [60, 0]
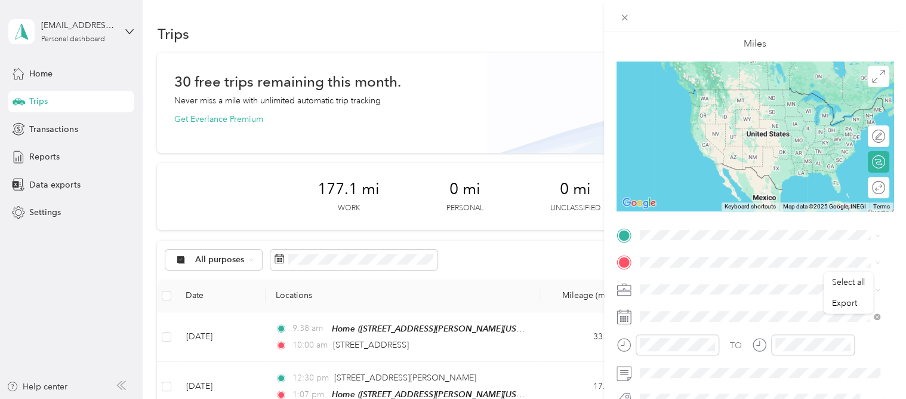
click at [711, 113] on div "Home [STREET_ADDRESS][PERSON_NAME][US_STATE]" at bounding box center [755, 100] width 186 height 25
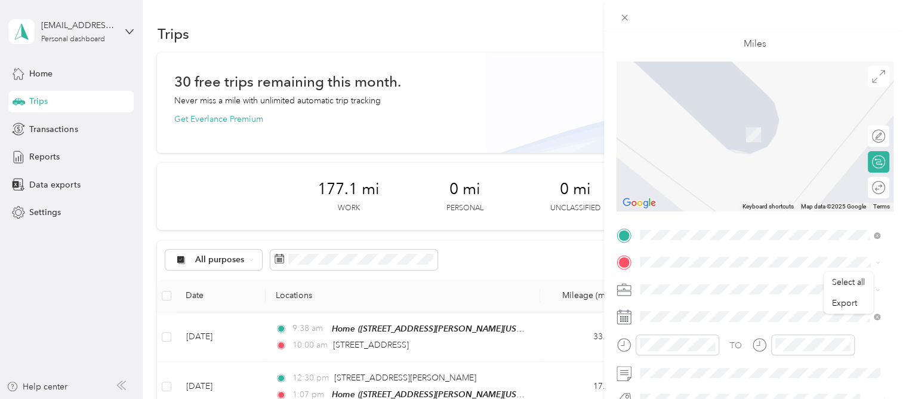
click at [705, 131] on span "[STREET_ADDRESS][PERSON_NAME][US_STATE]" at bounding box center [755, 134] width 186 height 10
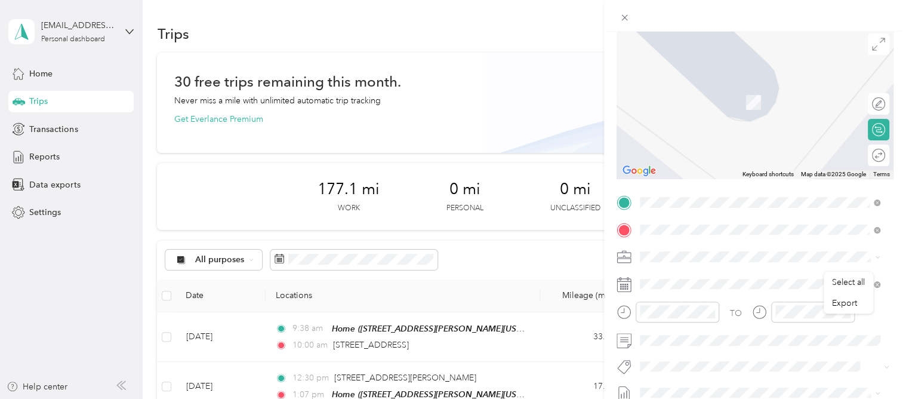
scroll to position [134, 0]
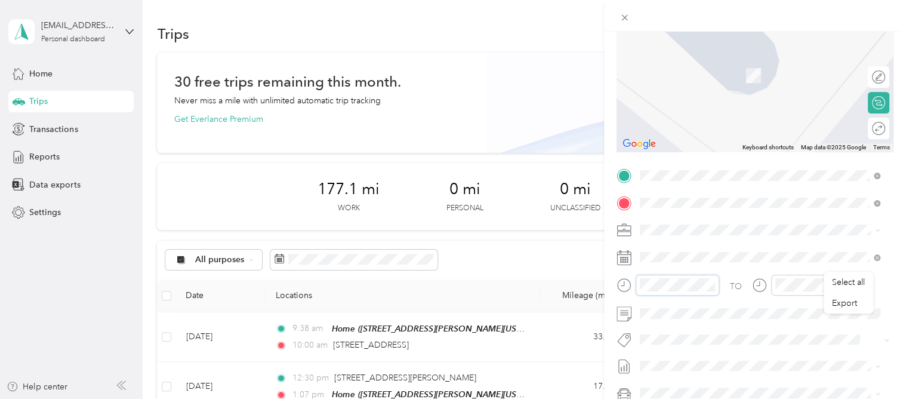
click at [527, 276] on div "New Trip Save This trip cannot be edited because it is either under review, app…" at bounding box center [453, 199] width 906 height 399
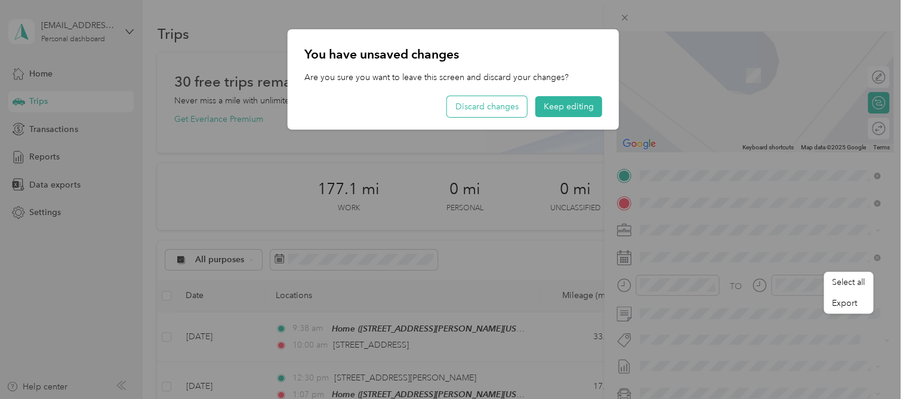
click at [497, 103] on button "Discard changes" at bounding box center [487, 106] width 80 height 21
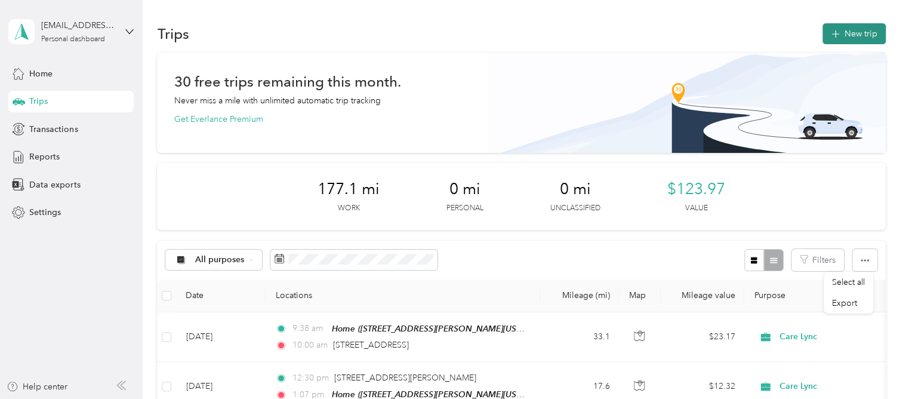
click at [833, 33] on icon "button" at bounding box center [836, 34] width 14 height 14
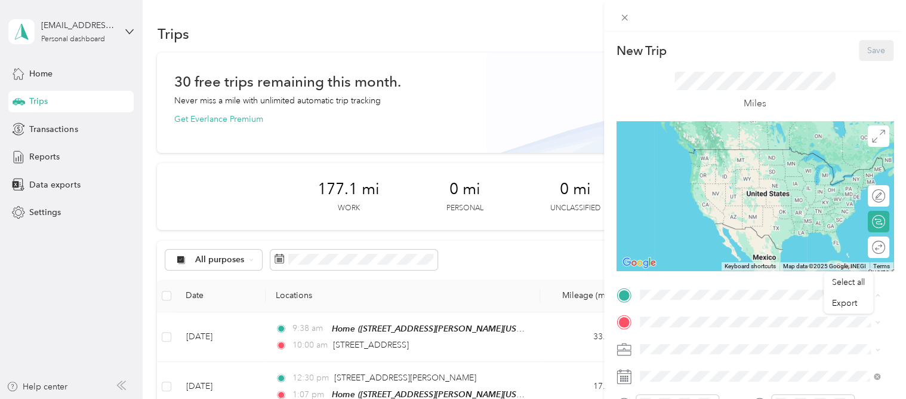
click at [687, 164] on span "[STREET_ADDRESS][PERSON_NAME][US_STATE]" at bounding box center [755, 167] width 186 height 10
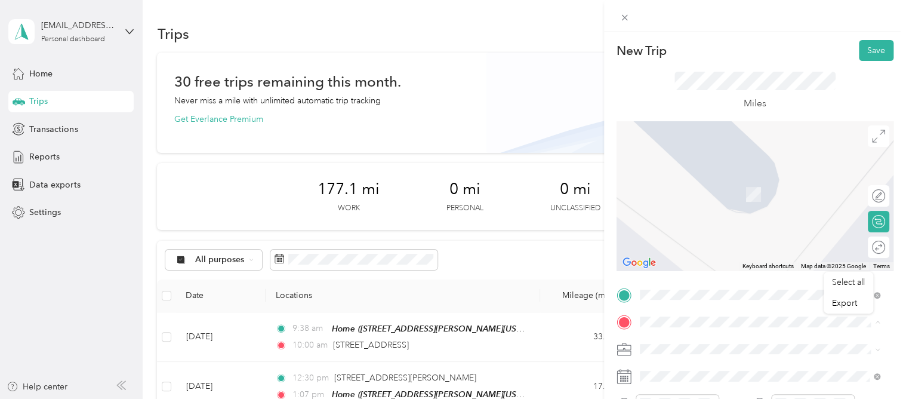
click at [691, 261] on strong "HE home" at bounding box center [680, 256] width 36 height 11
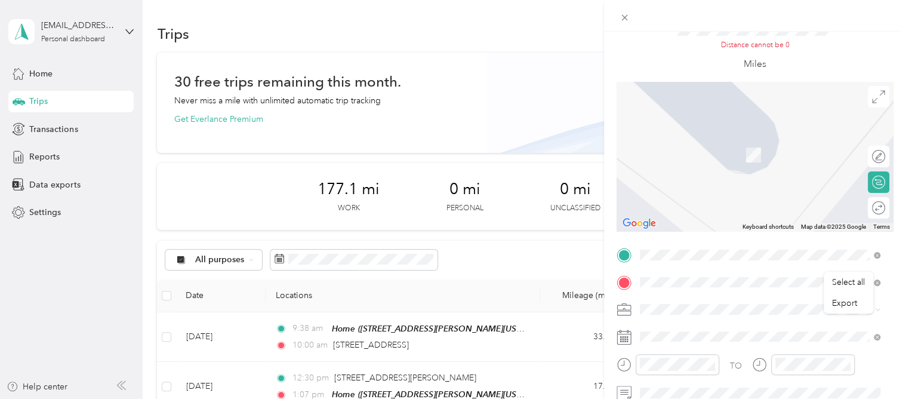
scroll to position [119, 0]
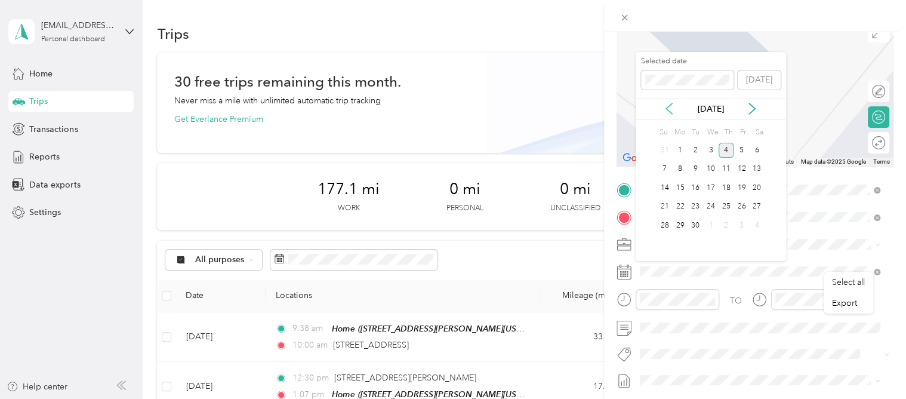
click at [666, 107] on icon at bounding box center [669, 109] width 12 height 12
click at [690, 206] on div "19" at bounding box center [696, 206] width 16 height 15
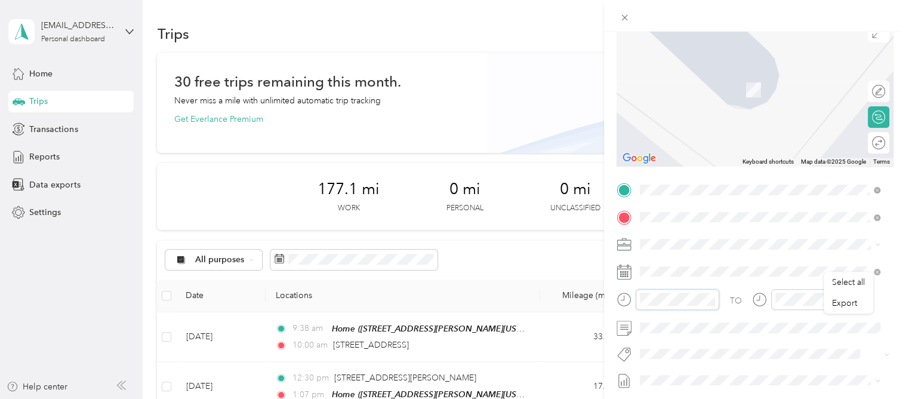
click at [623, 297] on div at bounding box center [668, 299] width 103 height 21
click at [652, 141] on div "12" at bounding box center [652, 140] width 29 height 17
click at [681, 234] on div "30" at bounding box center [686, 231] width 29 height 17
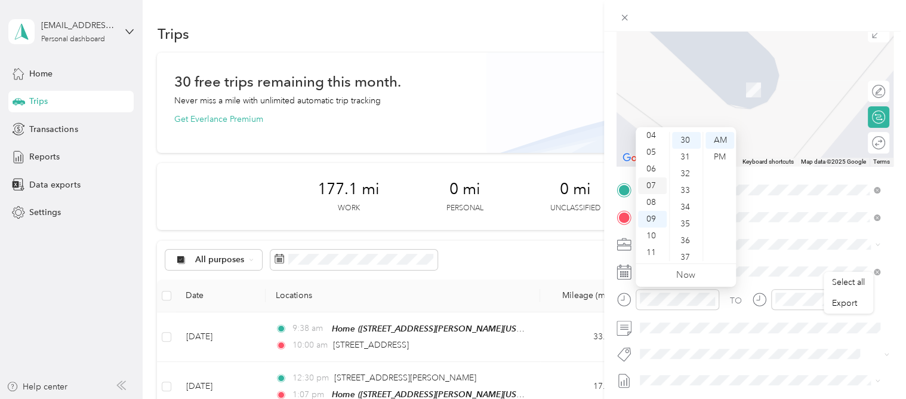
scroll to position [0, 0]
click at [652, 143] on div "12" at bounding box center [652, 140] width 29 height 17
click at [709, 153] on div "PM" at bounding box center [720, 157] width 29 height 17
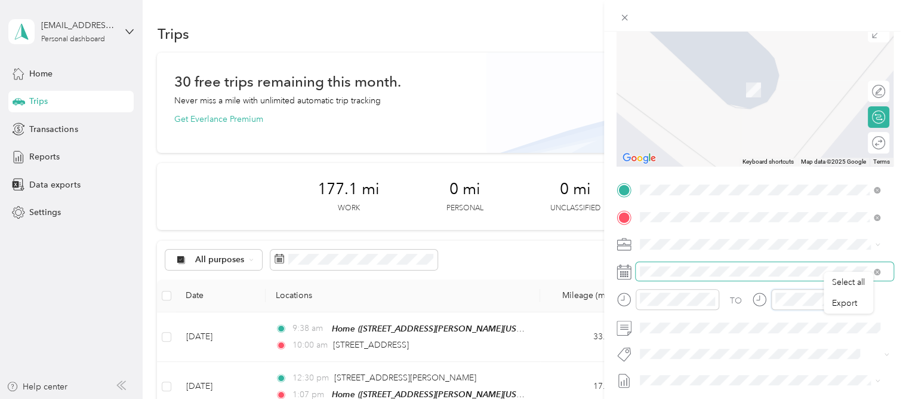
click at [656, 276] on div "TO Add photo" at bounding box center [755, 324] width 277 height 288
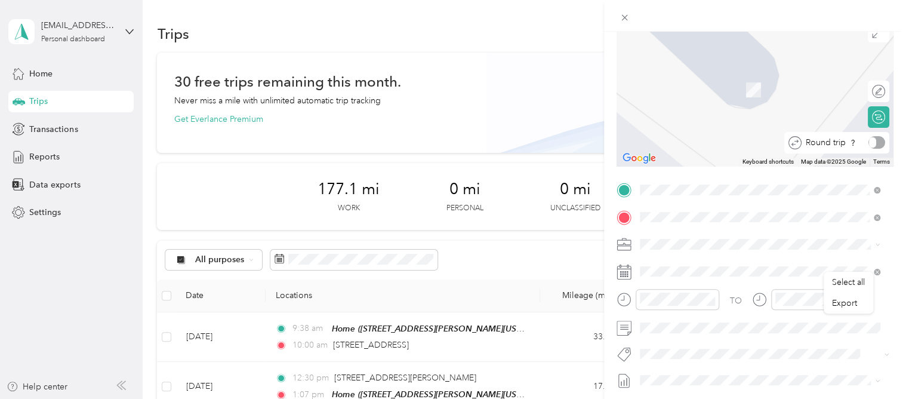
click at [871, 147] on div at bounding box center [877, 142] width 17 height 13
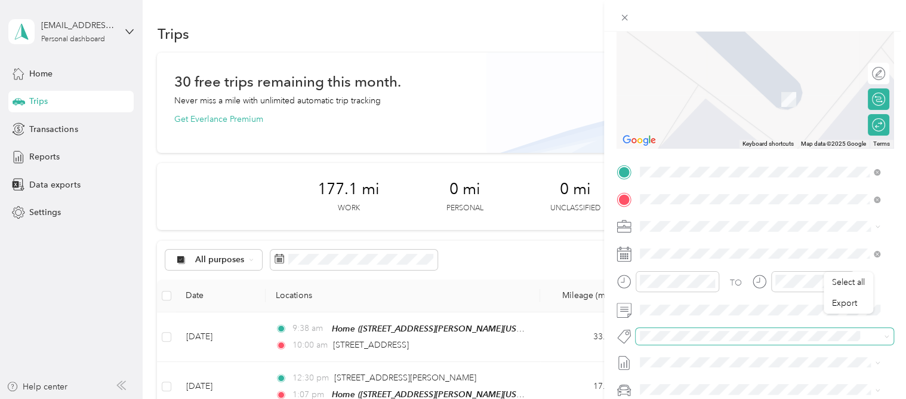
scroll to position [119, 0]
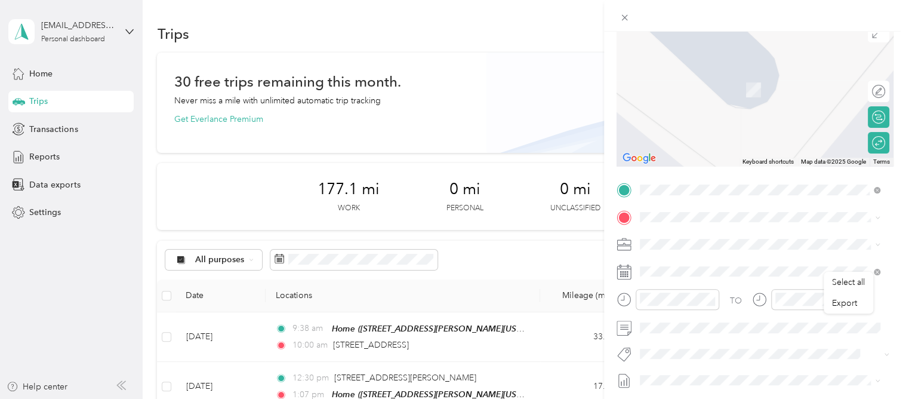
click at [713, 328] on span "[STREET_ADDRESS][US_STATE]" at bounding box center [721, 322] width 119 height 11
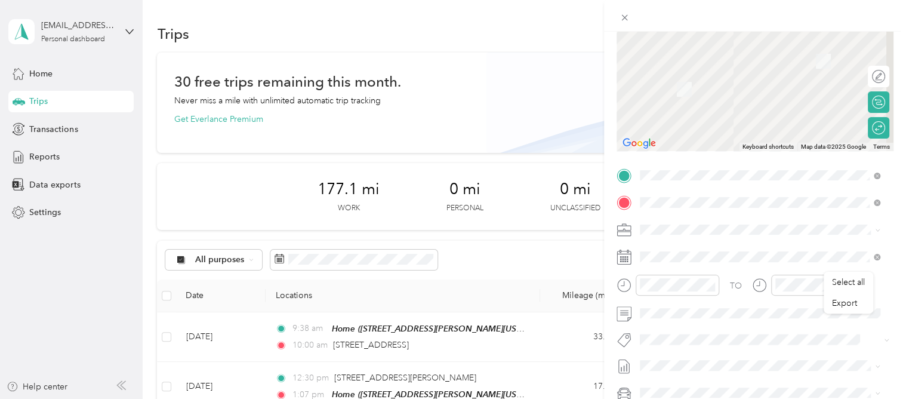
scroll to position [105, 0]
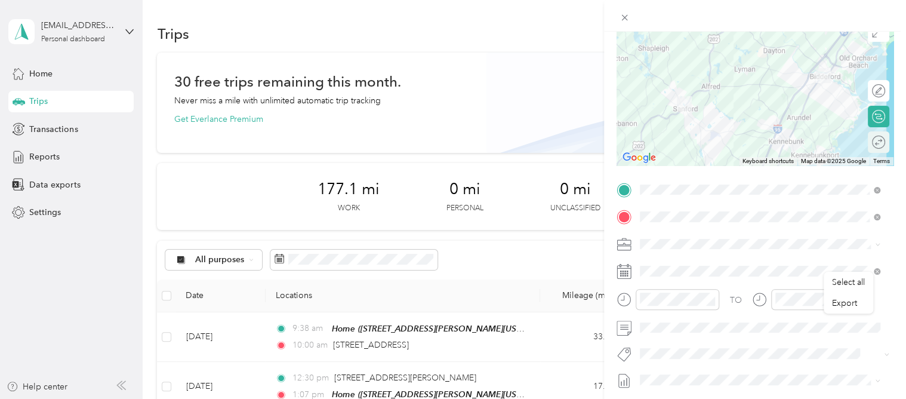
click at [869, 133] on div "Round trip" at bounding box center [878, 141] width 21 height 21
click at [863, 145] on div at bounding box center [872, 142] width 25 height 13
click at [865, 143] on div at bounding box center [872, 142] width 25 height 13
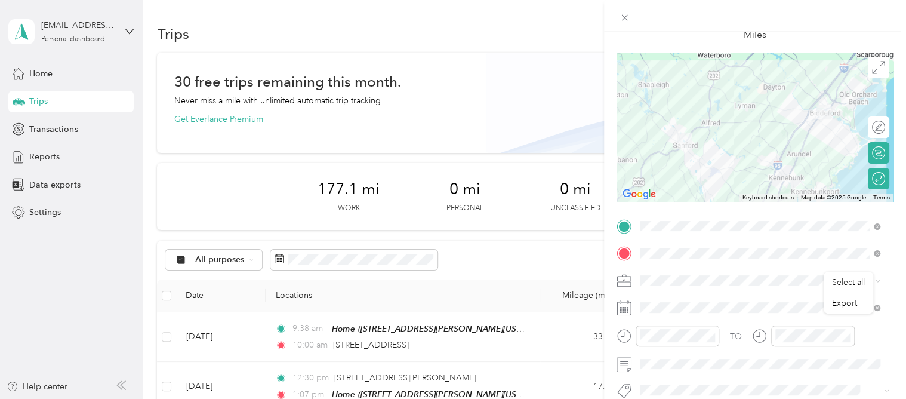
scroll to position [0, 0]
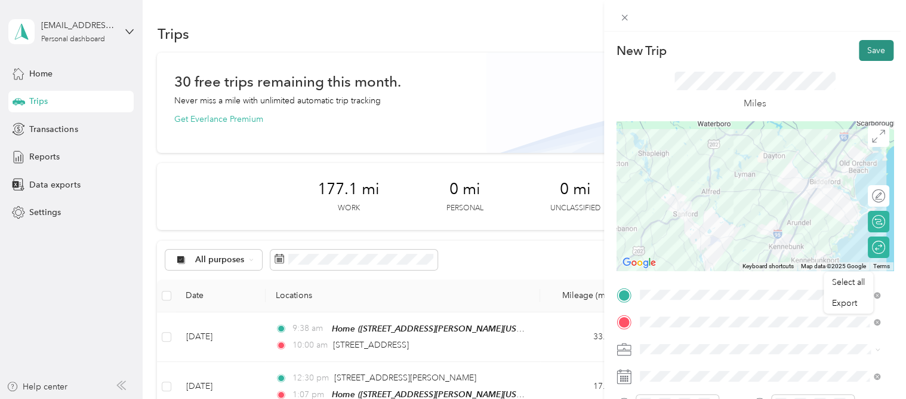
click at [859, 50] on button "Save" at bounding box center [876, 50] width 35 height 21
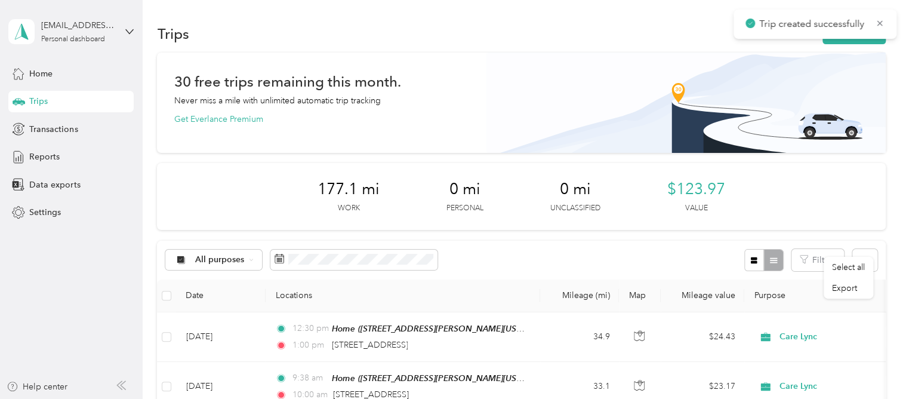
scroll to position [60, 0]
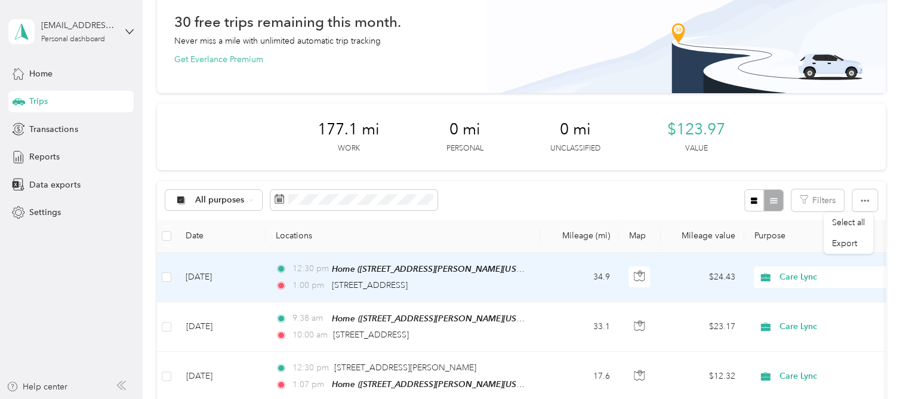
click at [490, 288] on div "1:00 pm [STREET_ADDRESS][PERSON_NAME]" at bounding box center [400, 285] width 251 height 13
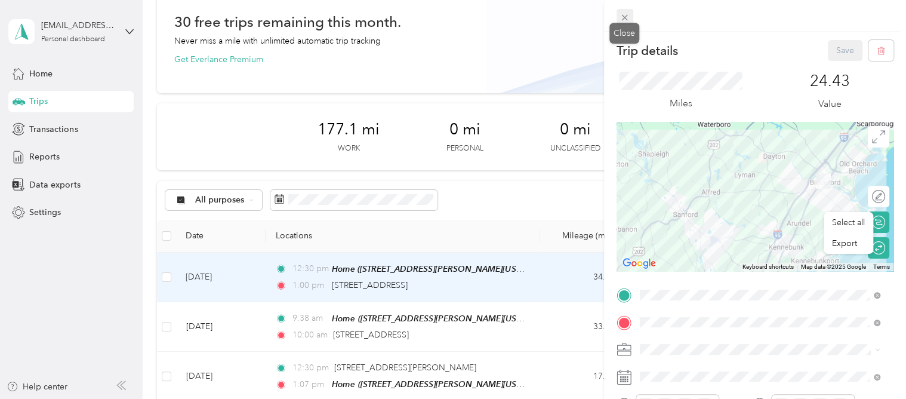
click at [626, 16] on icon at bounding box center [625, 18] width 10 height 10
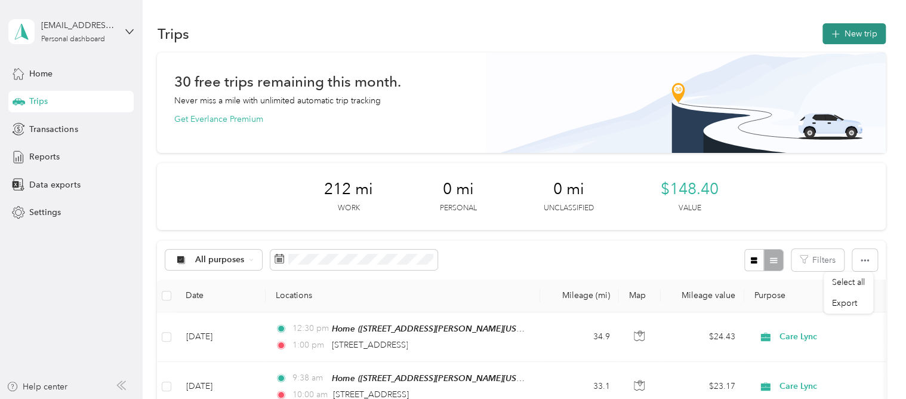
click at [843, 28] on button "New trip" at bounding box center [854, 33] width 63 height 21
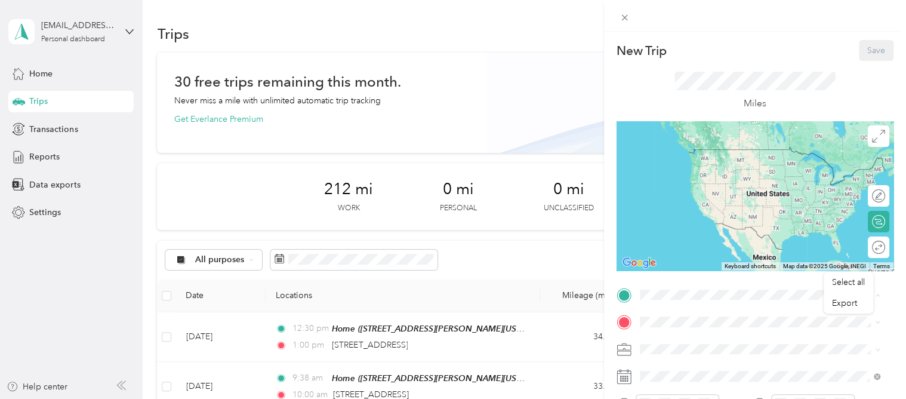
click at [704, 172] on span "[STREET_ADDRESS][PERSON_NAME][US_STATE]" at bounding box center [755, 167] width 186 height 10
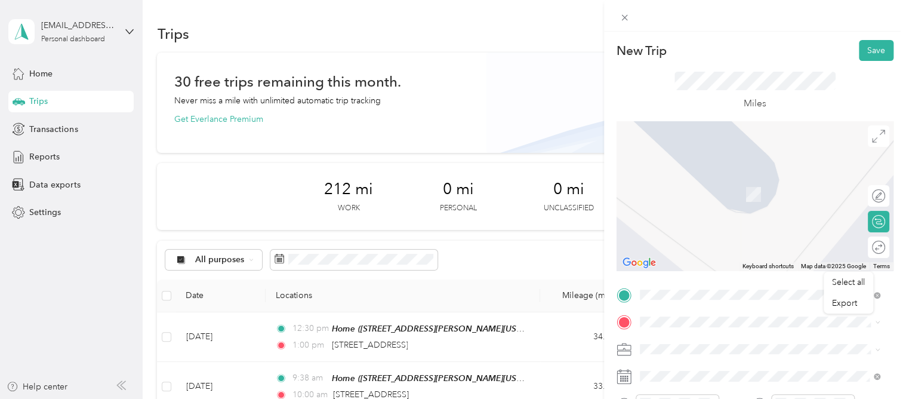
click at [716, 199] on li "[STREET_ADDRESS][PERSON_NAME][US_STATE]" at bounding box center [760, 187] width 249 height 24
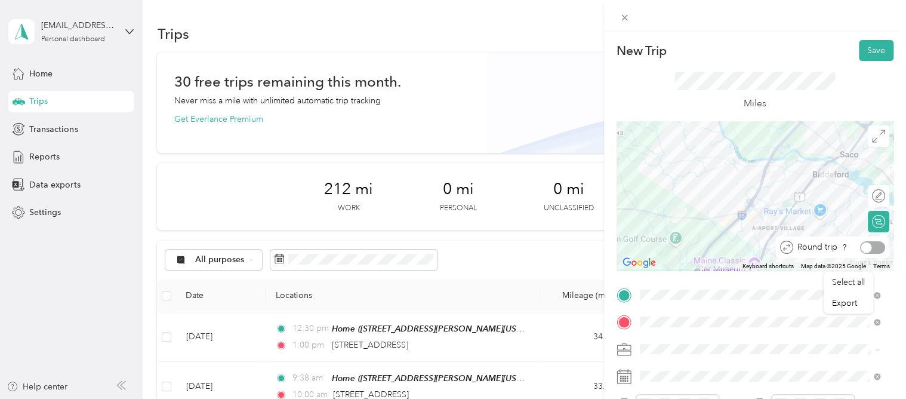
click at [867, 244] on div at bounding box center [872, 247] width 25 height 13
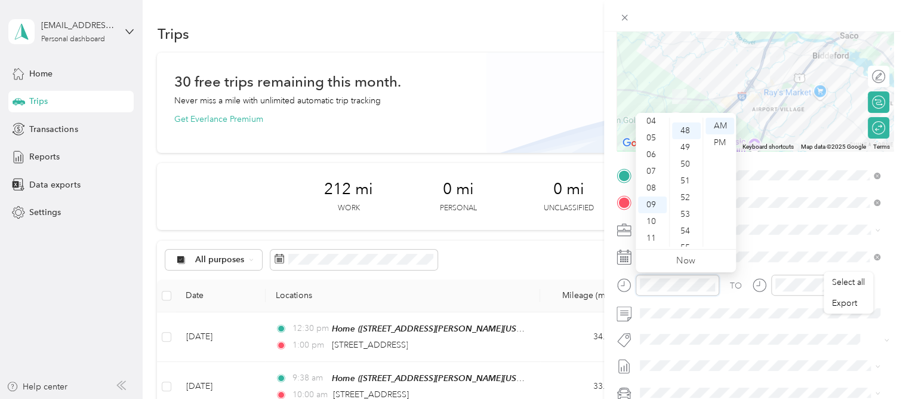
scroll to position [802, 0]
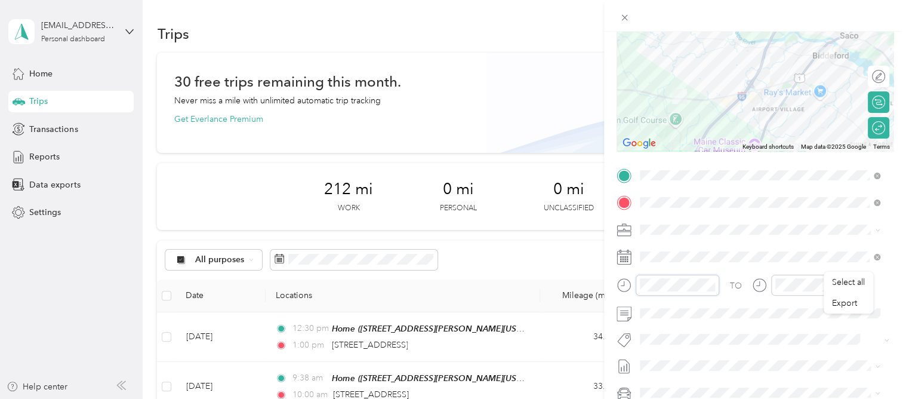
click at [613, 272] on form "New Trip Save This trip cannot be edited because it is either under review, app…" at bounding box center [755, 188] width 302 height 534
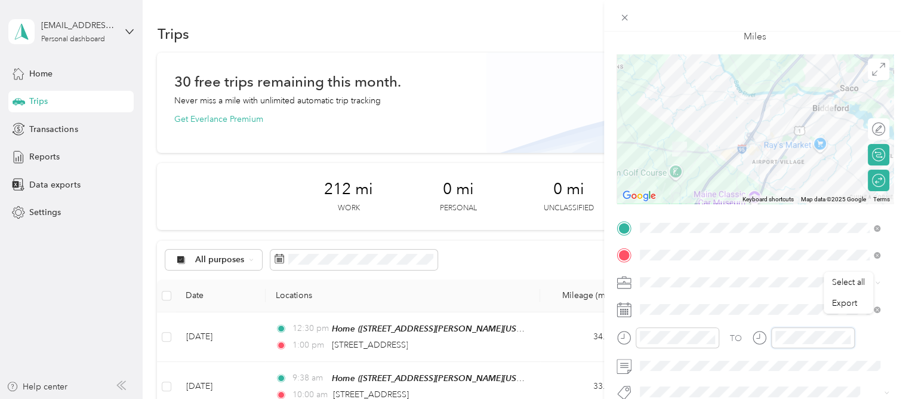
scroll to position [0, 0]
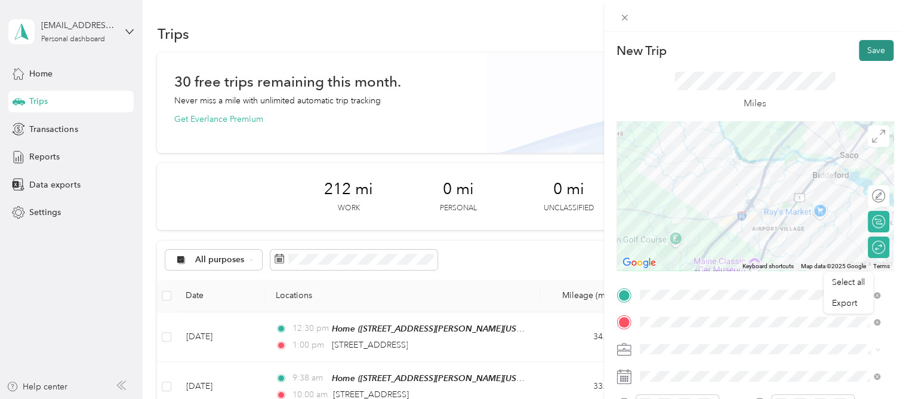
click at [861, 45] on button "Save" at bounding box center [876, 50] width 35 height 21
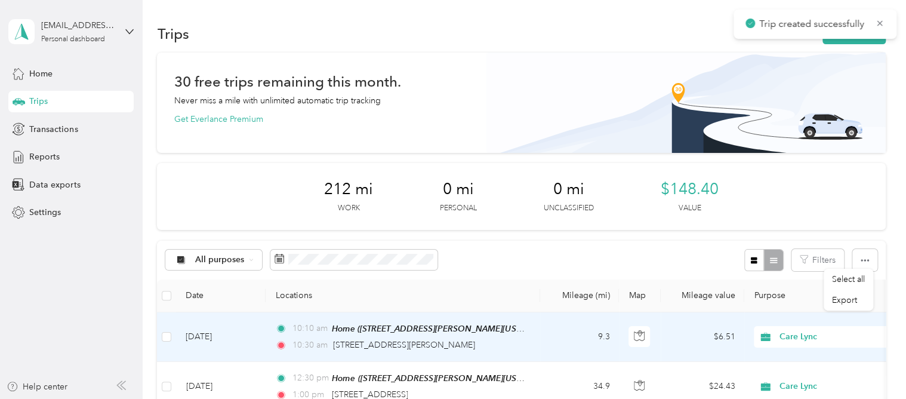
scroll to position [60, 0]
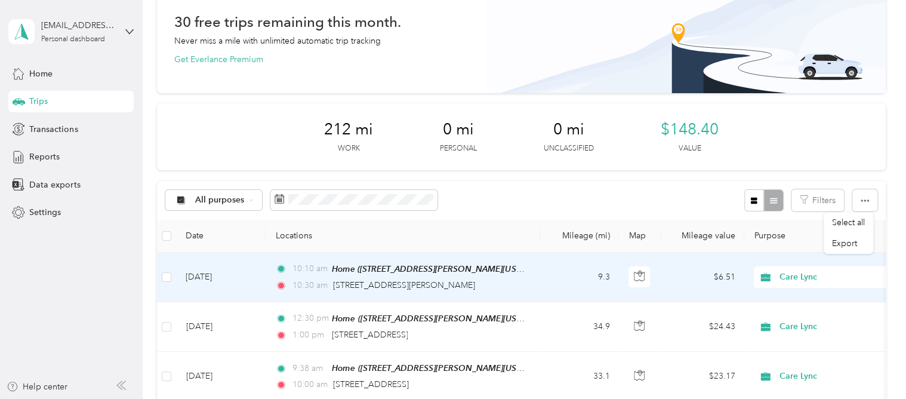
click at [281, 282] on icon at bounding box center [282, 285] width 6 height 6
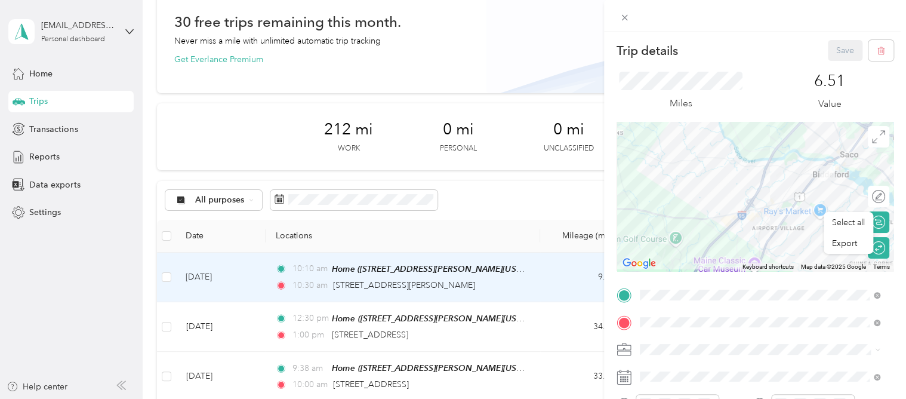
click at [314, 287] on div "Trip details Save This trip cannot be edited because it is either under review,…" at bounding box center [453, 199] width 906 height 399
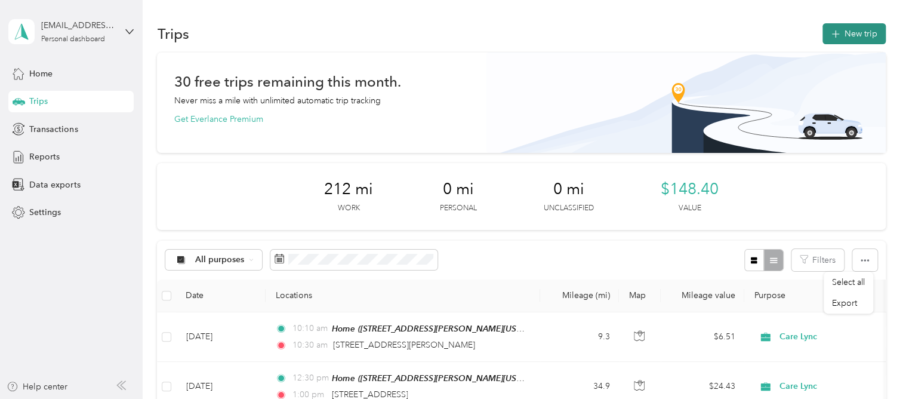
click at [859, 41] on button "New trip" at bounding box center [854, 33] width 63 height 21
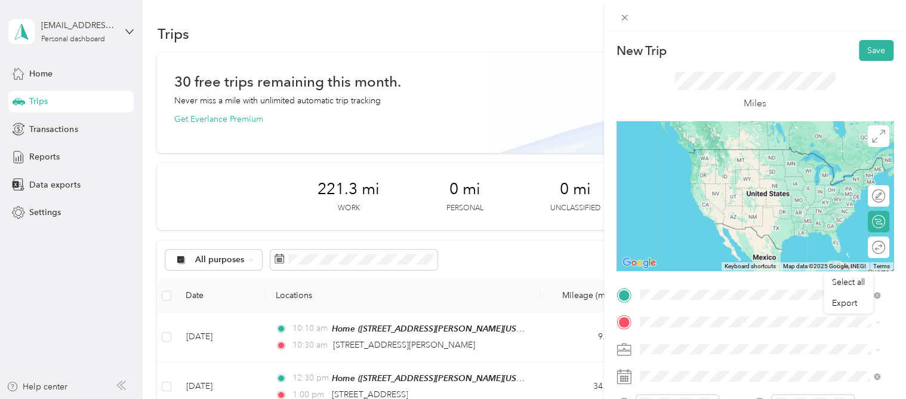
click at [691, 167] on span "[STREET_ADDRESS][PERSON_NAME][US_STATE]" at bounding box center [755, 167] width 186 height 10
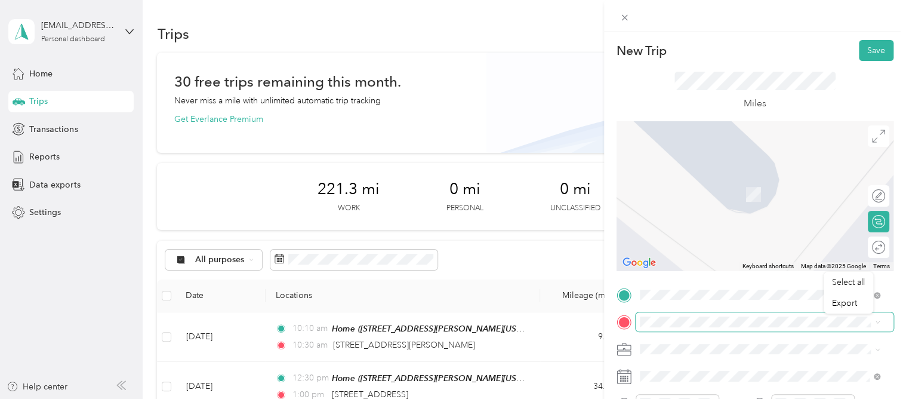
click at [654, 315] on span at bounding box center [765, 321] width 258 height 19
click at [704, 182] on span "[STREET_ADDRESS][PERSON_NAME][US_STATE]" at bounding box center [755, 176] width 186 height 11
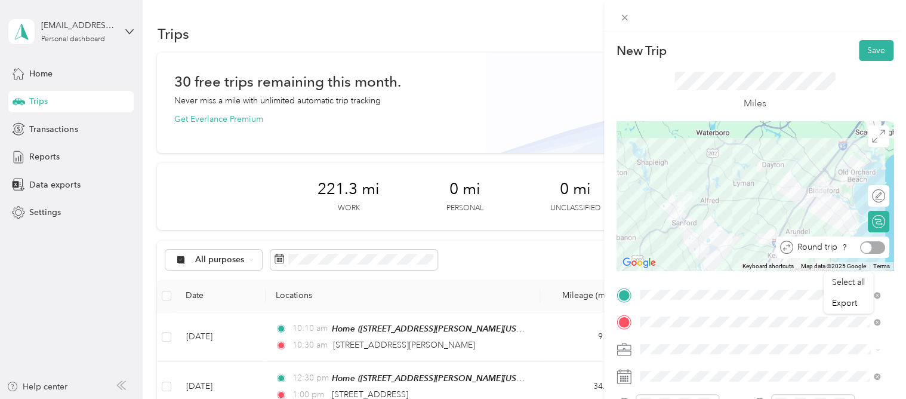
click at [869, 249] on div at bounding box center [872, 247] width 25 height 13
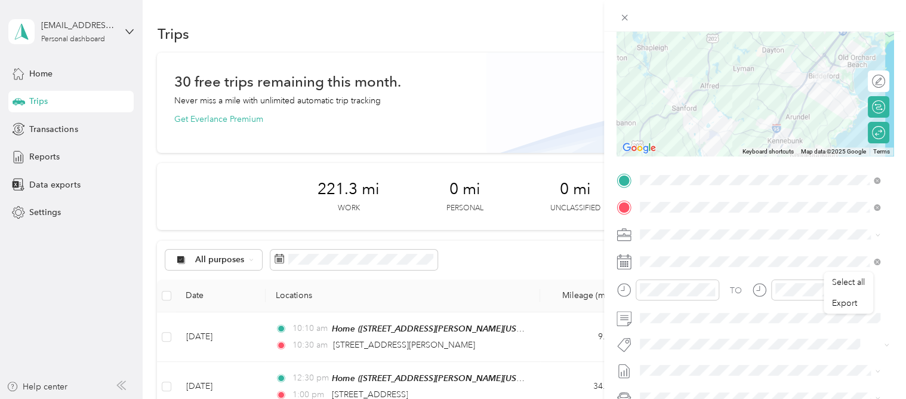
scroll to position [119, 0]
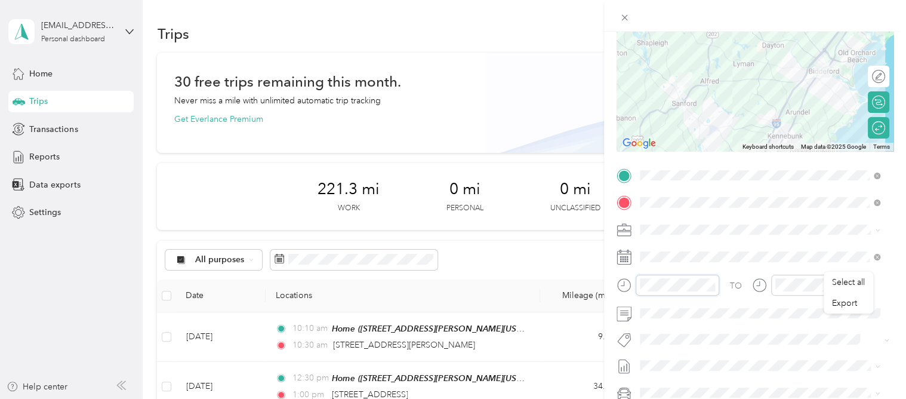
click at [564, 264] on div "New Trip Save This trip cannot be edited because it is either under review, app…" at bounding box center [453, 199] width 906 height 399
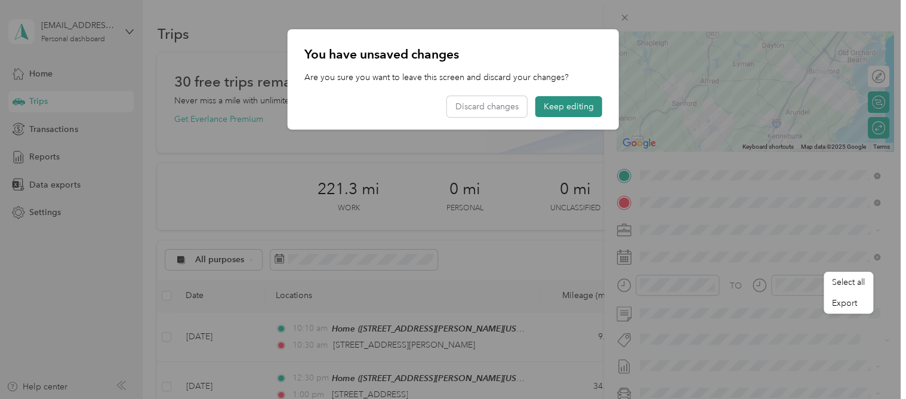
click at [549, 111] on button "Keep editing" at bounding box center [568, 106] width 67 height 21
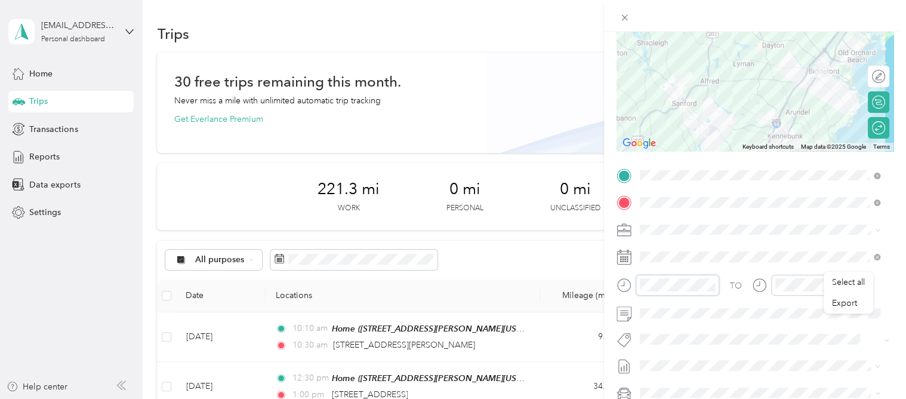
click at [578, 258] on div "New Trip Save This trip cannot be edited because it is either under review, app…" at bounding box center [453, 199] width 906 height 399
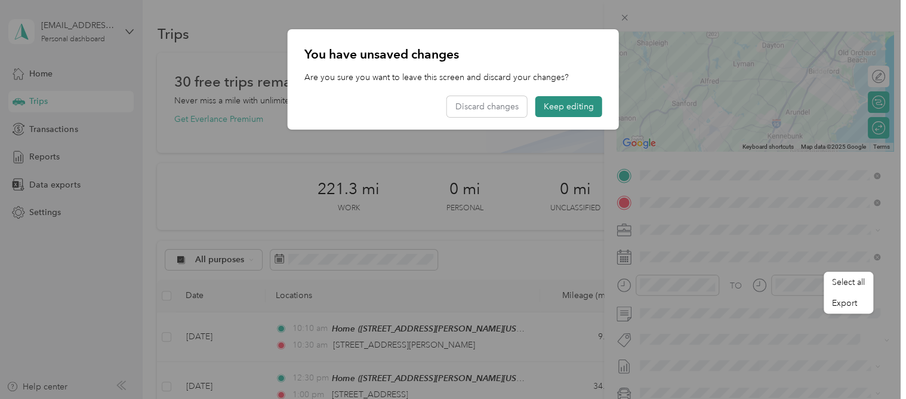
click at [585, 115] on button "Keep editing" at bounding box center [568, 106] width 67 height 21
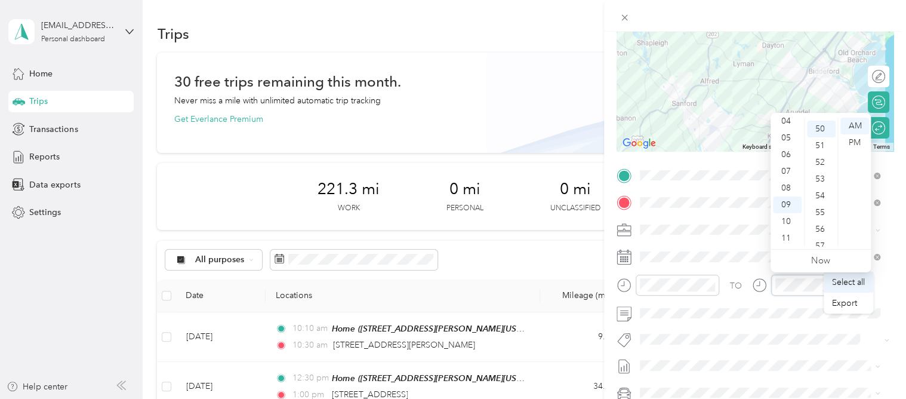
scroll to position [836, 0]
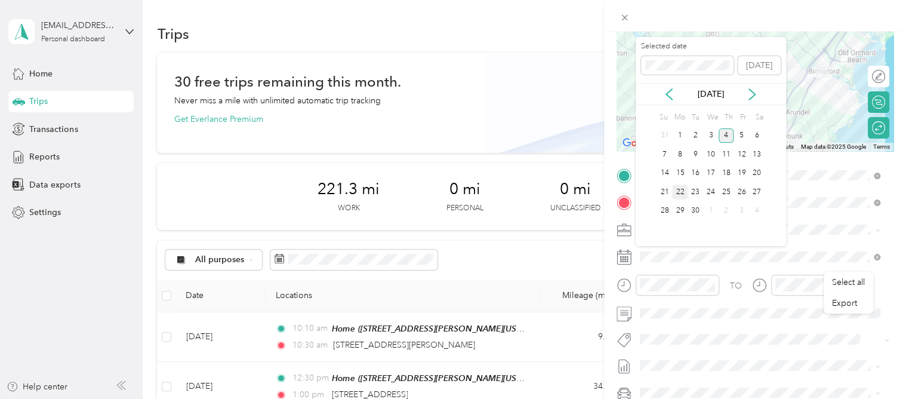
click at [679, 196] on div "22" at bounding box center [680, 191] width 16 height 15
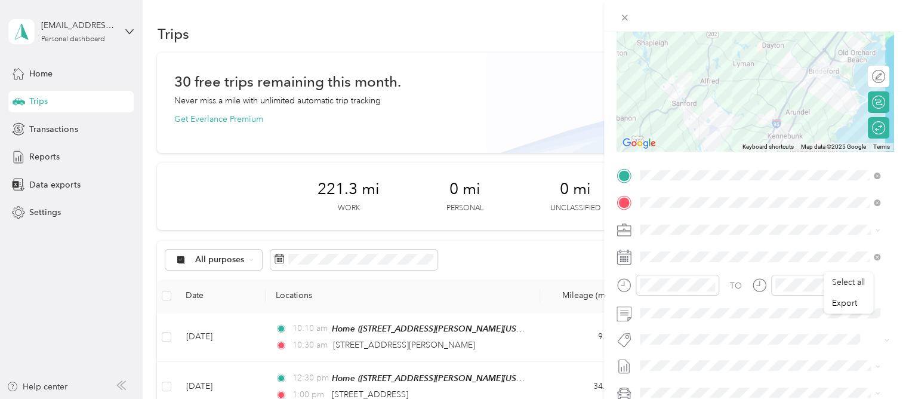
scroll to position [0, 0]
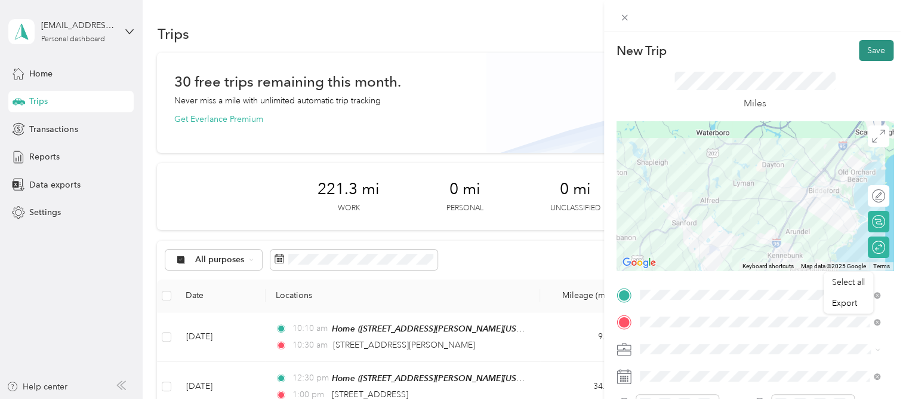
click at [870, 57] on button "Save" at bounding box center [876, 50] width 35 height 21
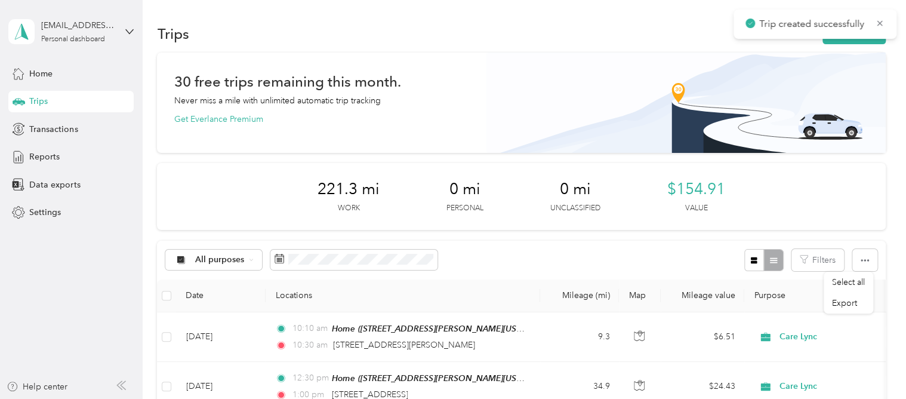
scroll to position [60, 0]
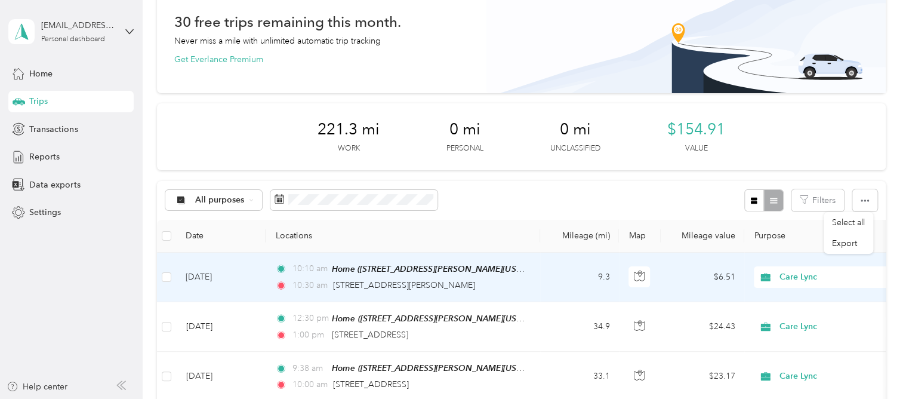
click at [527, 279] on td "10:10 am Home ([STREET_ADDRESS][PERSON_NAME][US_STATE]) 10:30 am [STREET_ADDRES…" at bounding box center [403, 278] width 275 height 50
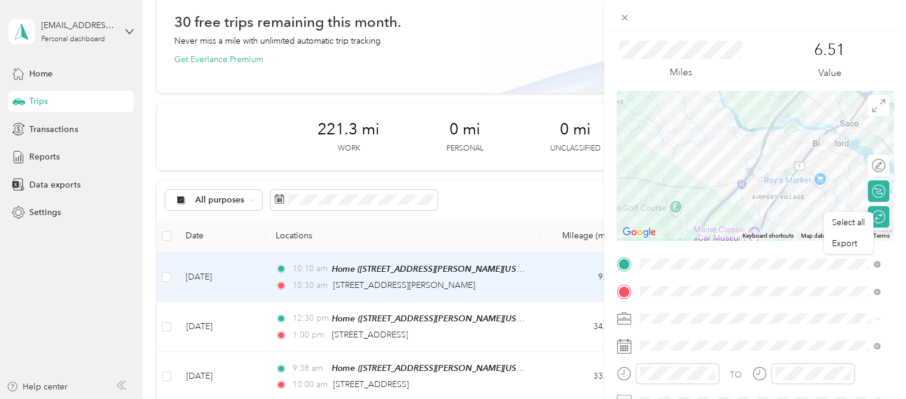
scroll to position [60, 0]
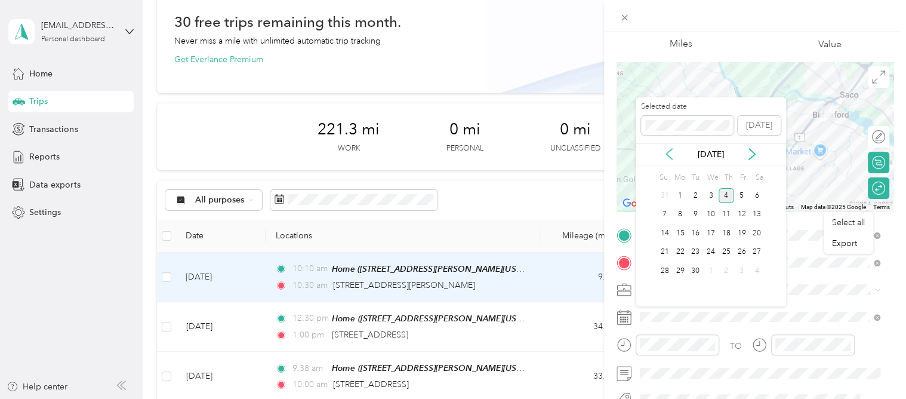
click at [669, 156] on icon at bounding box center [669, 154] width 6 height 11
click at [735, 250] on div "22" at bounding box center [742, 252] width 16 height 15
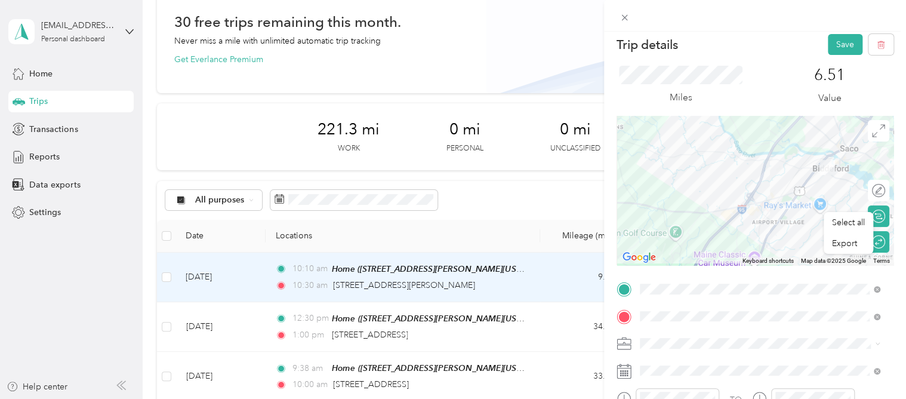
scroll to position [0, 0]
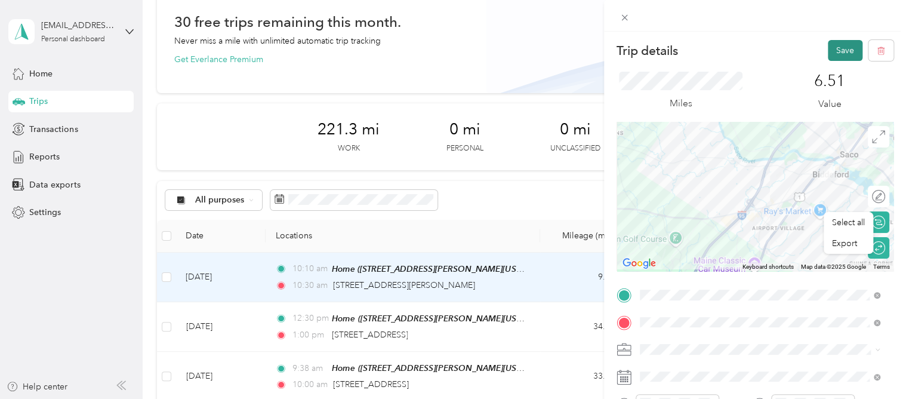
click at [829, 52] on button "Save" at bounding box center [845, 50] width 35 height 21
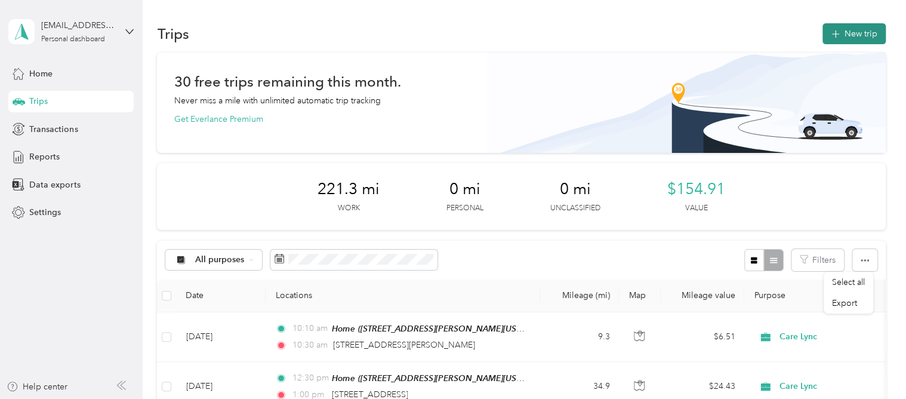
click at [835, 33] on icon "button" at bounding box center [836, 34] width 14 height 14
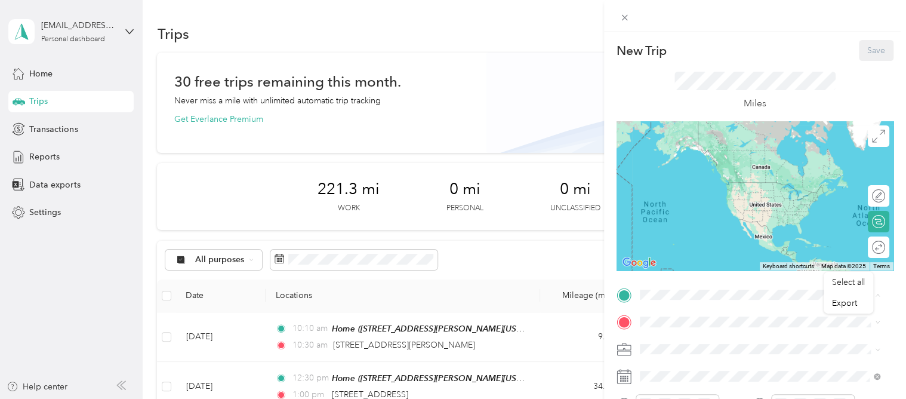
click at [695, 162] on span "[STREET_ADDRESS][PERSON_NAME][US_STATE]" at bounding box center [755, 167] width 186 height 10
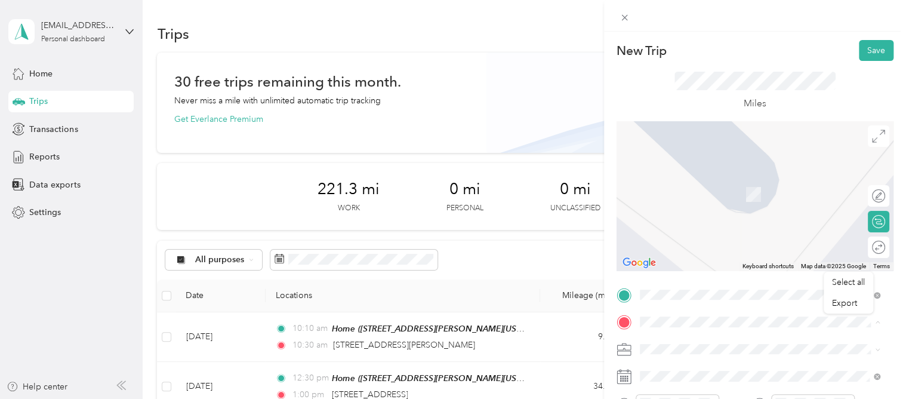
click at [689, 181] on span "[STREET_ADDRESS][PERSON_NAME][US_STATE]" at bounding box center [755, 176] width 186 height 11
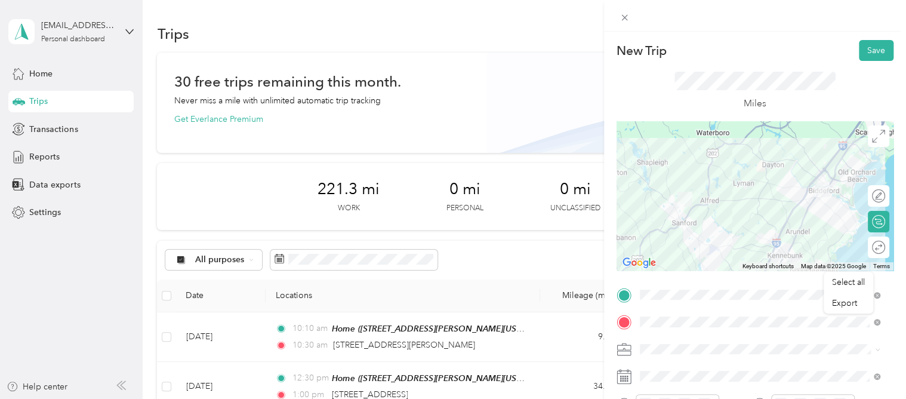
click at [868, 251] on div "Round trip" at bounding box center [878, 246] width 21 height 21
click at [861, 246] on div at bounding box center [866, 247] width 11 height 11
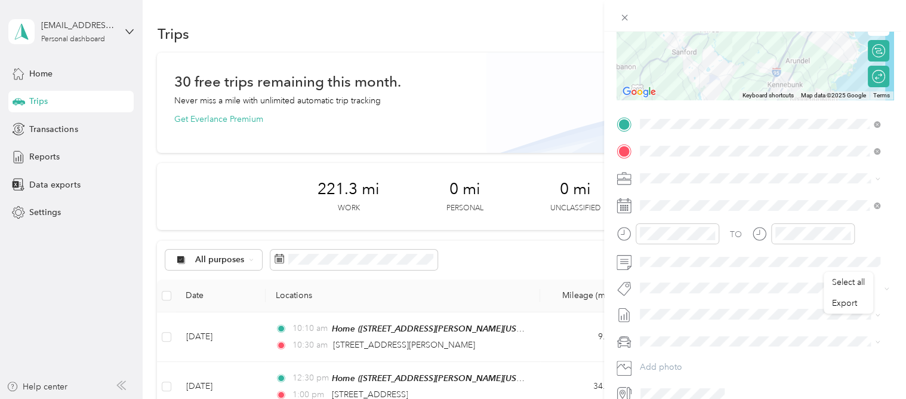
scroll to position [179, 0]
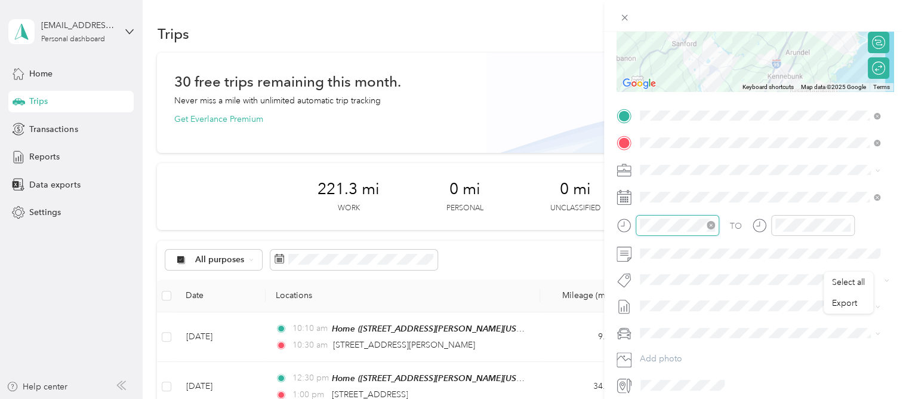
click at [638, 229] on div at bounding box center [678, 225] width 84 height 21
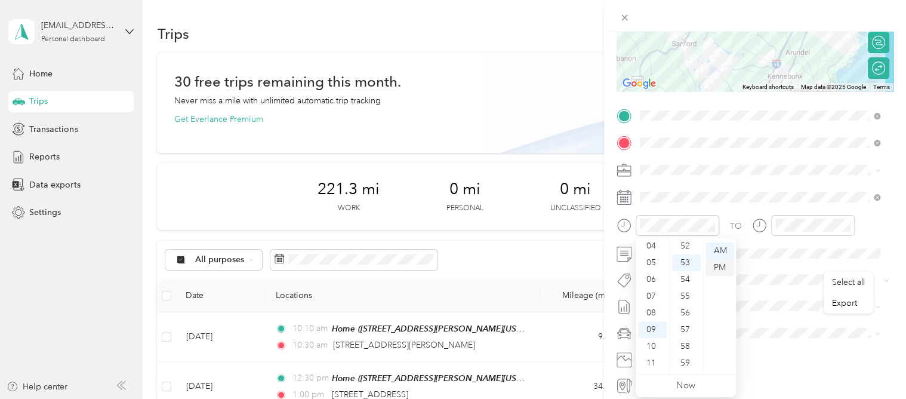
click at [718, 272] on div "PM" at bounding box center [720, 267] width 29 height 17
click at [652, 264] on div "01" at bounding box center [652, 267] width 29 height 17
click at [689, 296] on div "55" at bounding box center [686, 296] width 29 height 17
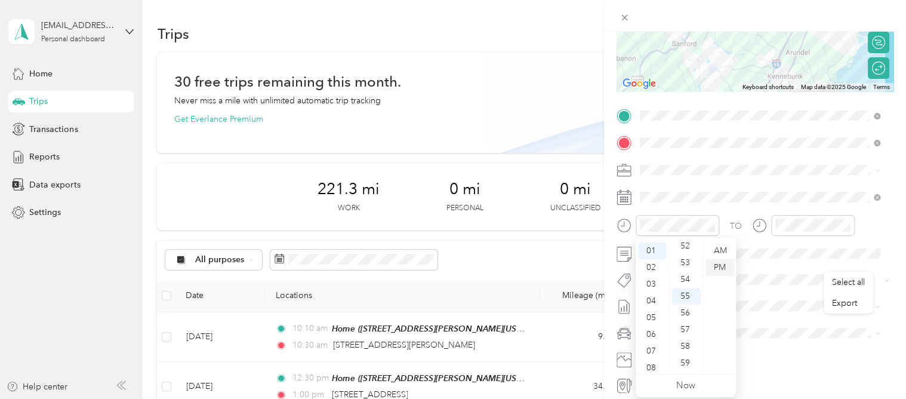
click at [727, 271] on div "PM" at bounding box center [720, 267] width 29 height 17
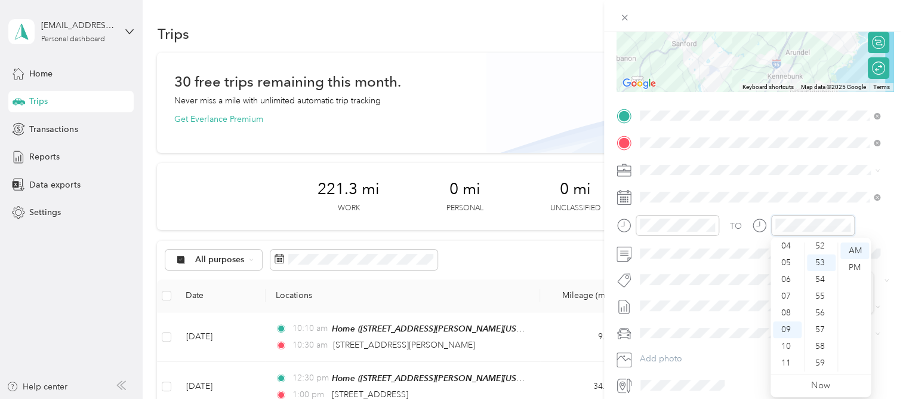
click at [762, 217] on div at bounding box center [803, 225] width 103 height 21
click at [857, 266] on div "PM" at bounding box center [855, 267] width 29 height 17
click at [790, 284] on div "02" at bounding box center [787, 284] width 29 height 17
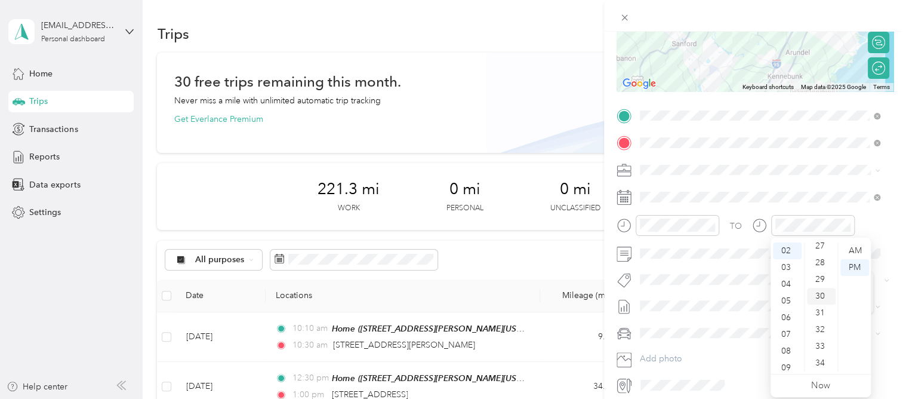
click at [816, 294] on div "30" at bounding box center [821, 296] width 29 height 17
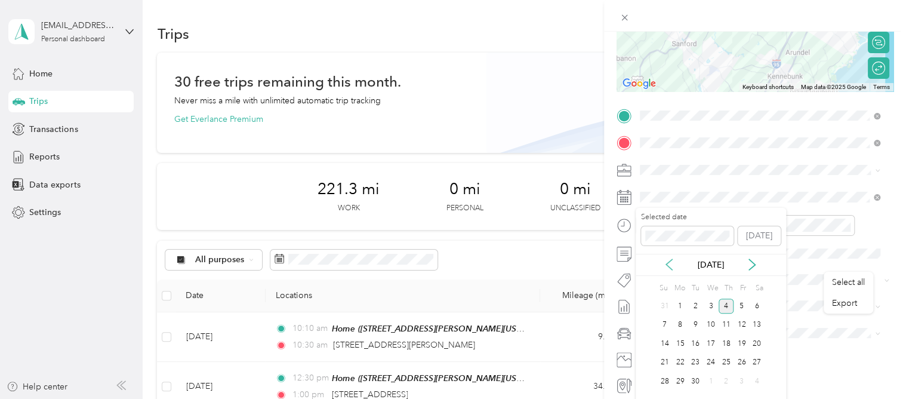
click at [664, 260] on icon at bounding box center [669, 264] width 12 height 12
click at [681, 375] on div "25" at bounding box center [680, 381] width 16 height 15
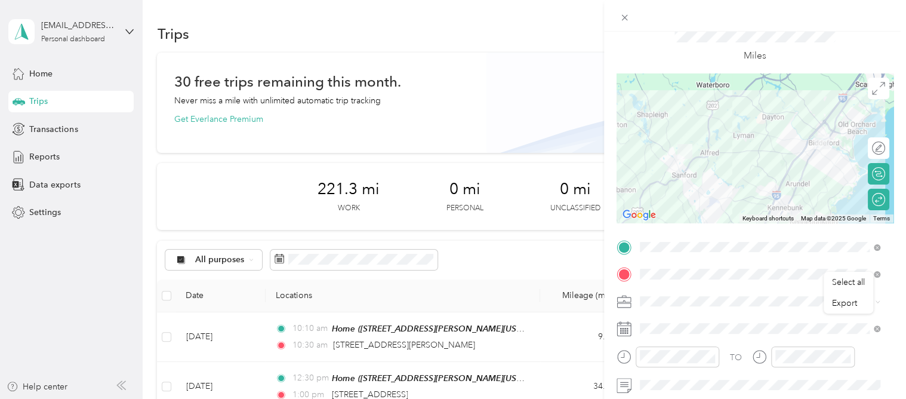
scroll to position [0, 0]
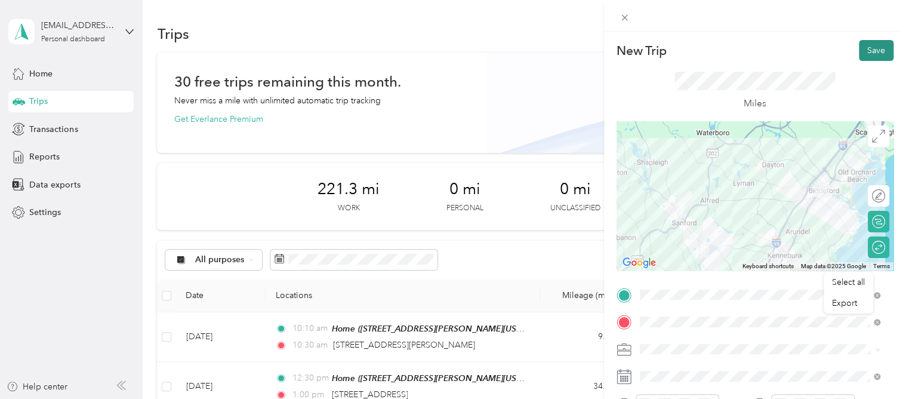
click at [862, 50] on button "Save" at bounding box center [876, 50] width 35 height 21
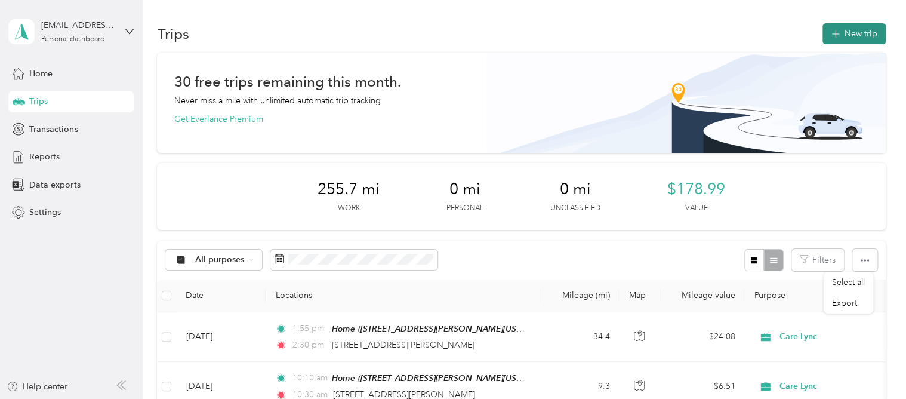
click at [830, 37] on icon "button" at bounding box center [836, 34] width 14 height 14
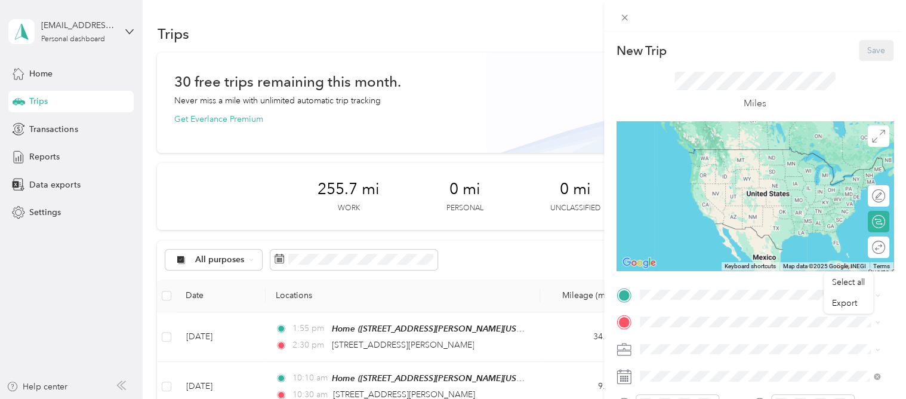
click at [679, 172] on span "[STREET_ADDRESS][PERSON_NAME][US_STATE]" at bounding box center [755, 167] width 186 height 10
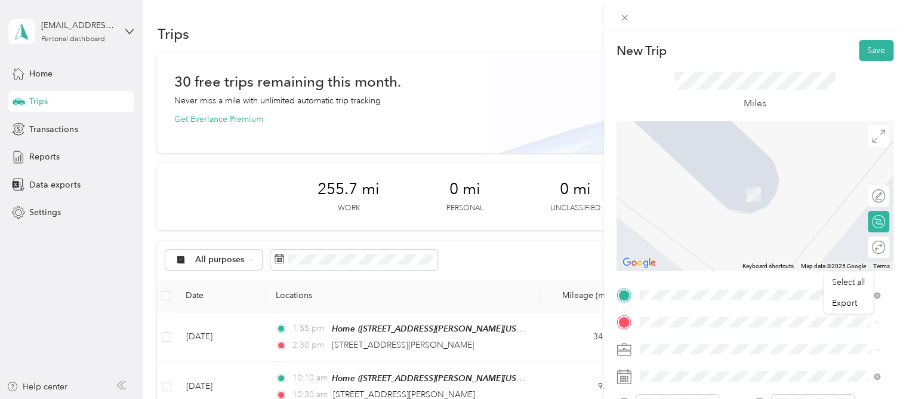
click at [681, 182] on span "[STREET_ADDRESS][US_STATE]" at bounding box center [721, 176] width 119 height 11
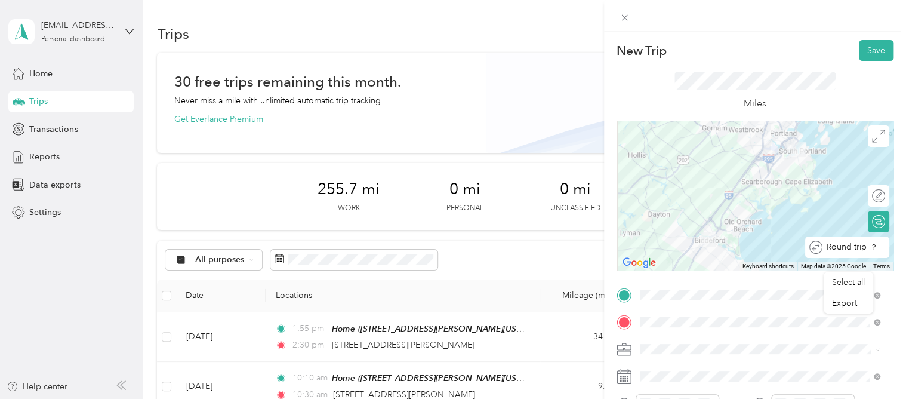
click at [890, 251] on div at bounding box center [890, 247] width 0 height 13
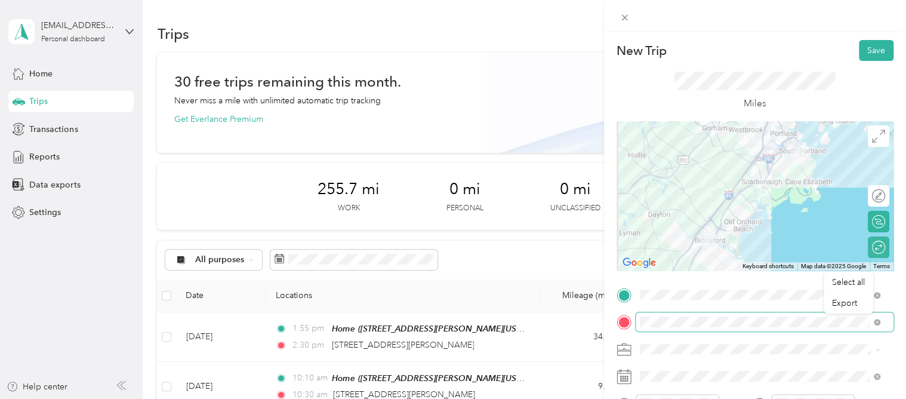
scroll to position [60, 0]
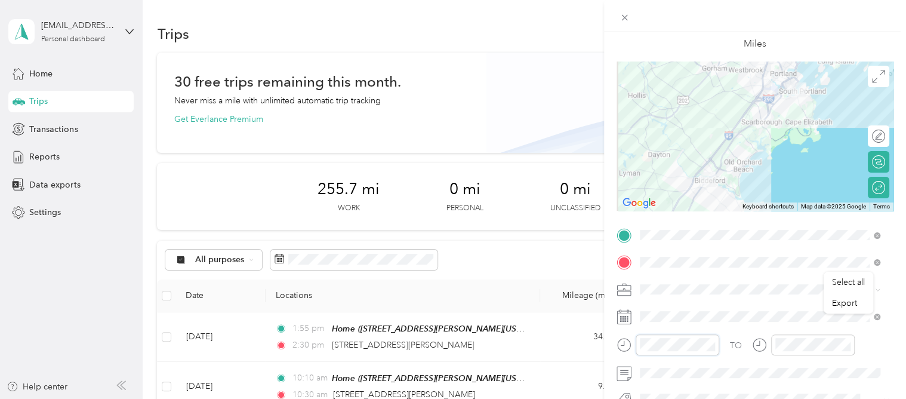
click at [622, 323] on div "TO Add photo" at bounding box center [755, 370] width 277 height 288
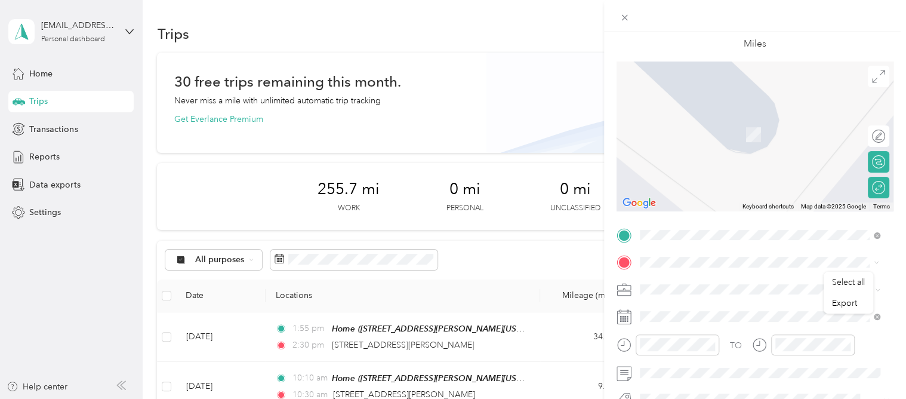
click at [690, 122] on span "[STREET_ADDRESS][US_STATE]" at bounding box center [721, 116] width 119 height 11
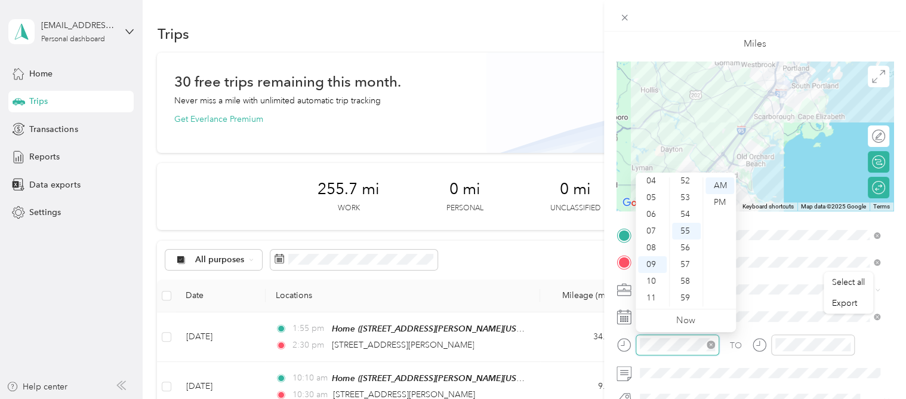
scroll to position [752, 0]
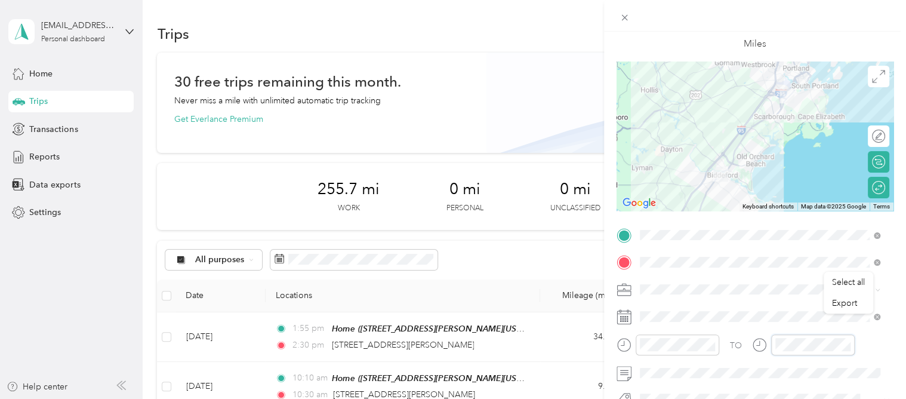
click at [740, 341] on div "TO" at bounding box center [755, 348] width 277 height 29
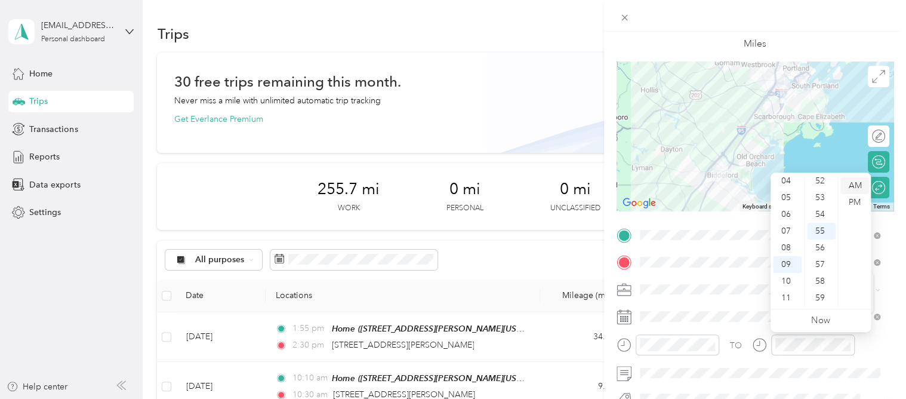
click at [854, 182] on div "AM" at bounding box center [855, 185] width 29 height 17
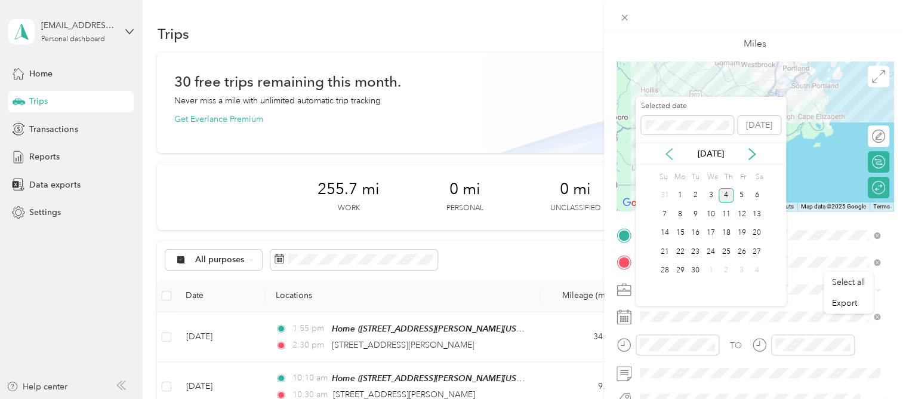
click at [666, 150] on icon at bounding box center [669, 154] width 12 height 12
click at [694, 266] on div "26" at bounding box center [696, 270] width 16 height 15
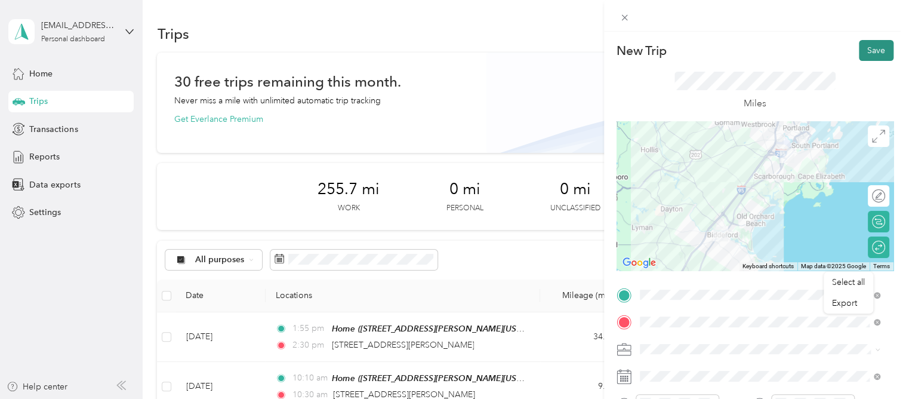
click at [877, 48] on button "Save" at bounding box center [876, 50] width 35 height 21
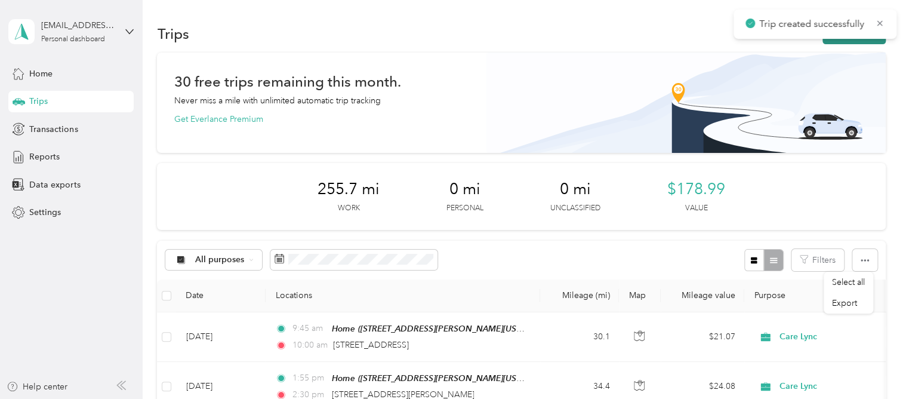
click at [853, 39] on button "New trip" at bounding box center [854, 33] width 63 height 21
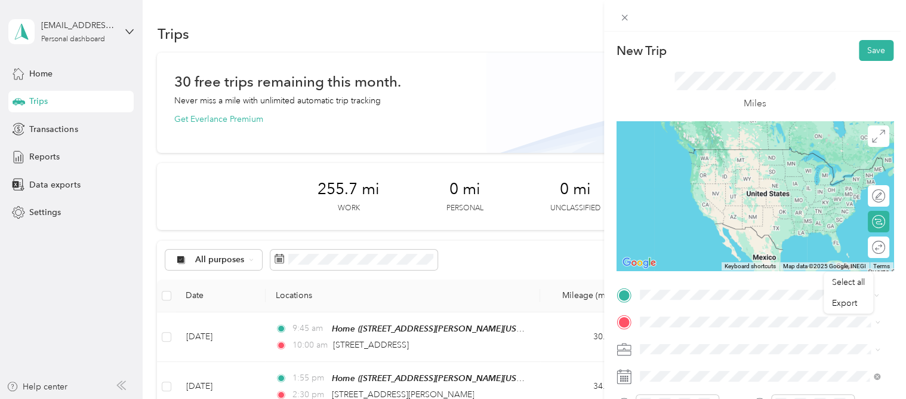
click at [702, 155] on span "[STREET_ADDRESS][US_STATE]" at bounding box center [721, 149] width 119 height 11
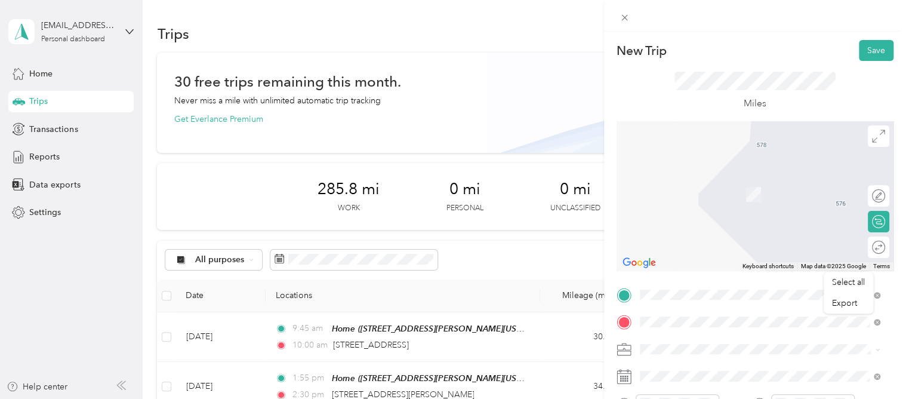
click at [707, 185] on div "[STREET_ADDRESS][US_STATE]" at bounding box center [760, 177] width 232 height 16
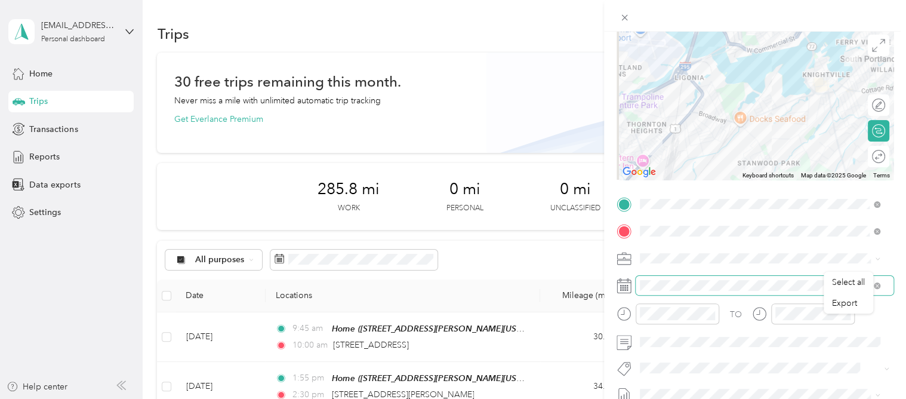
scroll to position [119, 0]
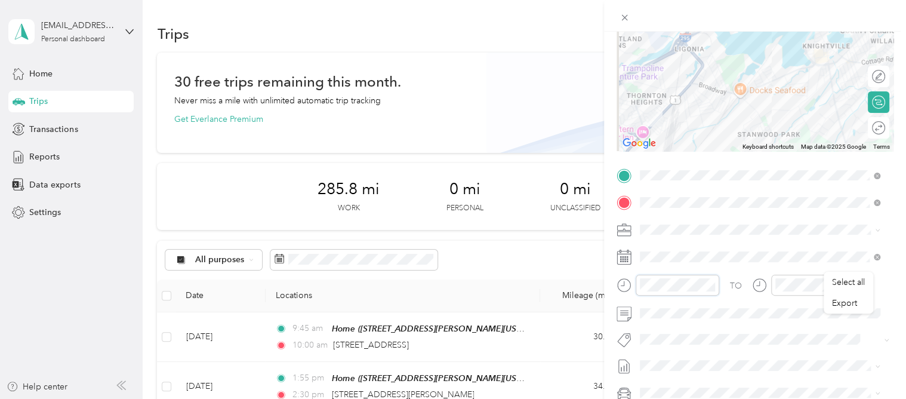
click at [611, 286] on form "New Trip Save This trip cannot be edited because it is either under review, app…" at bounding box center [755, 188] width 302 height 534
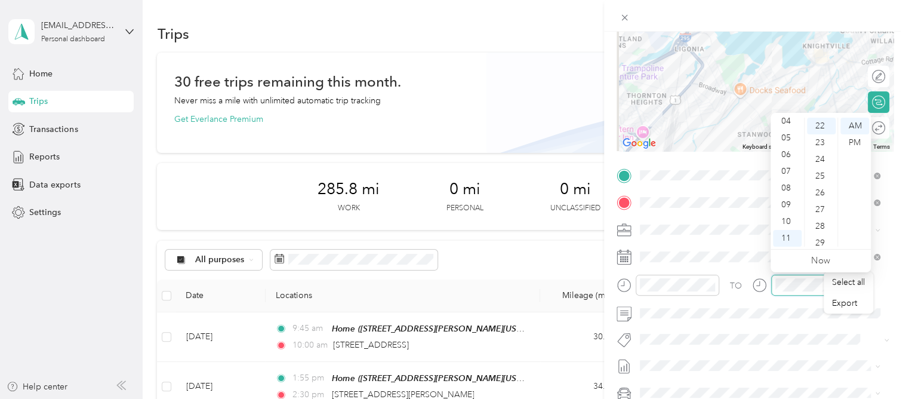
scroll to position [368, 0]
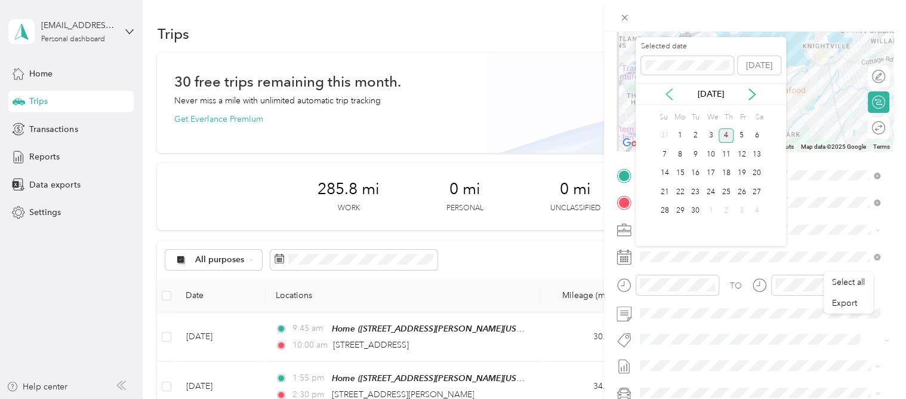
click at [670, 91] on icon at bounding box center [669, 94] width 12 height 12
click at [698, 209] on div "26" at bounding box center [696, 211] width 16 height 15
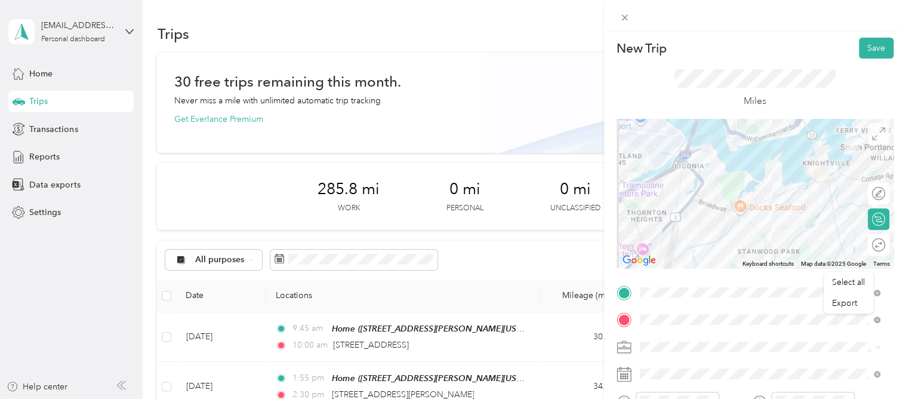
scroll to position [0, 0]
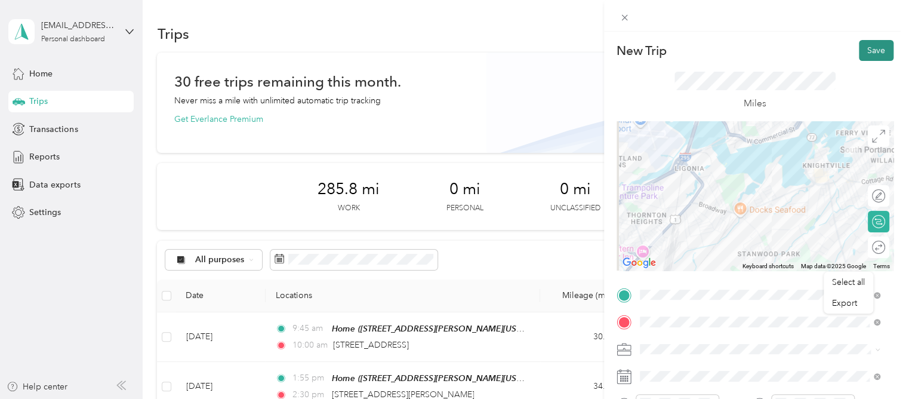
click at [861, 52] on button "Save" at bounding box center [876, 50] width 35 height 21
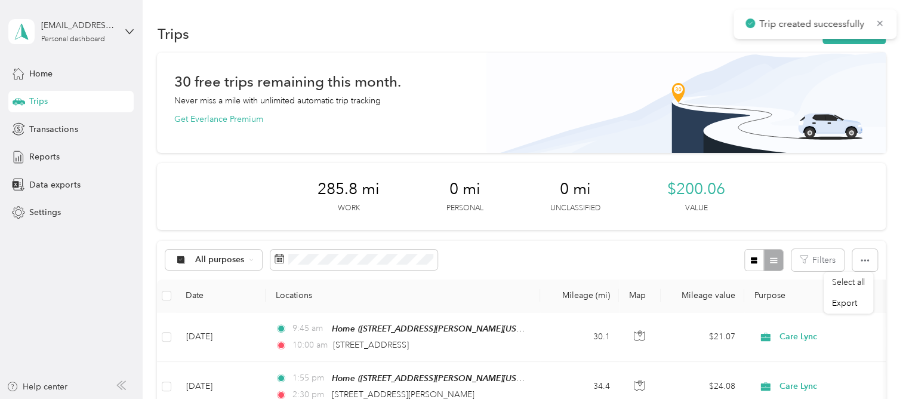
click at [861, 44] on div "Trips New trip" at bounding box center [521, 33] width 728 height 25
click at [861, 39] on button "New trip" at bounding box center [854, 33] width 63 height 21
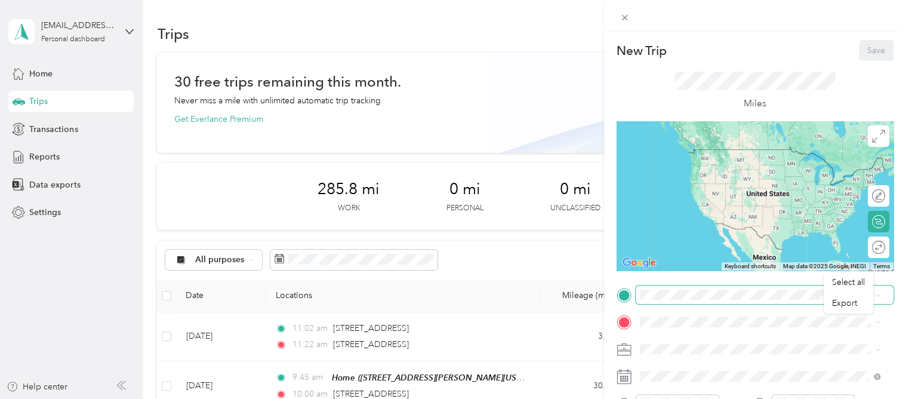
click at [673, 302] on span at bounding box center [765, 294] width 258 height 19
click at [695, 196] on span "[STREET_ADDRESS][PERSON_NAME][US_STATE]" at bounding box center [755, 194] width 186 height 10
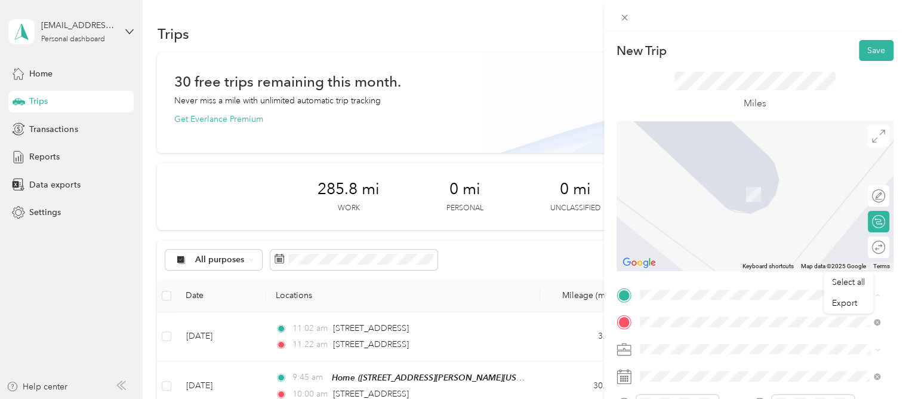
click at [687, 155] on span "[STREET_ADDRESS][US_STATE]" at bounding box center [721, 149] width 119 height 11
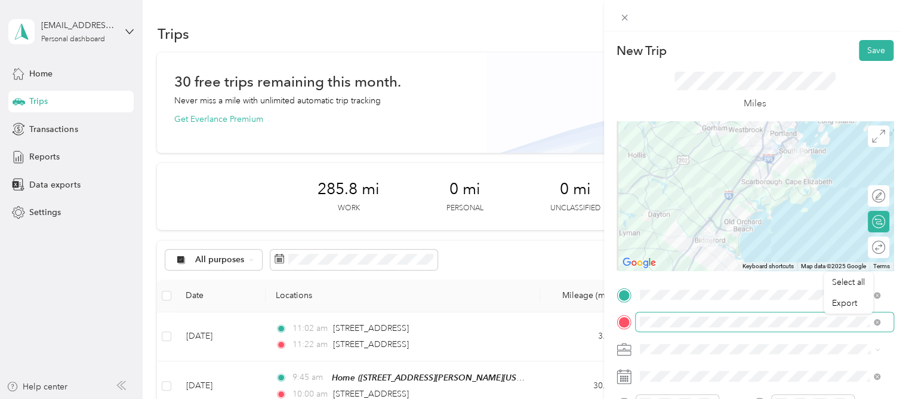
scroll to position [60, 0]
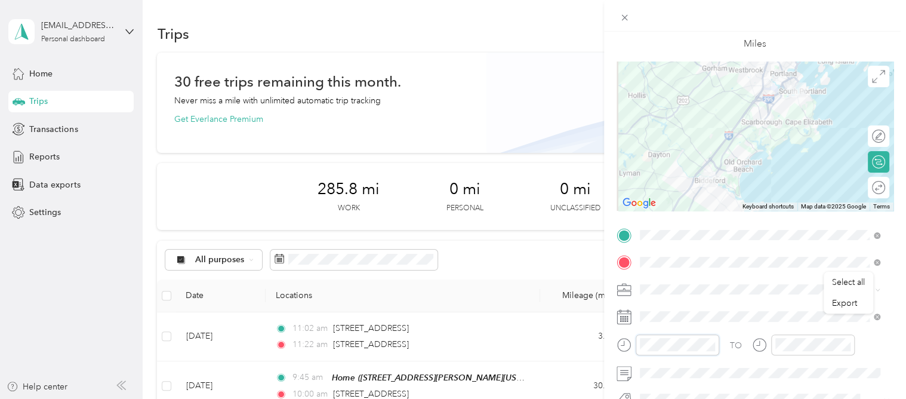
click at [628, 339] on div at bounding box center [668, 344] width 103 height 21
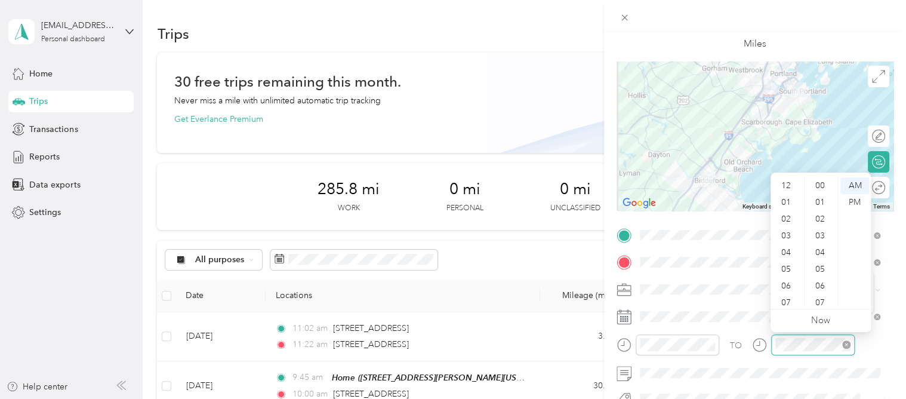
scroll to position [72, 0]
click at [769, 348] on div at bounding box center [803, 344] width 103 height 21
click at [830, 48] on div "Miles" at bounding box center [755, 31] width 161 height 39
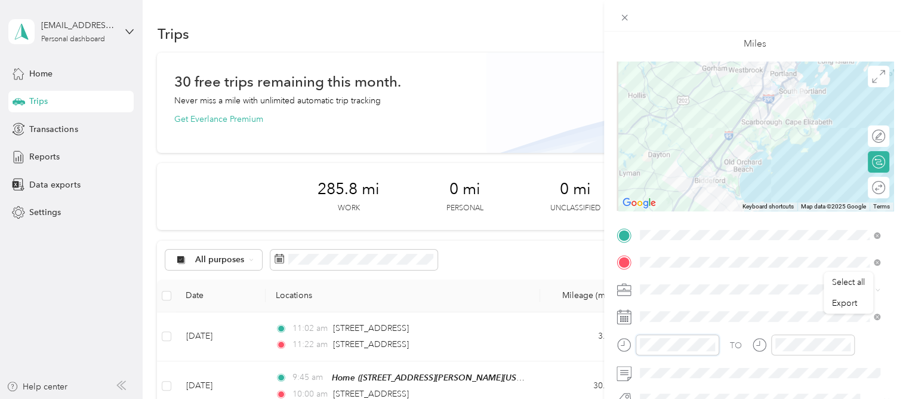
click at [633, 341] on div at bounding box center [668, 344] width 103 height 21
click at [817, 353] on div at bounding box center [813, 344] width 84 height 21
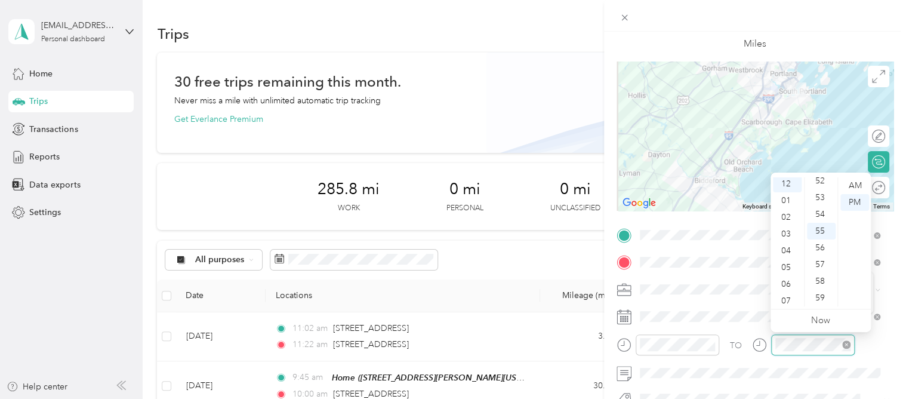
scroll to position [0, 0]
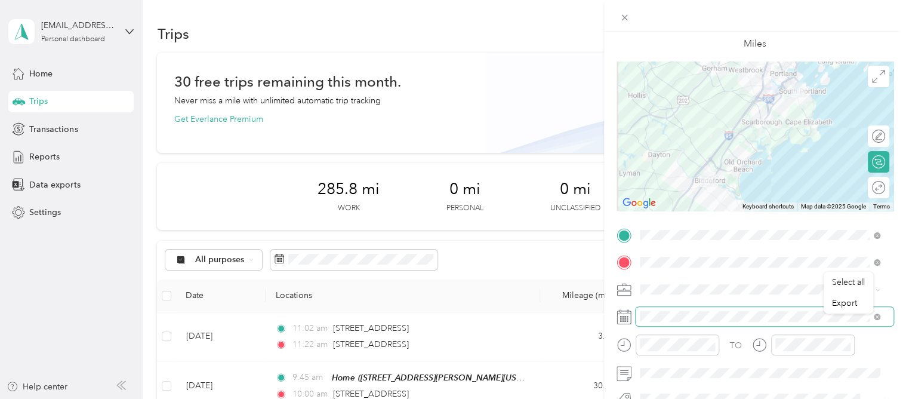
click at [724, 308] on span at bounding box center [765, 316] width 258 height 19
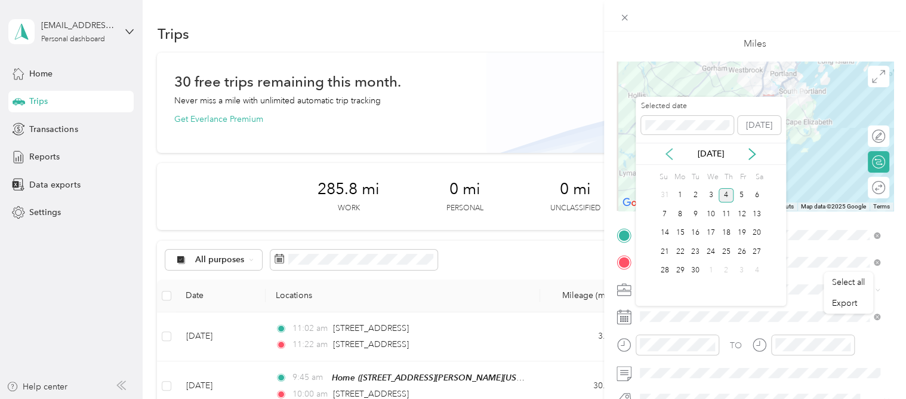
click at [669, 152] on icon at bounding box center [669, 154] width 12 height 12
click at [690, 266] on div "26" at bounding box center [696, 270] width 16 height 15
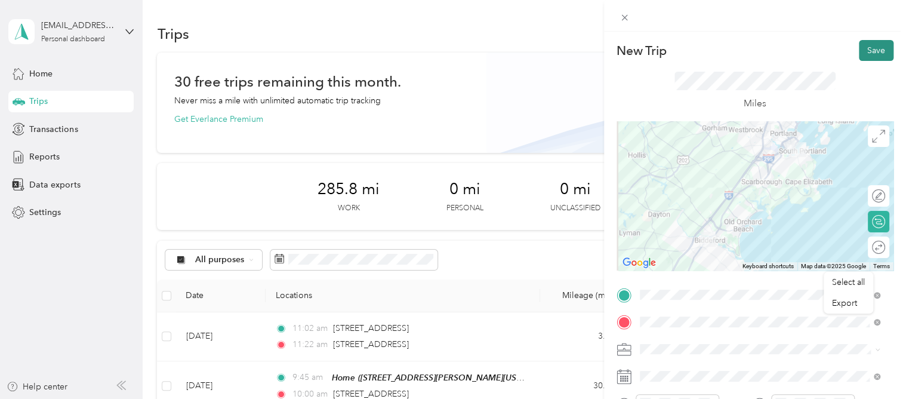
click at [862, 50] on button "Save" at bounding box center [876, 50] width 35 height 21
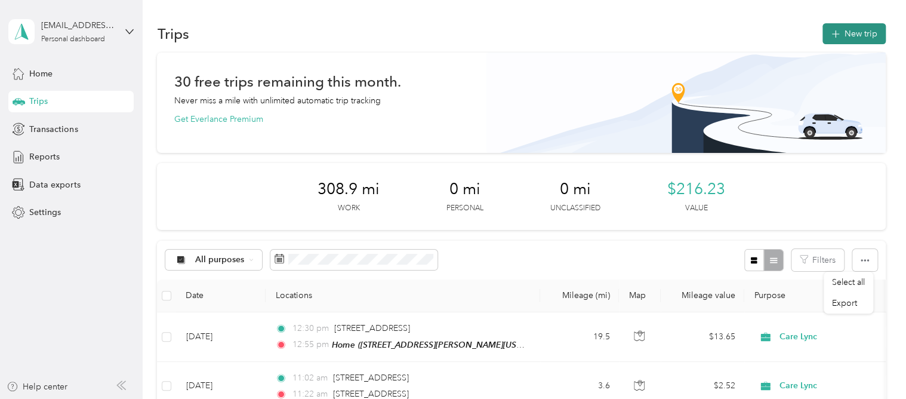
click at [839, 38] on button "New trip" at bounding box center [854, 33] width 63 height 21
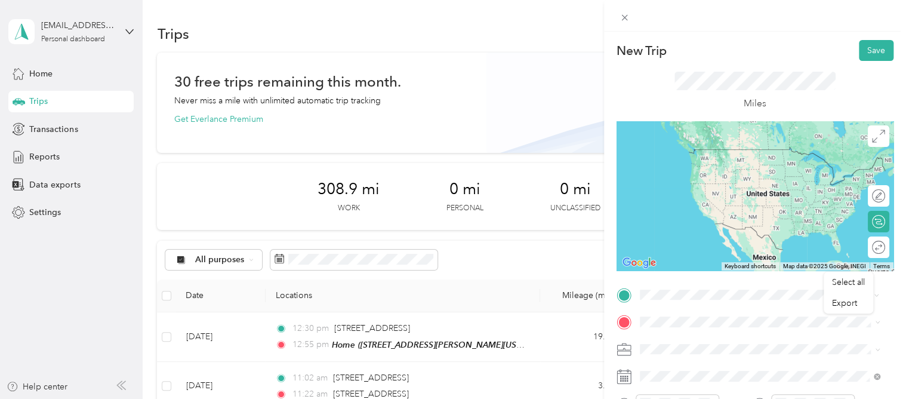
click at [700, 179] on span "[STREET_ADDRESS][PERSON_NAME][US_STATE]" at bounding box center [755, 173] width 186 height 11
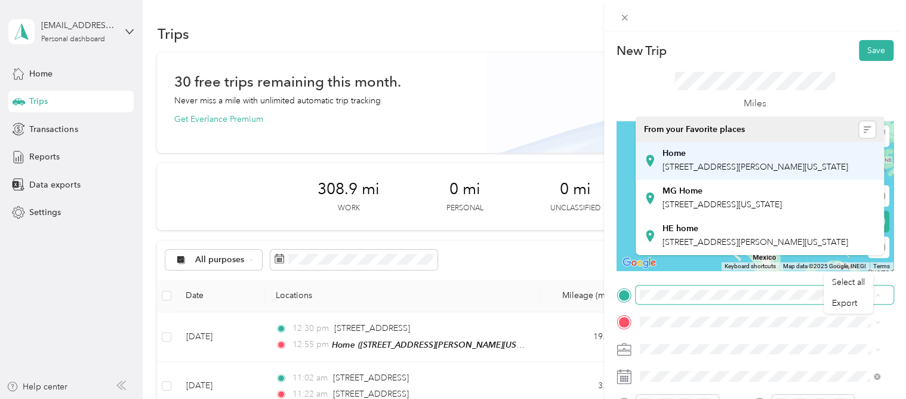
click at [700, 152] on div "Home" at bounding box center [755, 153] width 186 height 11
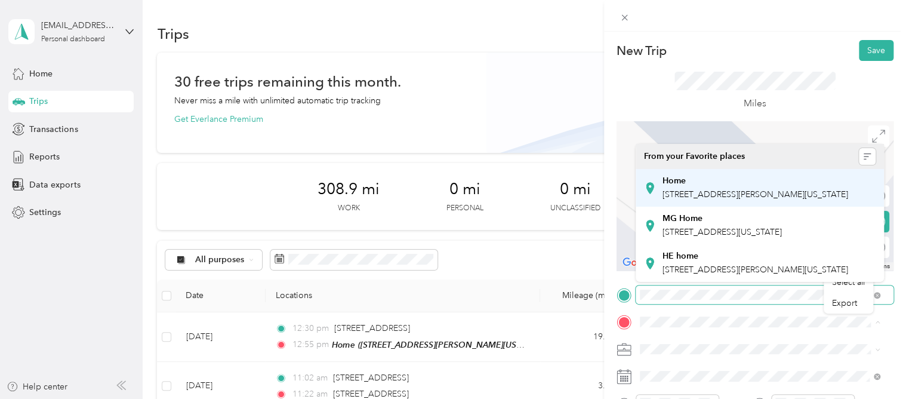
click at [714, 189] on span "[STREET_ADDRESS][PERSON_NAME][US_STATE]" at bounding box center [755, 194] width 186 height 10
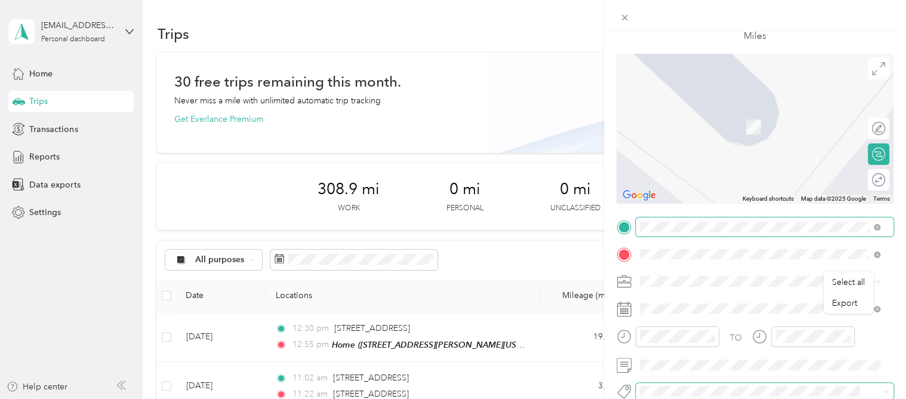
scroll to position [119, 0]
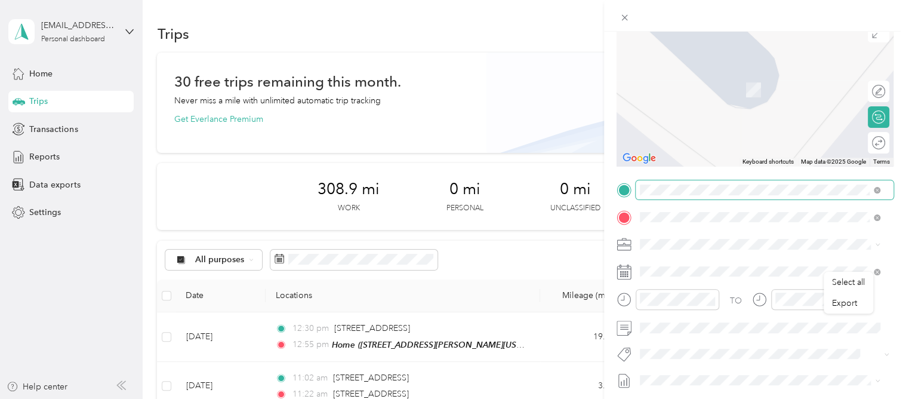
click at [725, 256] on span "[STREET_ADDRESS][PERSON_NAME][US_STATE]" at bounding box center [755, 260] width 186 height 11
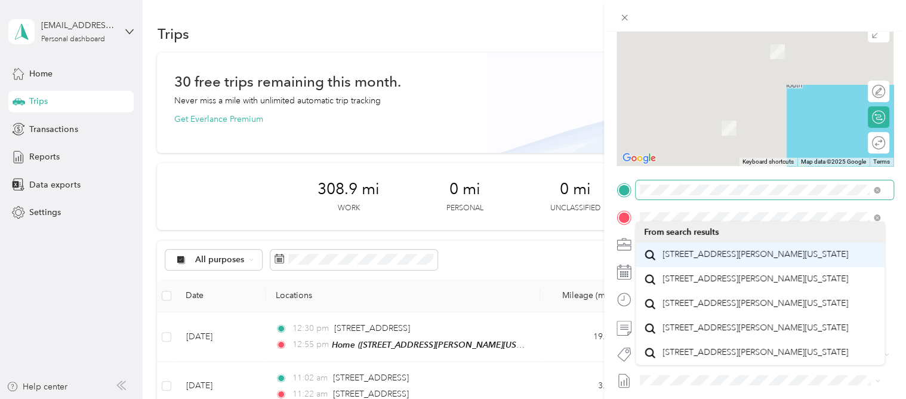
scroll to position [105, 0]
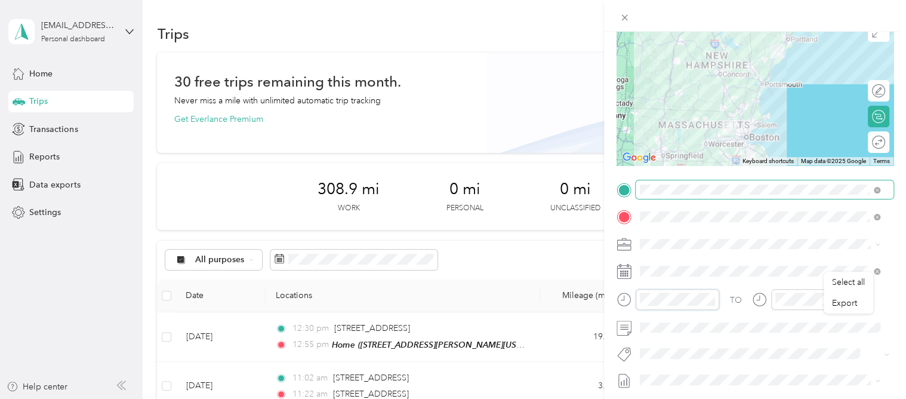
click at [586, 293] on div "New Trip Save This trip cannot be edited because it is either under review, app…" at bounding box center [453, 199] width 906 height 399
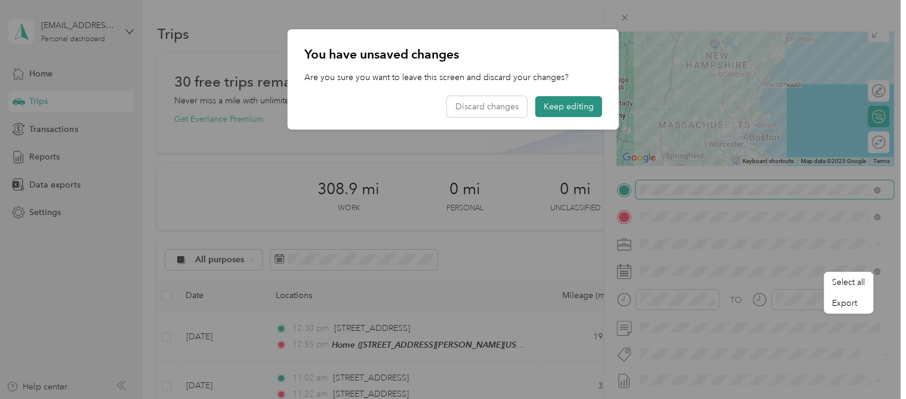
click at [571, 109] on button "Keep editing" at bounding box center [568, 106] width 67 height 21
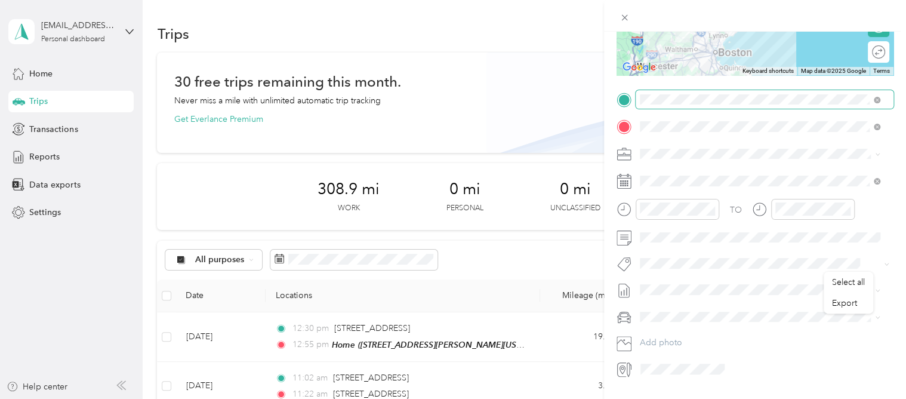
scroll to position [224, 0]
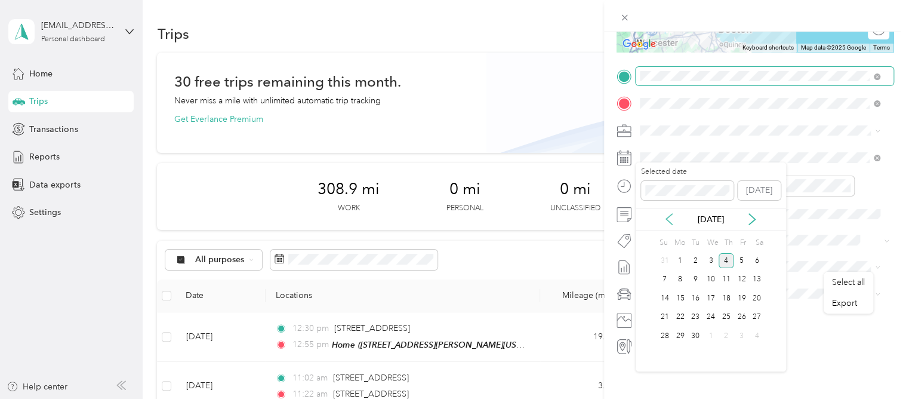
click at [672, 222] on icon at bounding box center [669, 219] width 12 height 12
click at [731, 331] on div "28" at bounding box center [727, 335] width 16 height 15
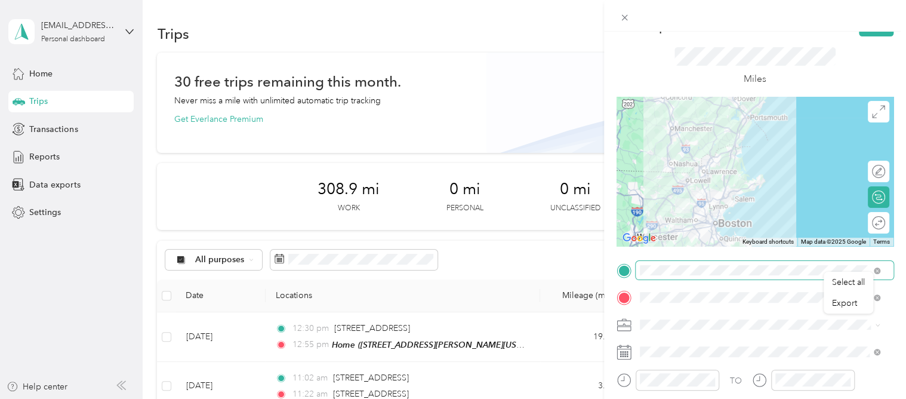
scroll to position [0, 0]
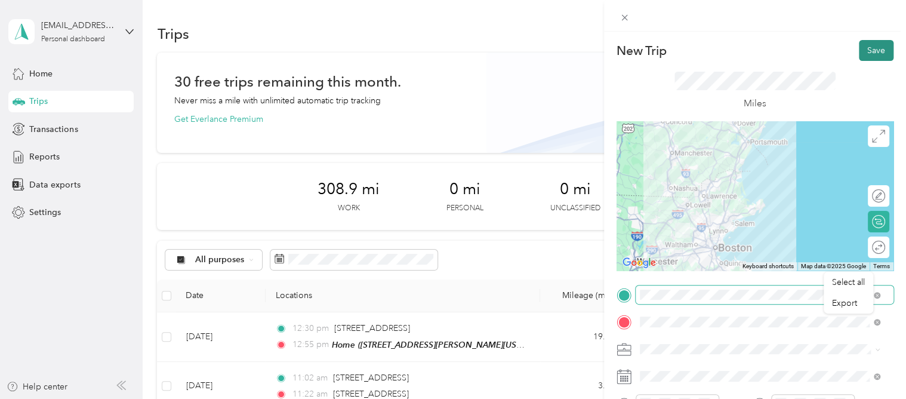
click at [861, 53] on button "Save" at bounding box center [876, 50] width 35 height 21
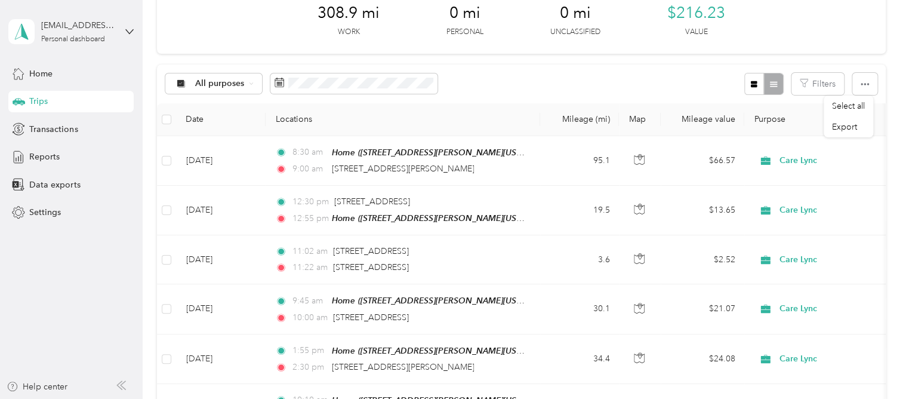
scroll to position [179, 0]
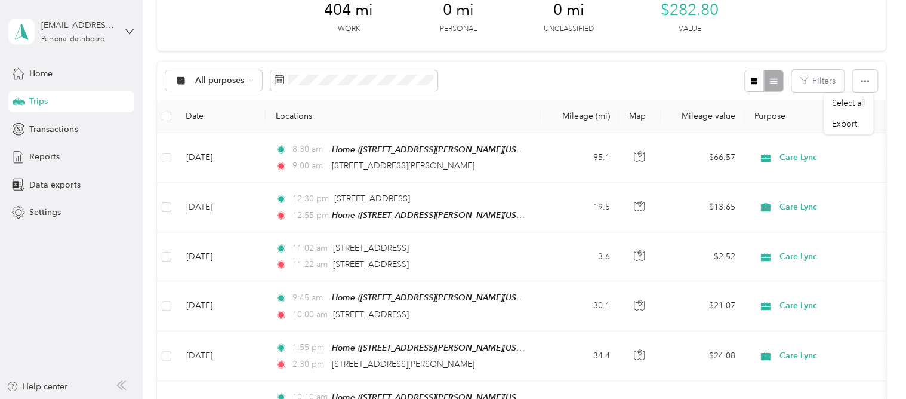
click at [617, 82] on div "All purposes Filters" at bounding box center [521, 80] width 728 height 39
click at [850, 124] on span "Export" at bounding box center [844, 124] width 25 height 10
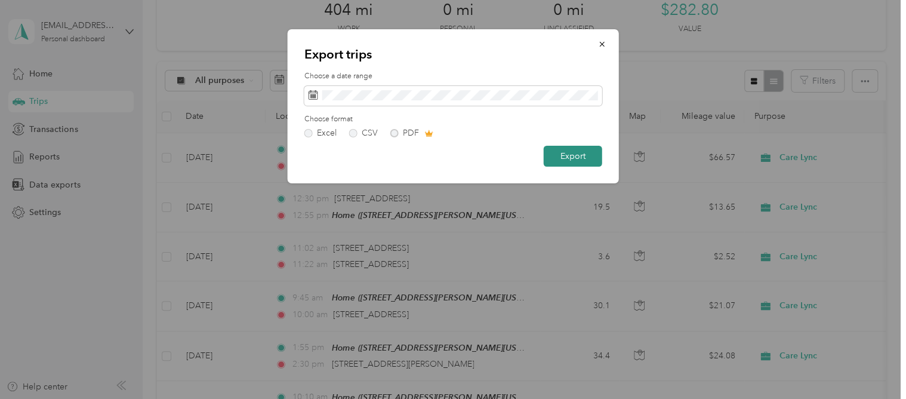
click at [562, 161] on button "Export" at bounding box center [573, 156] width 59 height 21
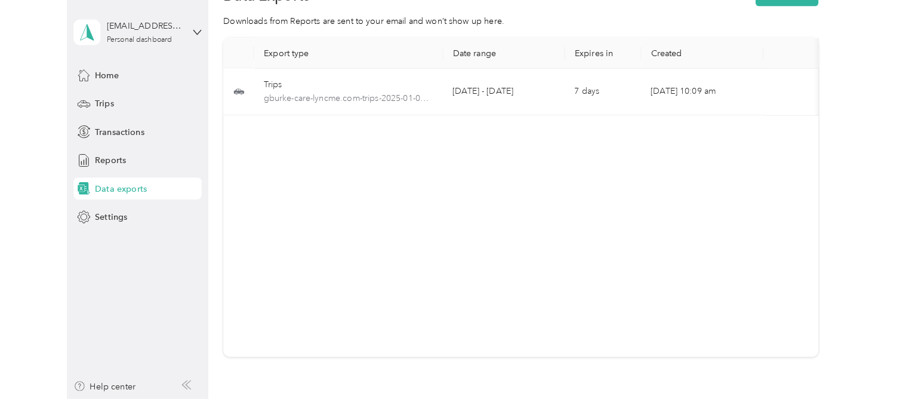
scroll to position [60, 0]
